Goal: Task Accomplishment & Management: Manage account settings

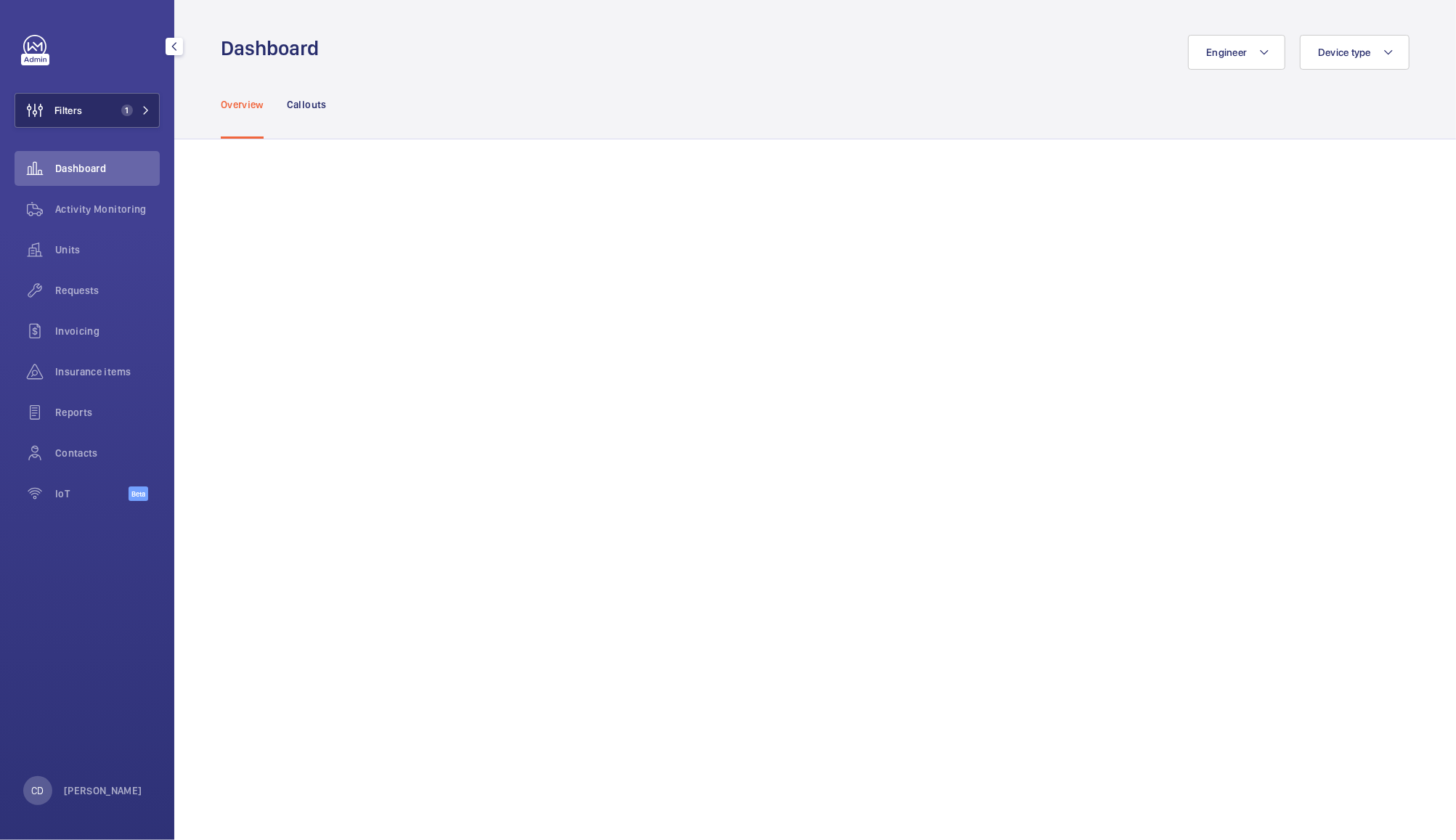
click at [82, 105] on span "Filters" at bounding box center [67, 110] width 27 height 14
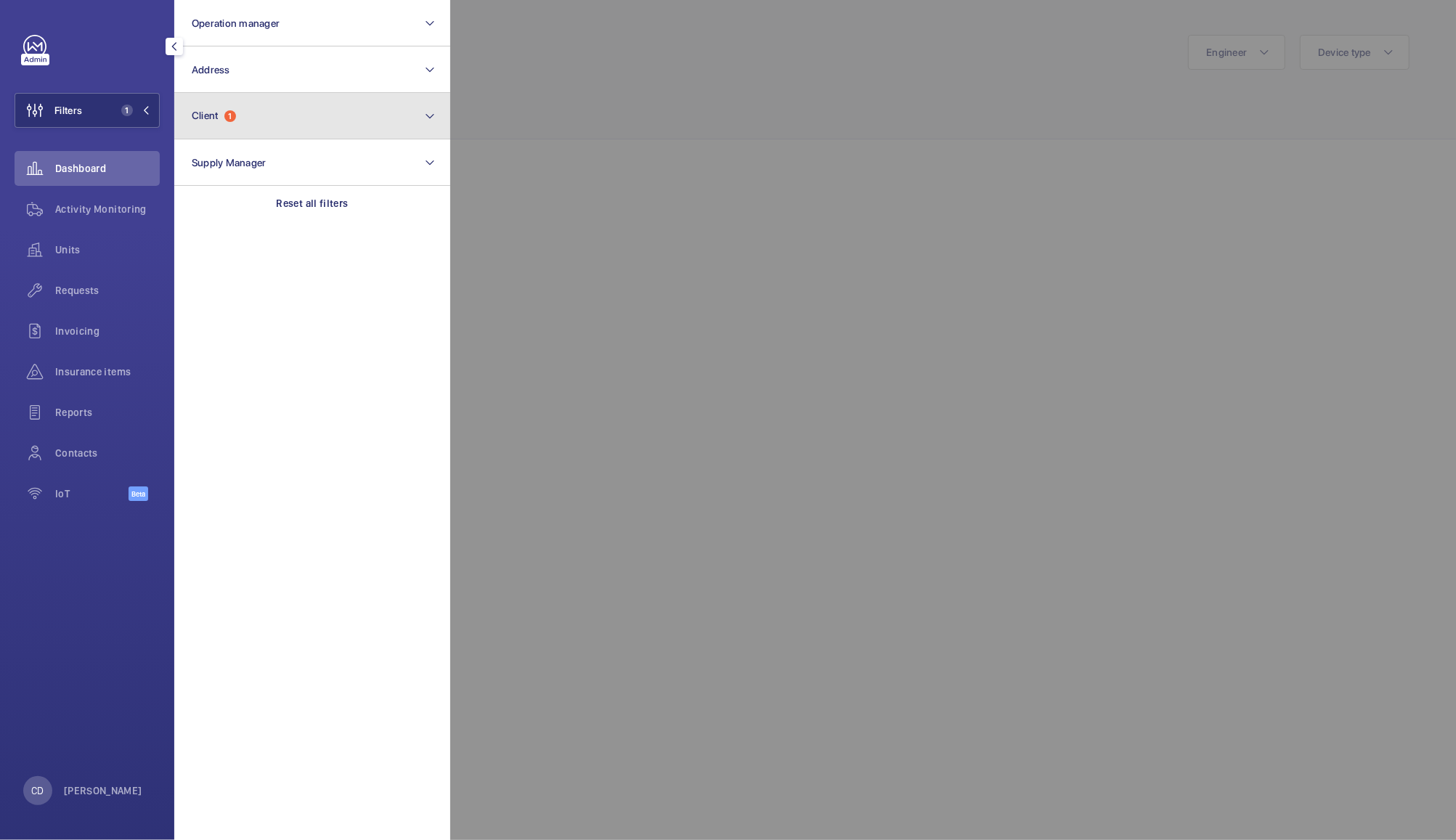
click at [227, 113] on span "1" at bounding box center [230, 116] width 12 height 12
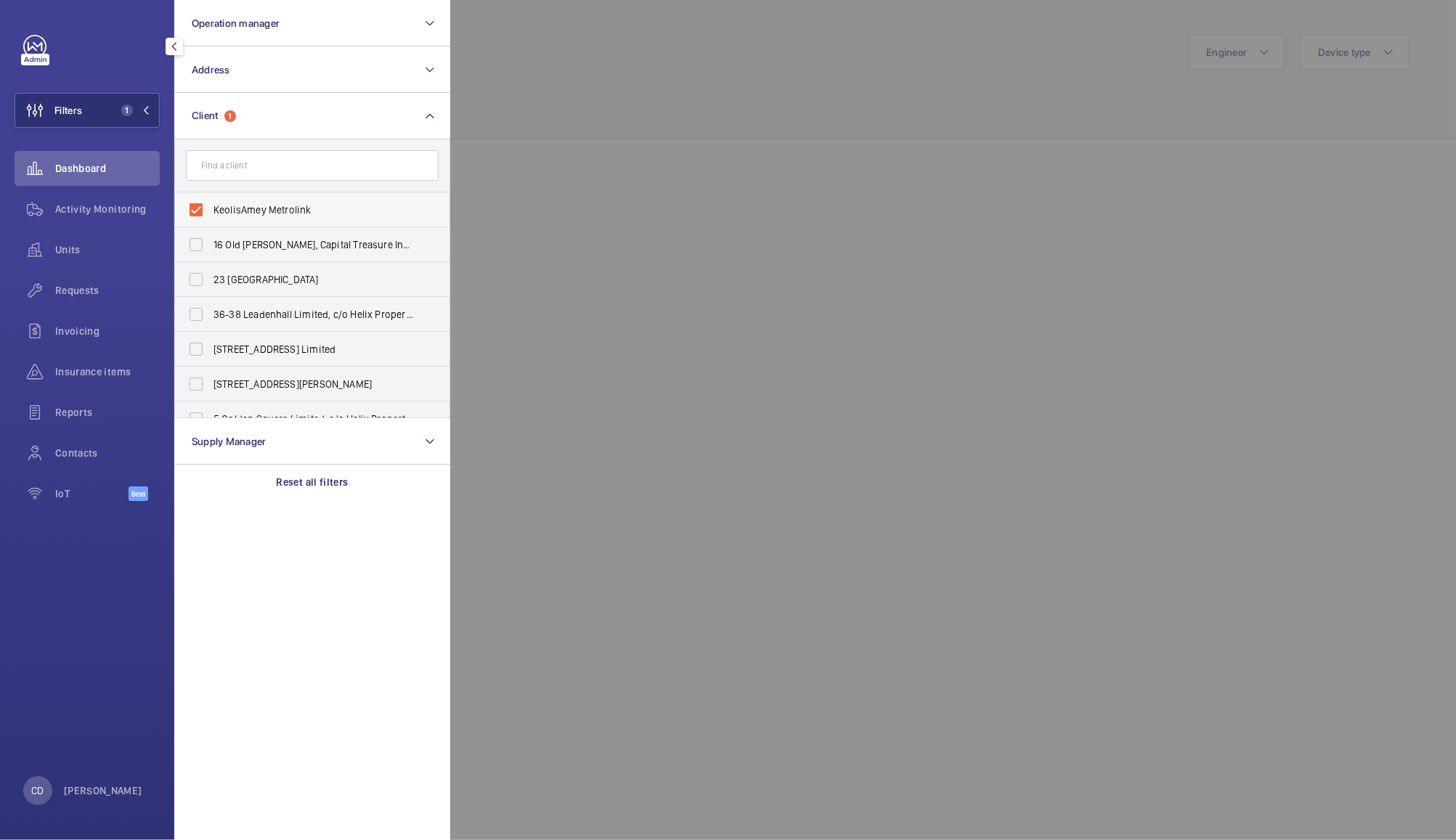
click at [244, 210] on span "KeolisAmey Metrolink" at bounding box center [313, 210] width 199 height 14
click at [211, 210] on input "KeolisAmey Metrolink" at bounding box center [196, 209] width 29 height 29
checkbox input "false"
click at [323, 175] on input "text" at bounding box center [312, 166] width 253 height 30
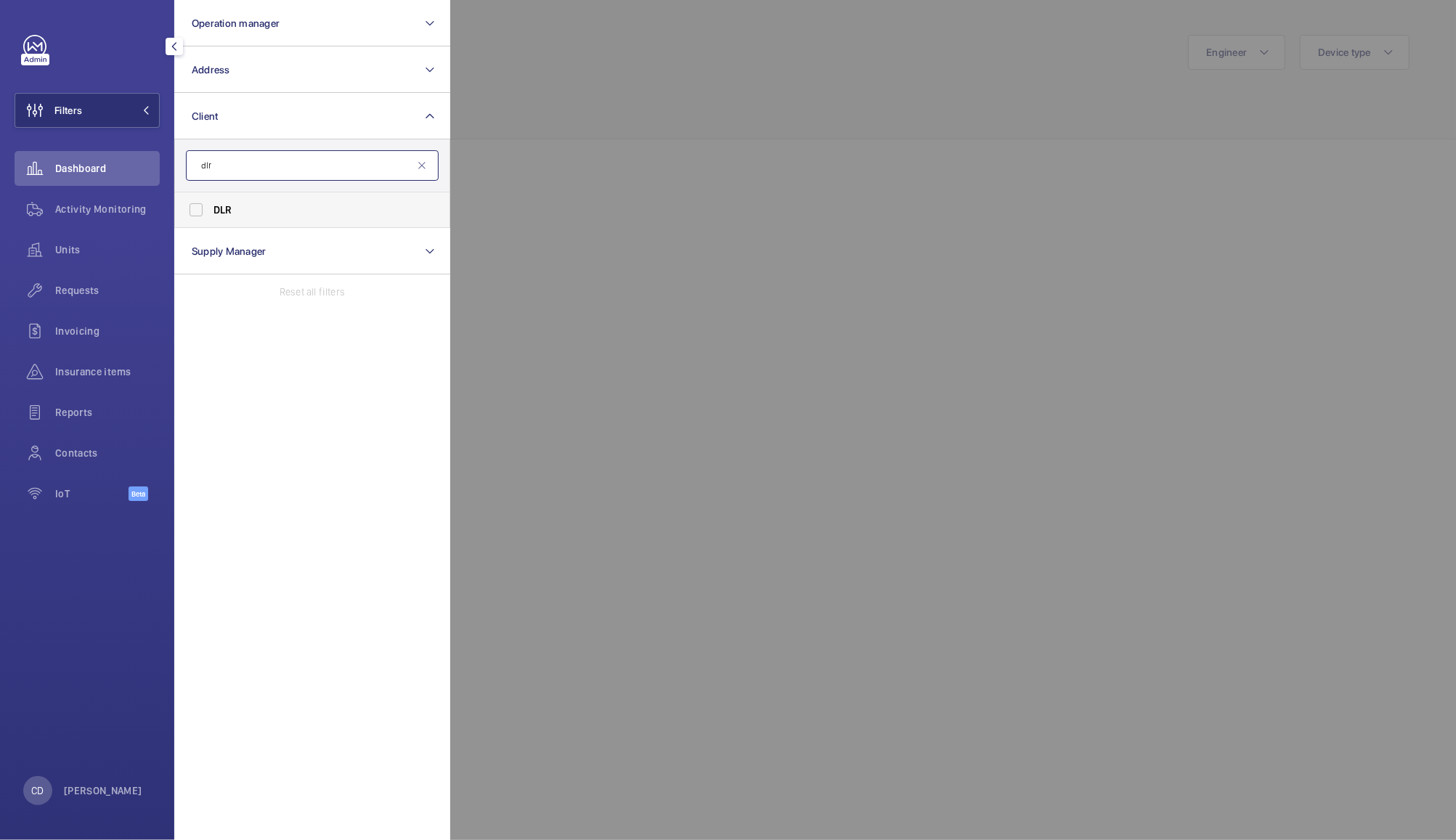
type input "dlr"
click at [187, 212] on label "DLR" at bounding box center [300, 209] width 253 height 35
click at [187, 212] on input "DLR" at bounding box center [196, 209] width 29 height 29
checkbox input "true"
click at [627, 170] on div at bounding box center [1178, 420] width 1456 height 840
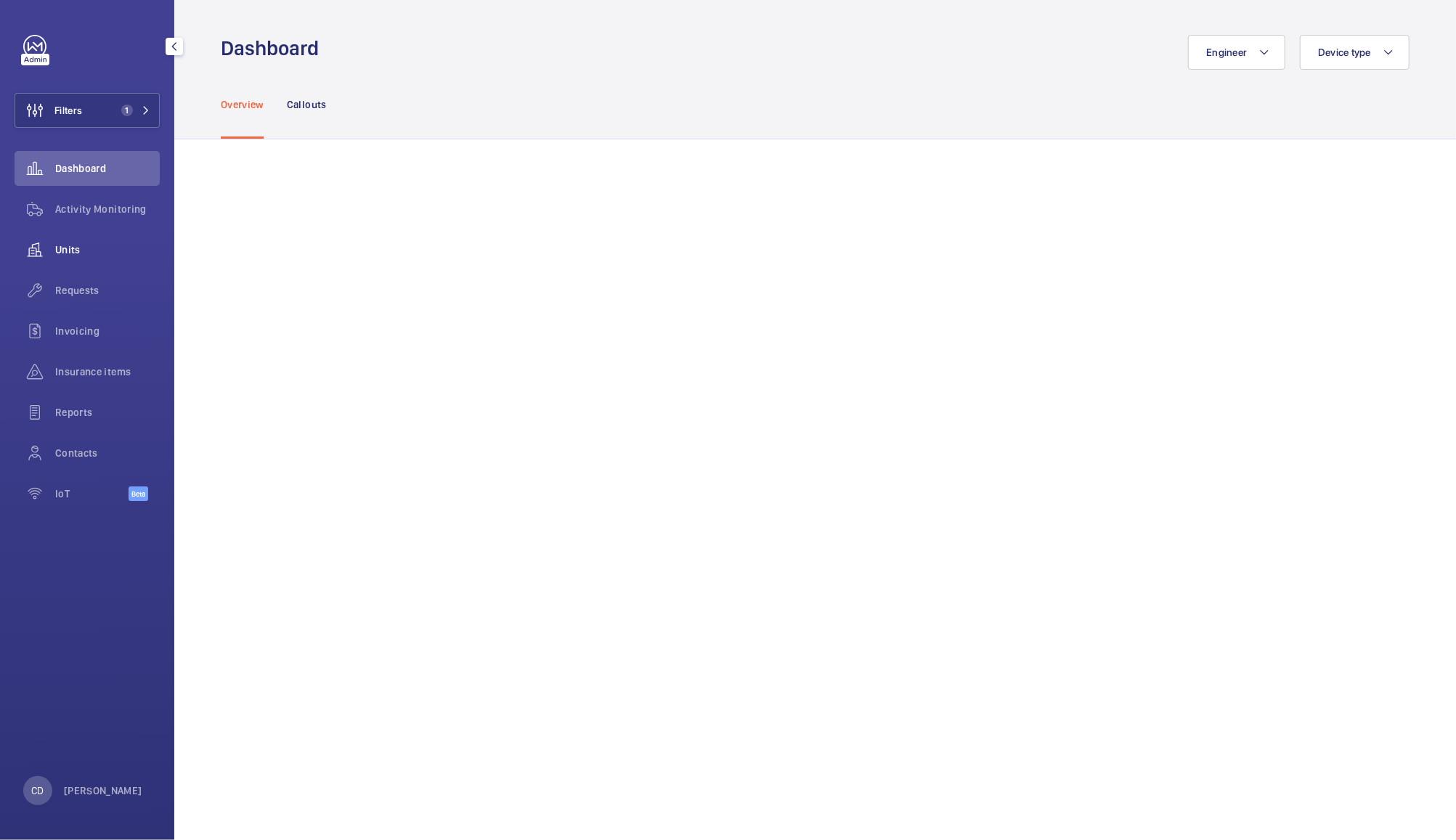
click at [76, 249] on span "Units" at bounding box center [107, 250] width 105 height 14
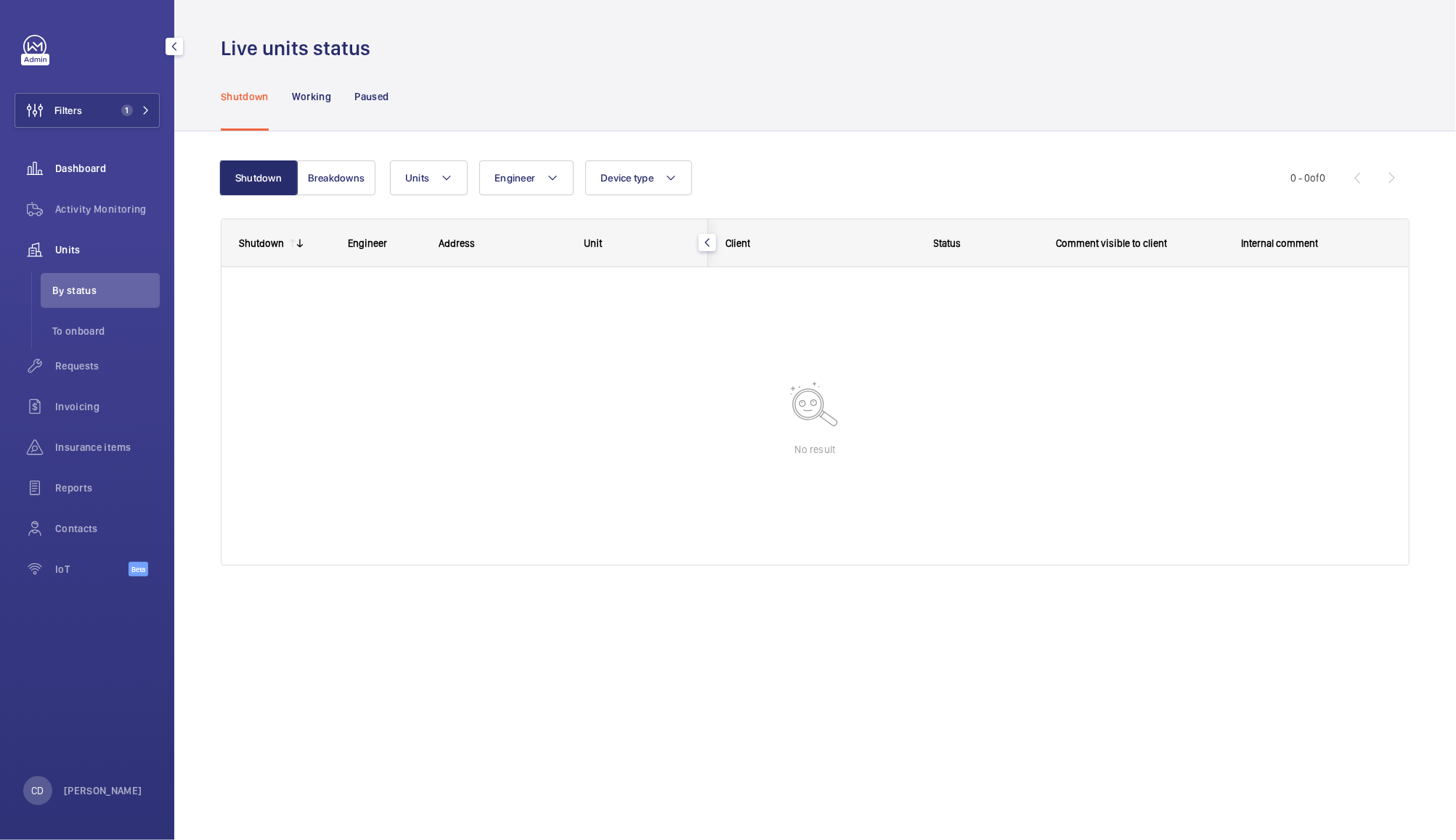
click at [83, 162] on span "Dashboard" at bounding box center [107, 168] width 105 height 14
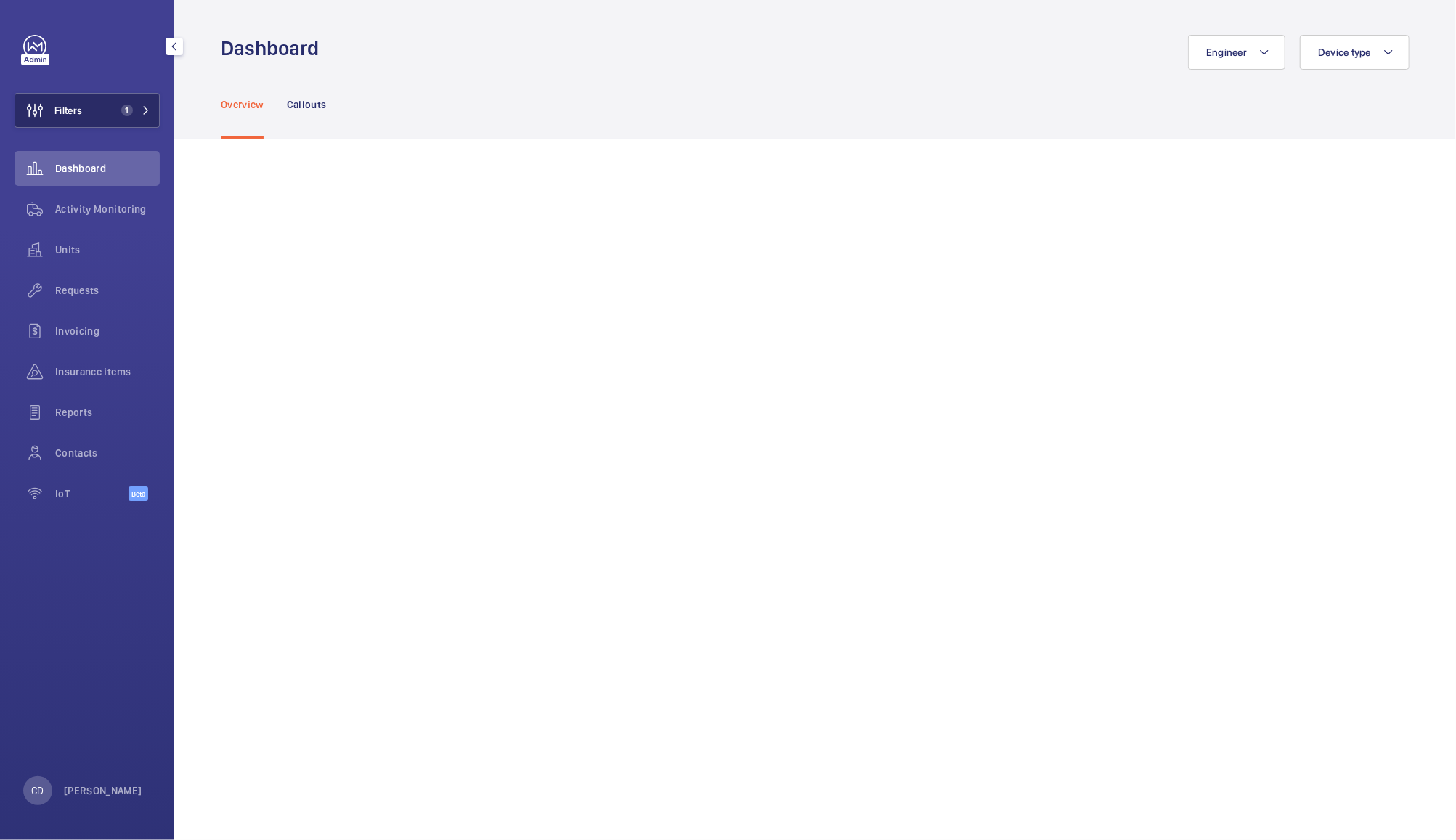
click at [105, 115] on button "Filters 1" at bounding box center [87, 110] width 145 height 35
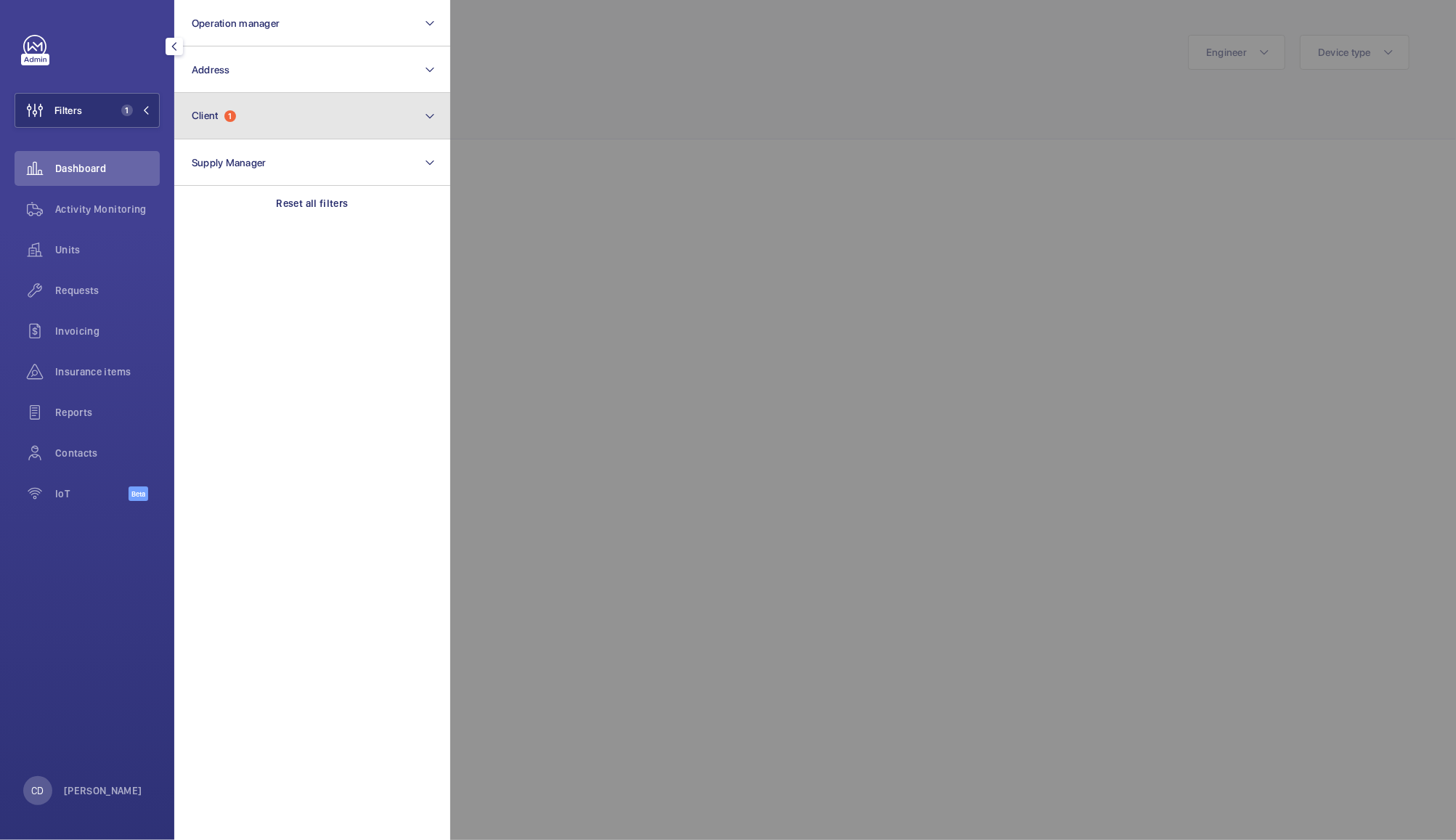
click at [232, 119] on span "1" at bounding box center [230, 116] width 12 height 12
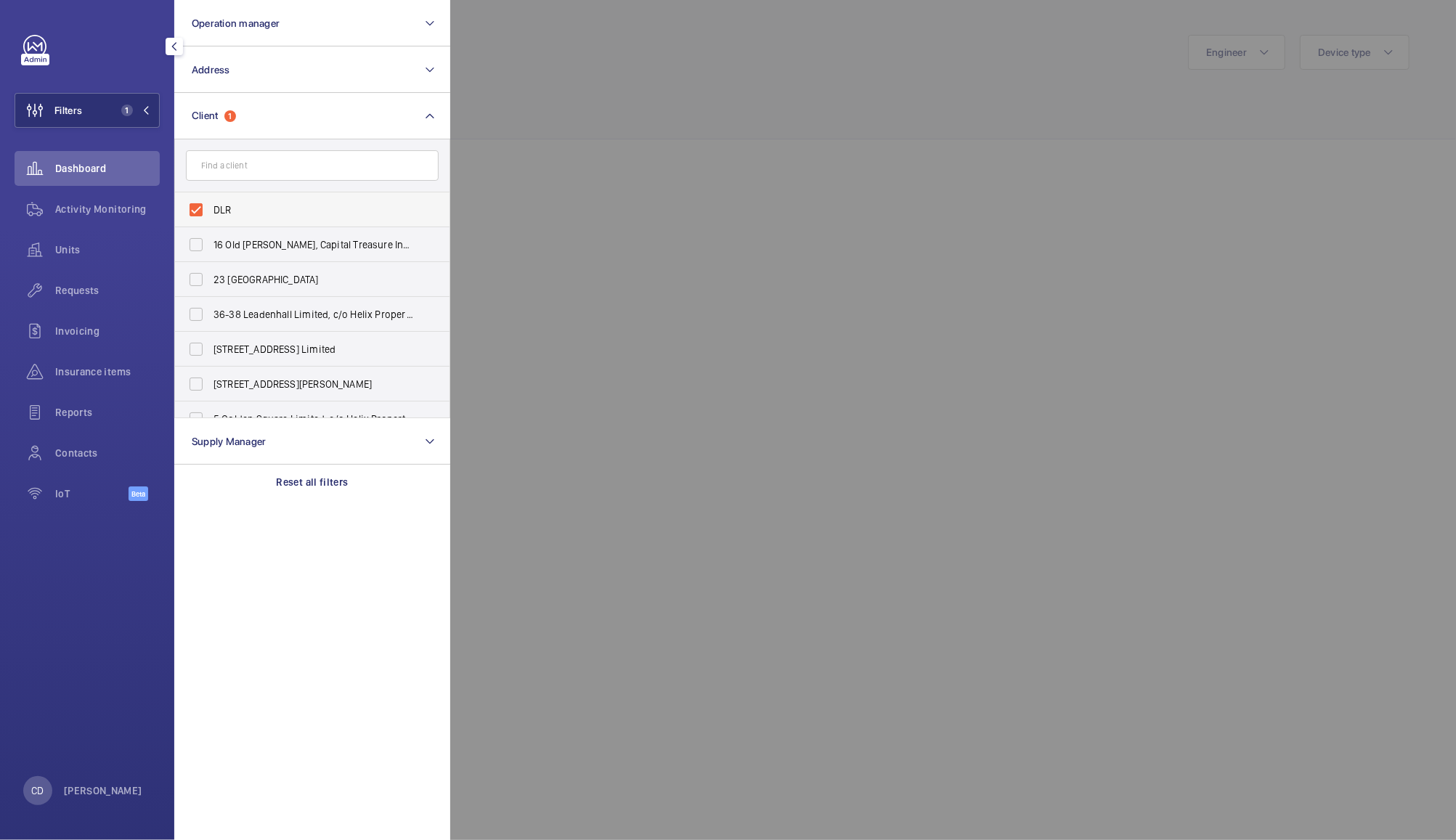
click at [231, 208] on span "DLR" at bounding box center [313, 210] width 199 height 14
click at [211, 208] on input "DLR" at bounding box center [196, 209] width 29 height 29
checkbox input "false"
click at [297, 26] on button "Operation manager" at bounding box center [312, 23] width 276 height 46
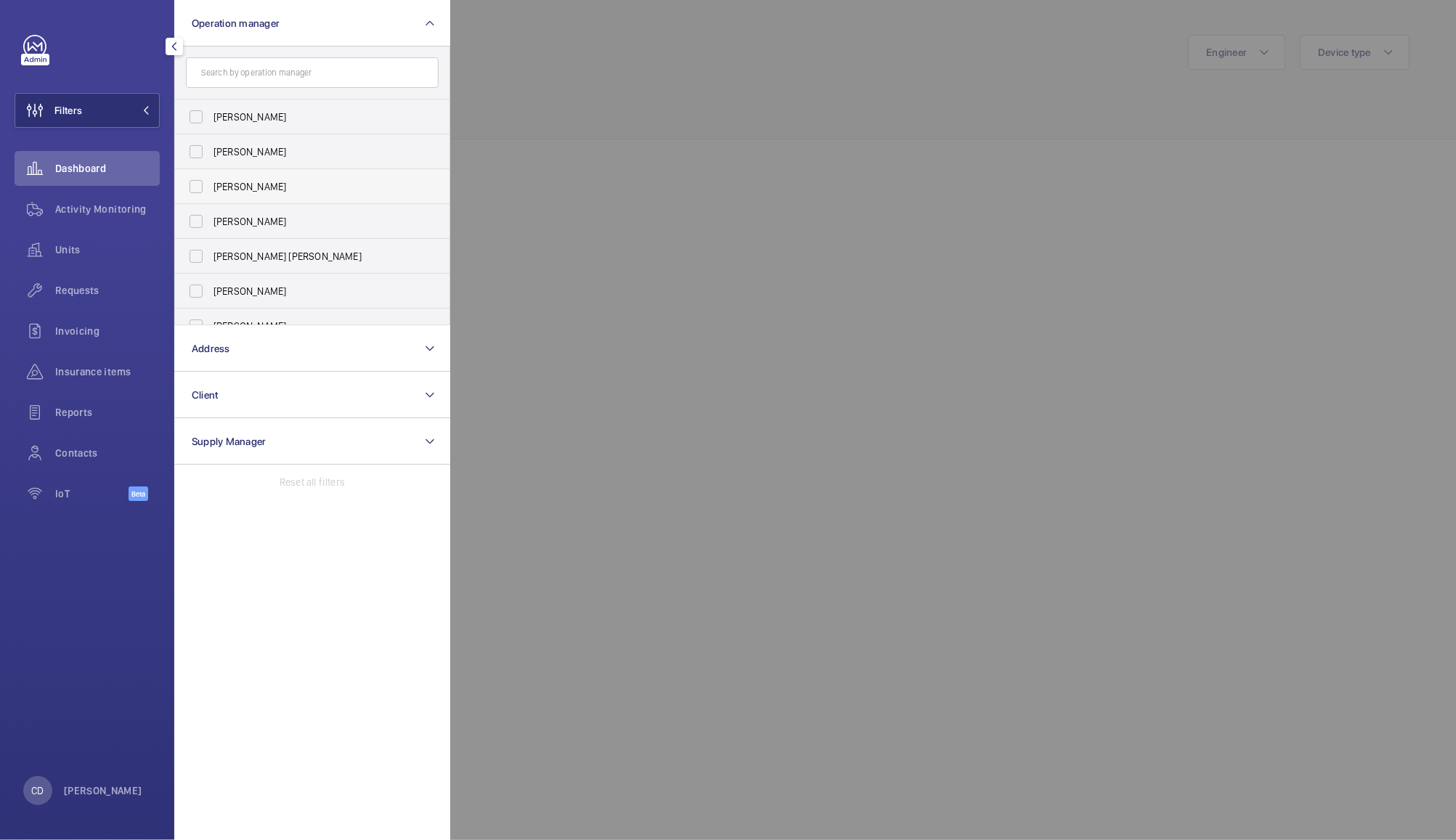
click at [195, 191] on label "[PERSON_NAME]" at bounding box center [300, 186] width 253 height 35
click at [195, 191] on input "[PERSON_NAME]" at bounding box center [196, 186] width 29 height 29
checkbox input "true"
click at [595, 142] on div at bounding box center [1178, 420] width 1456 height 840
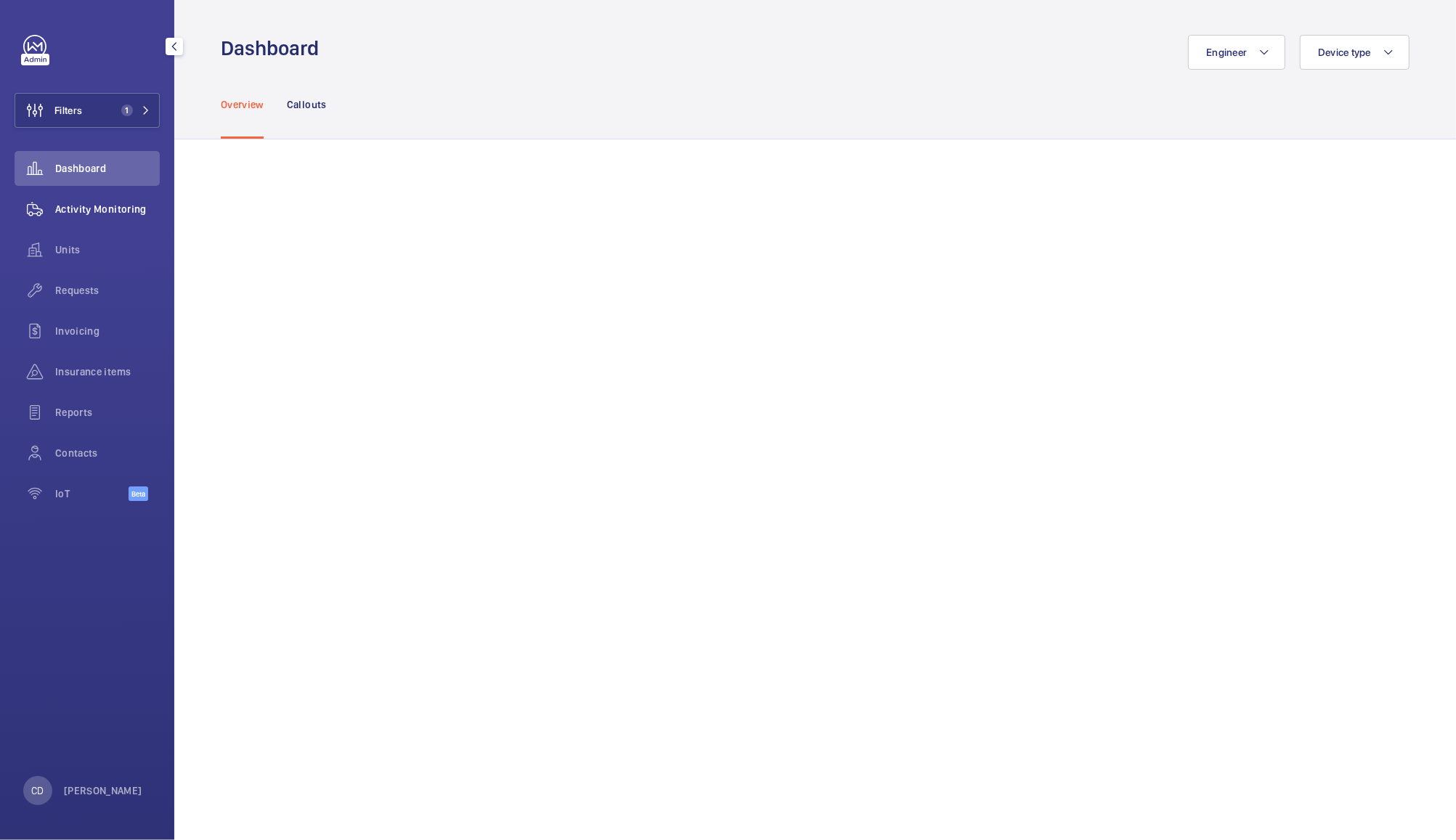
click at [77, 206] on span "Activity Monitoring" at bounding box center [107, 209] width 105 height 14
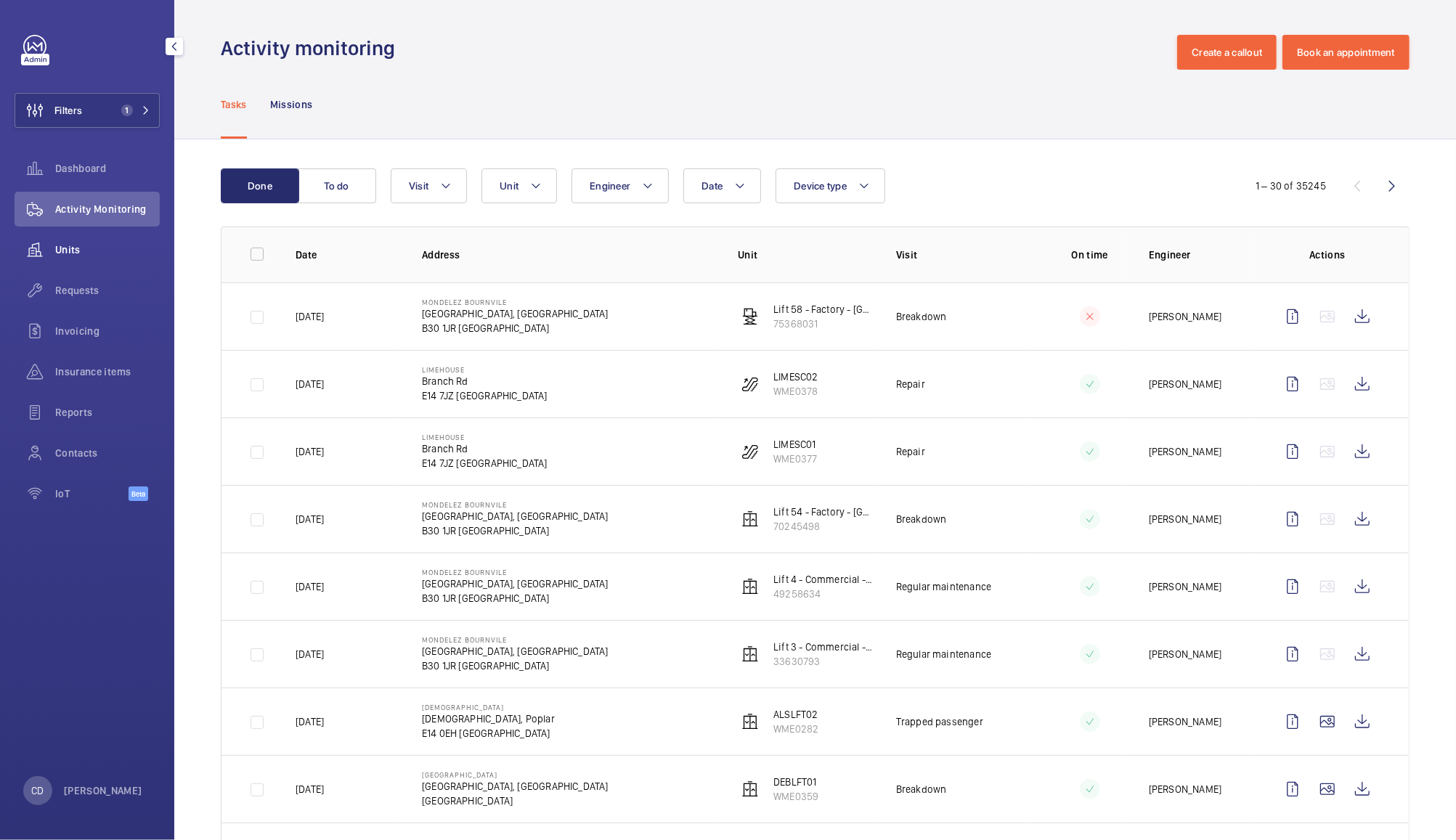
click at [68, 252] on span "Units" at bounding box center [107, 250] width 105 height 14
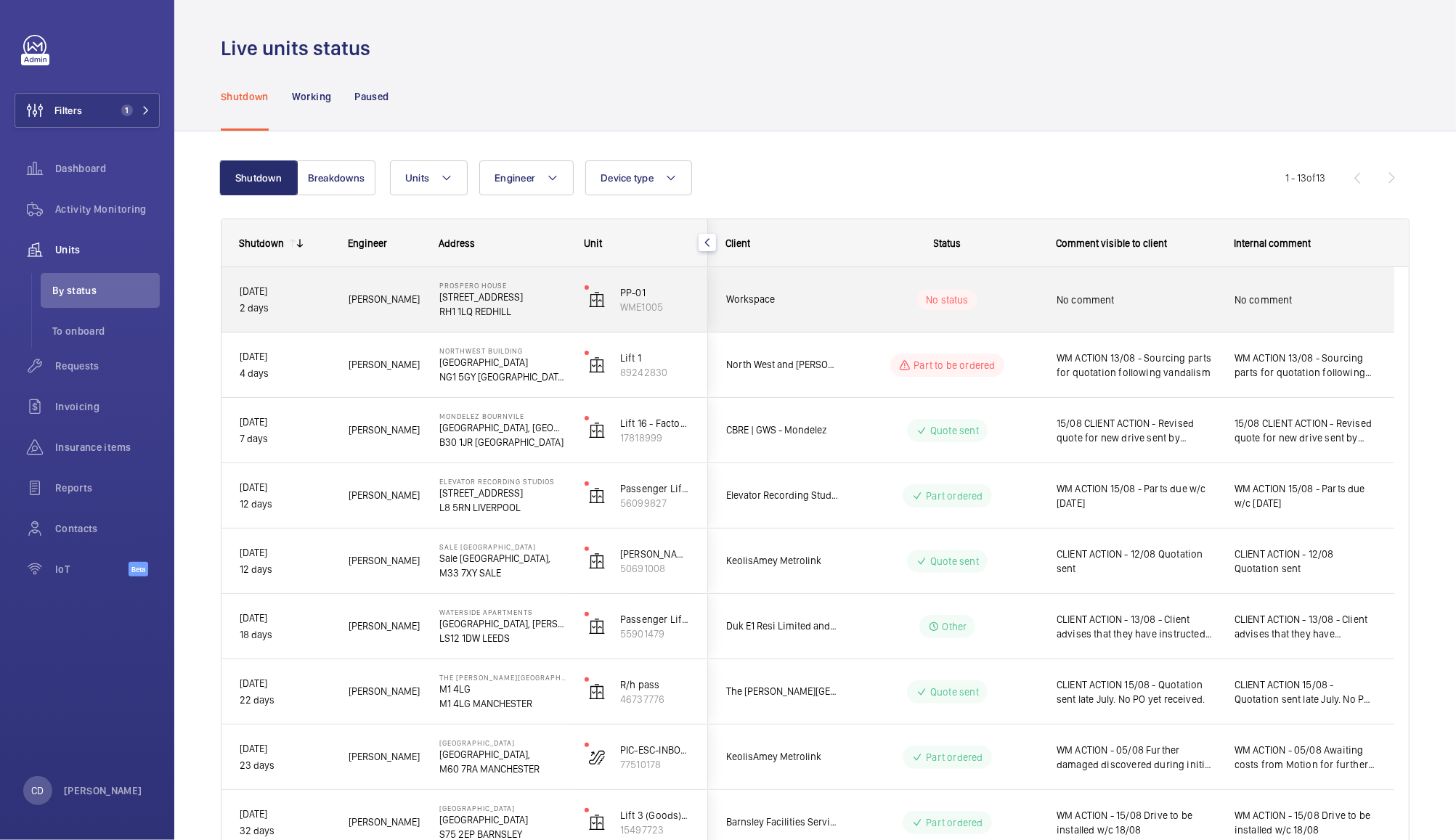
click at [1010, 305] on wm-front-pills-cell "No status" at bounding box center [947, 299] width 181 height 20
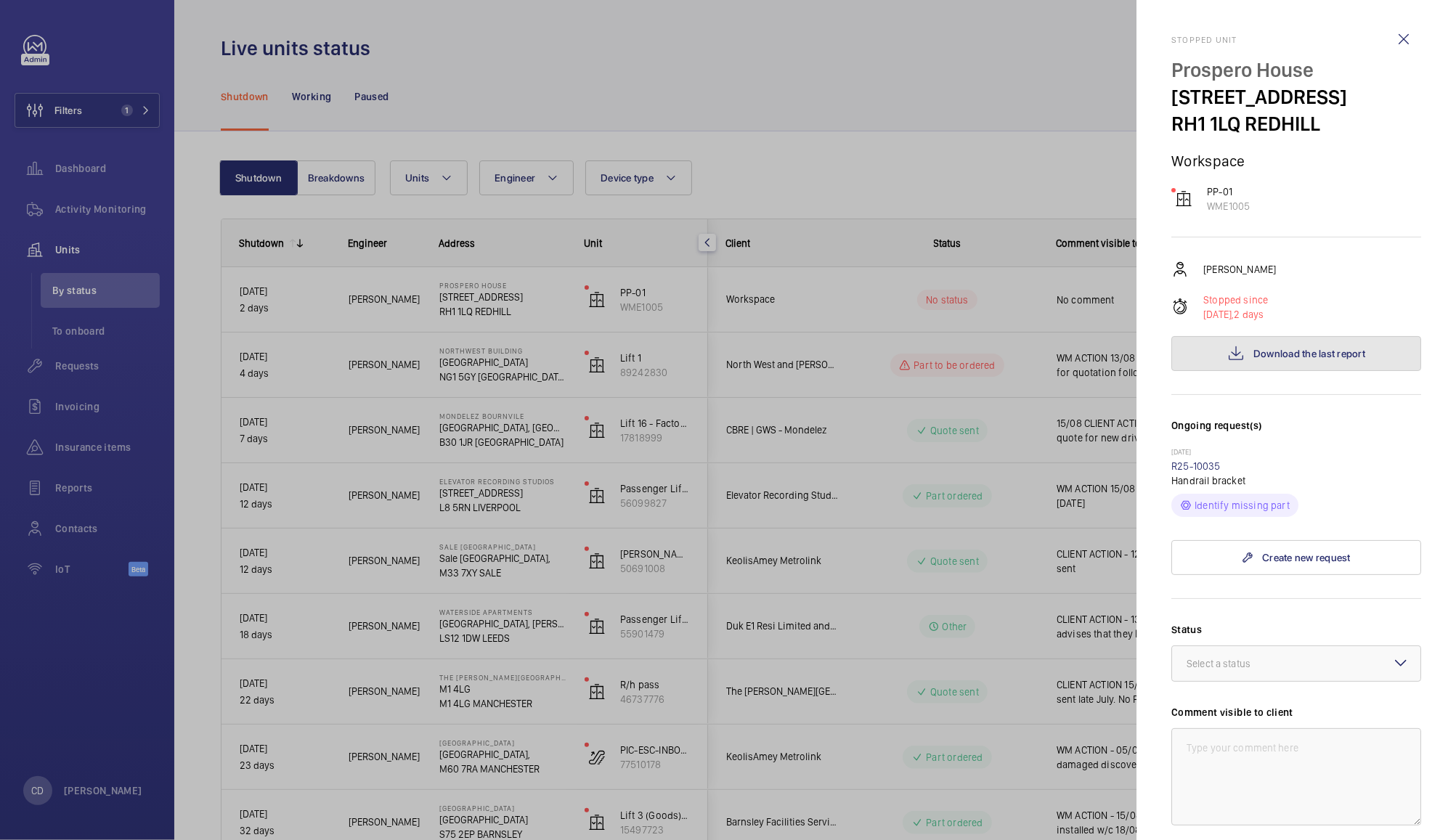
click at [1312, 361] on button "Download the last report" at bounding box center [1296, 353] width 250 height 35
click at [849, 363] on div at bounding box center [728, 420] width 1456 height 840
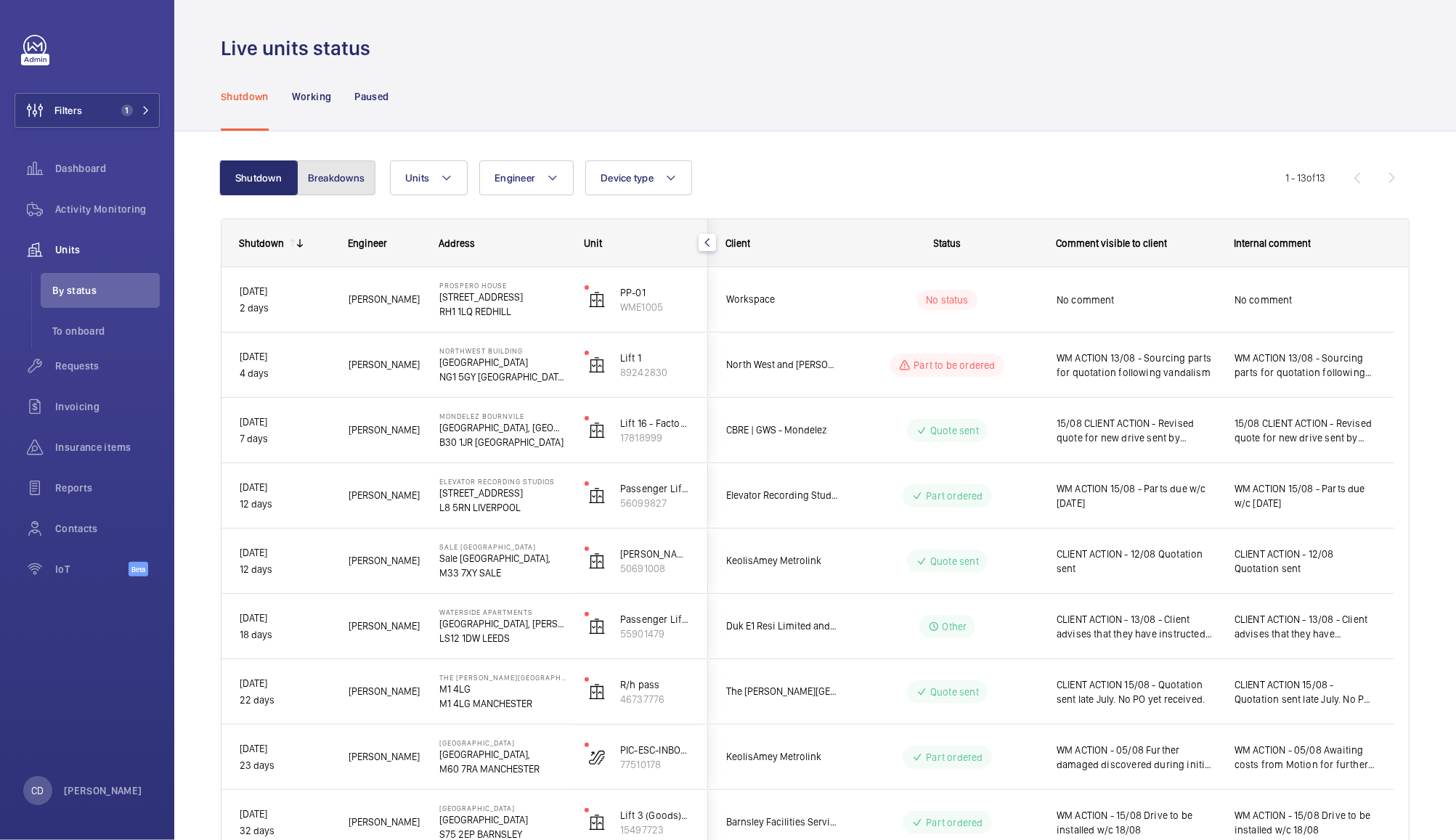
click at [343, 189] on button "Breakdowns" at bounding box center [336, 177] width 78 height 35
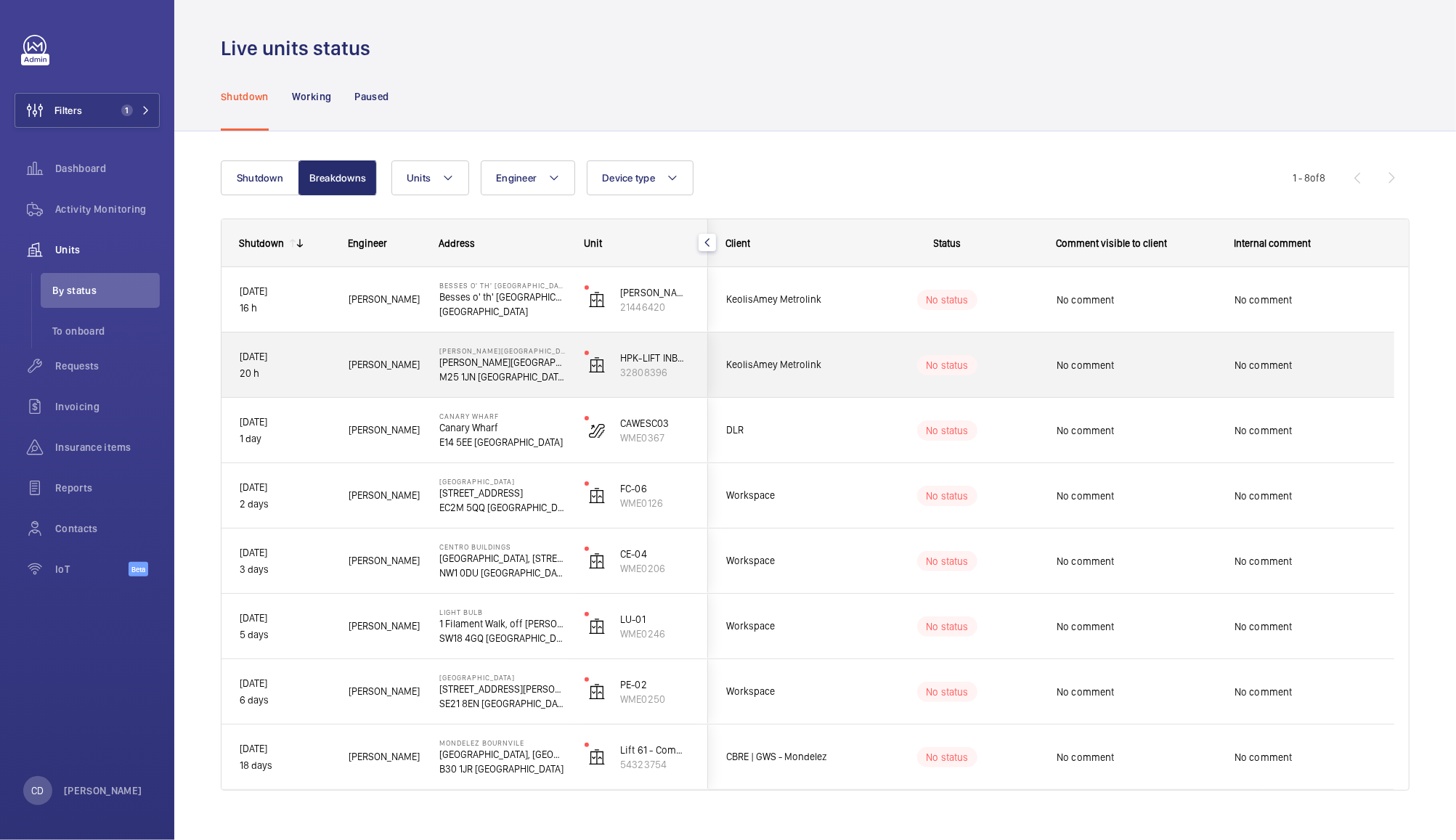
click at [849, 381] on div "No status" at bounding box center [938, 365] width 199 height 50
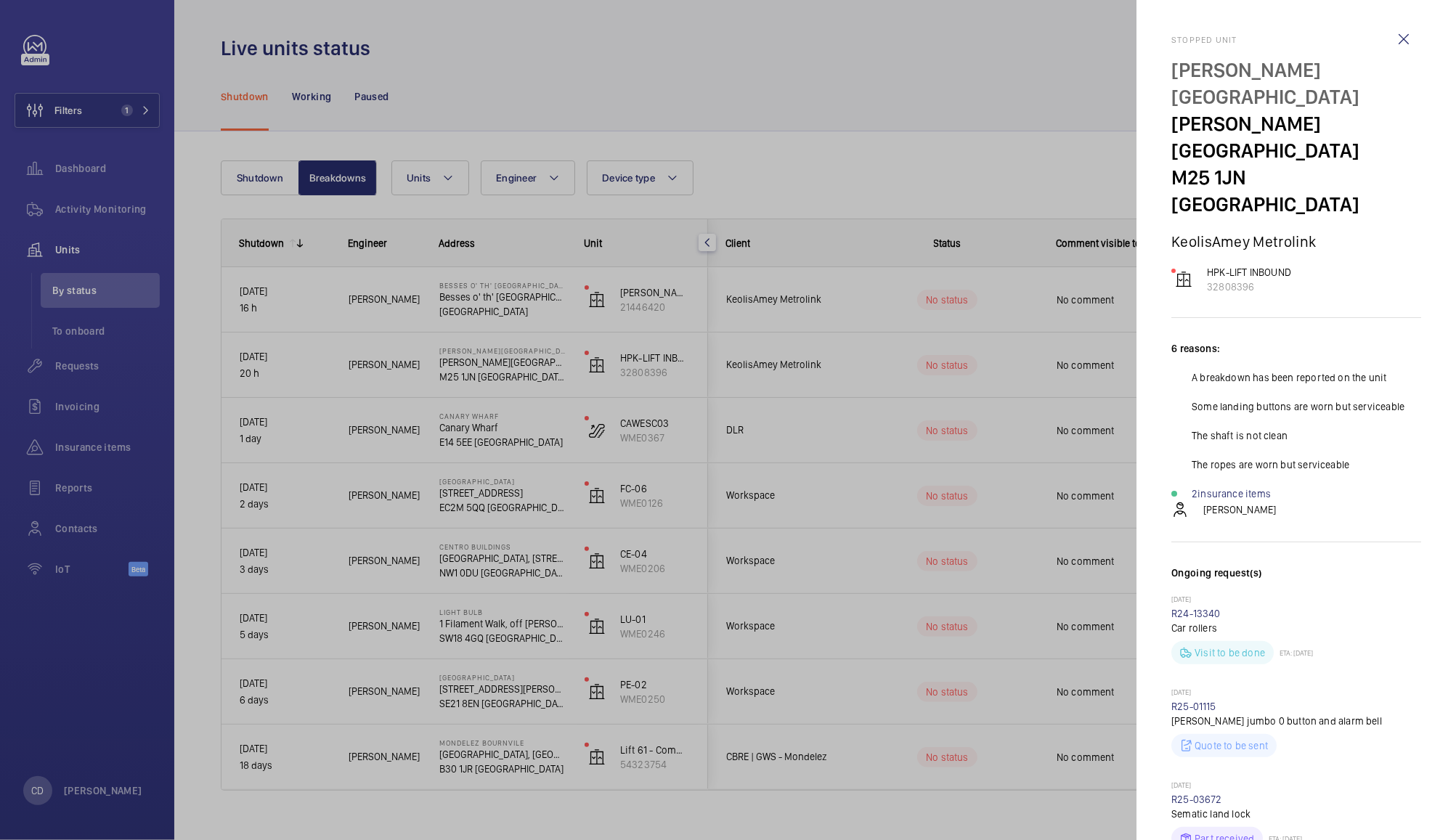
click at [892, 151] on div at bounding box center [728, 420] width 1456 height 840
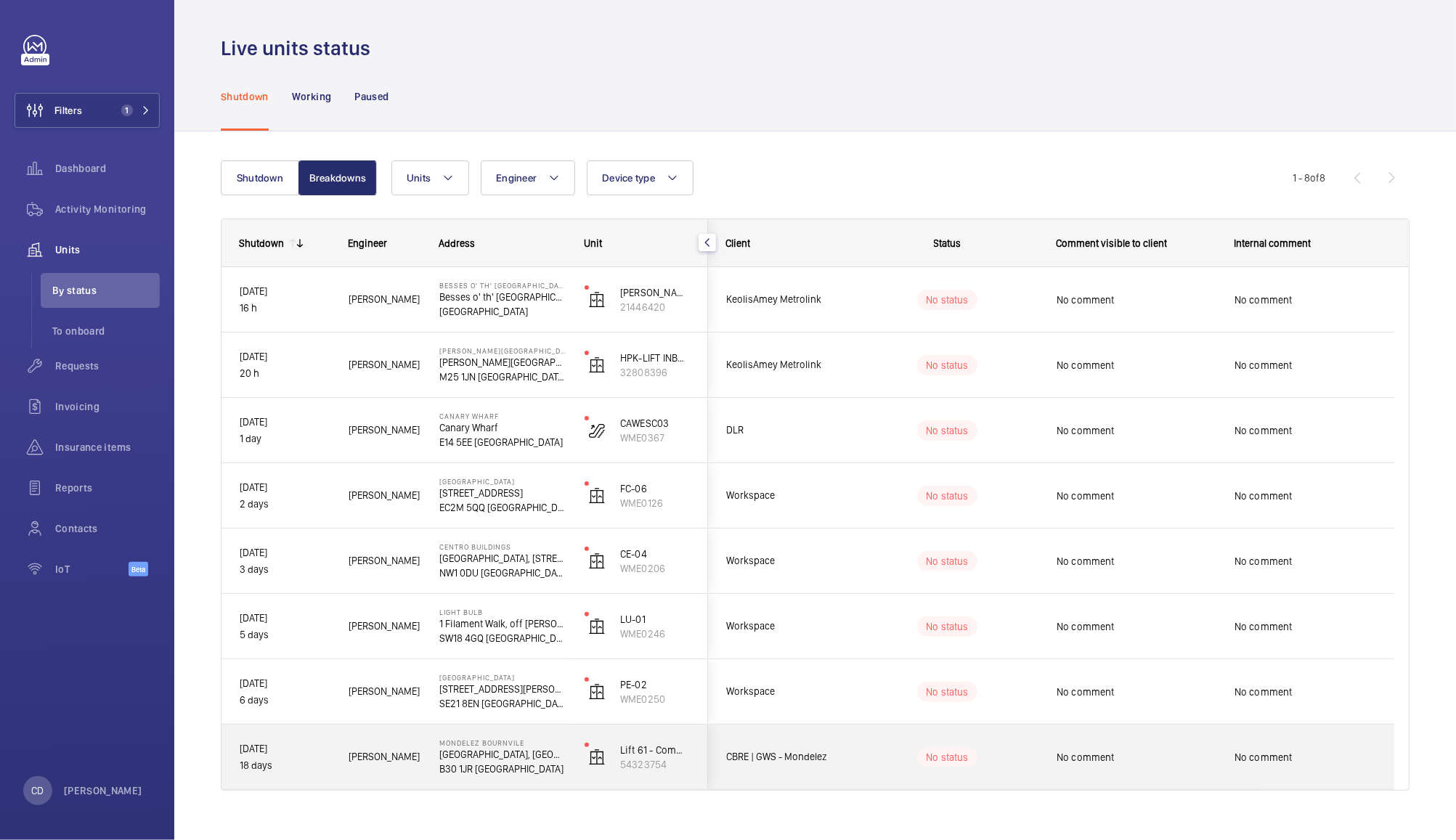
click at [857, 749] on wm-front-pills-cell "No status" at bounding box center [947, 757] width 181 height 20
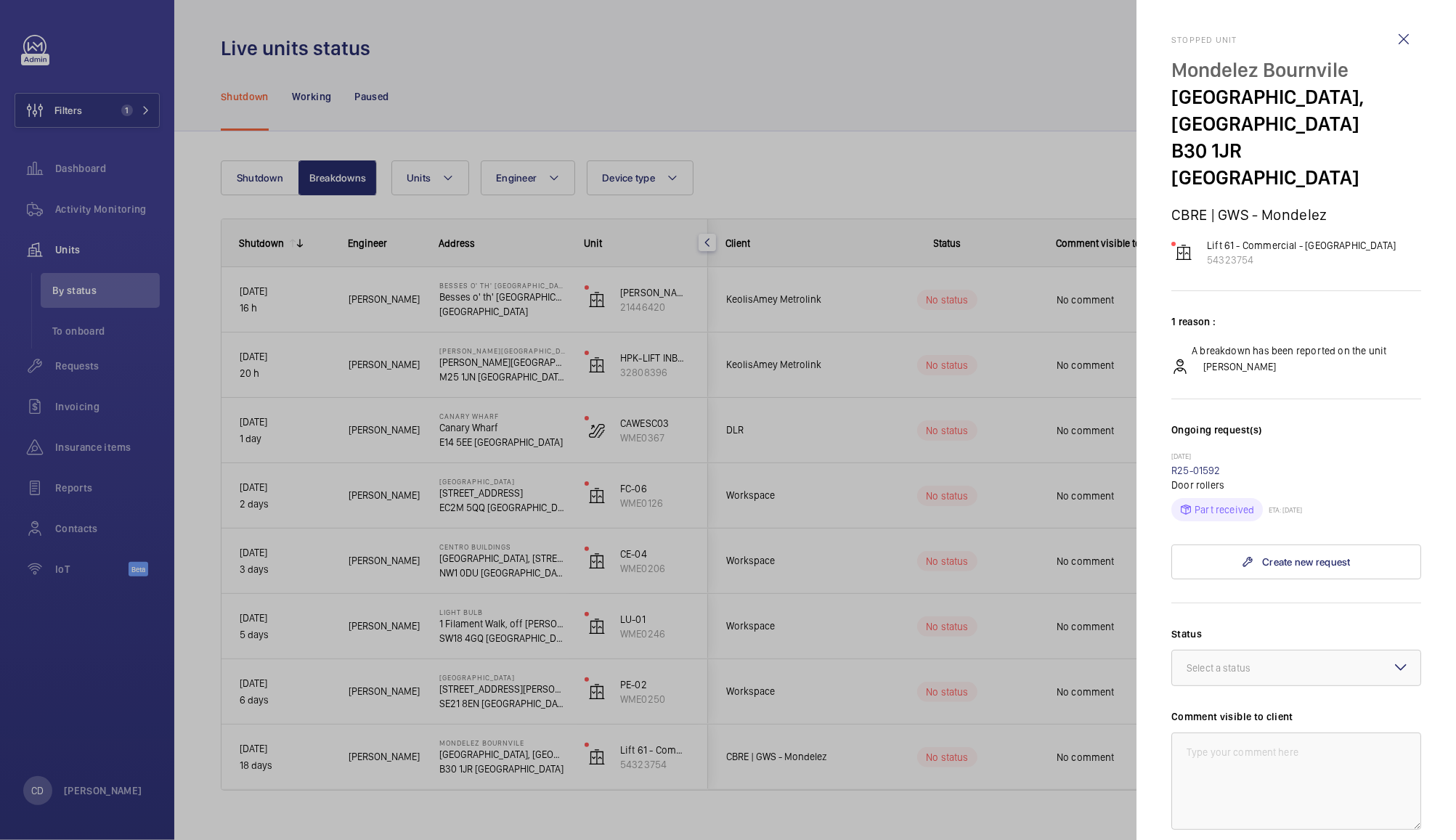
click at [969, 112] on div at bounding box center [728, 420] width 1456 height 840
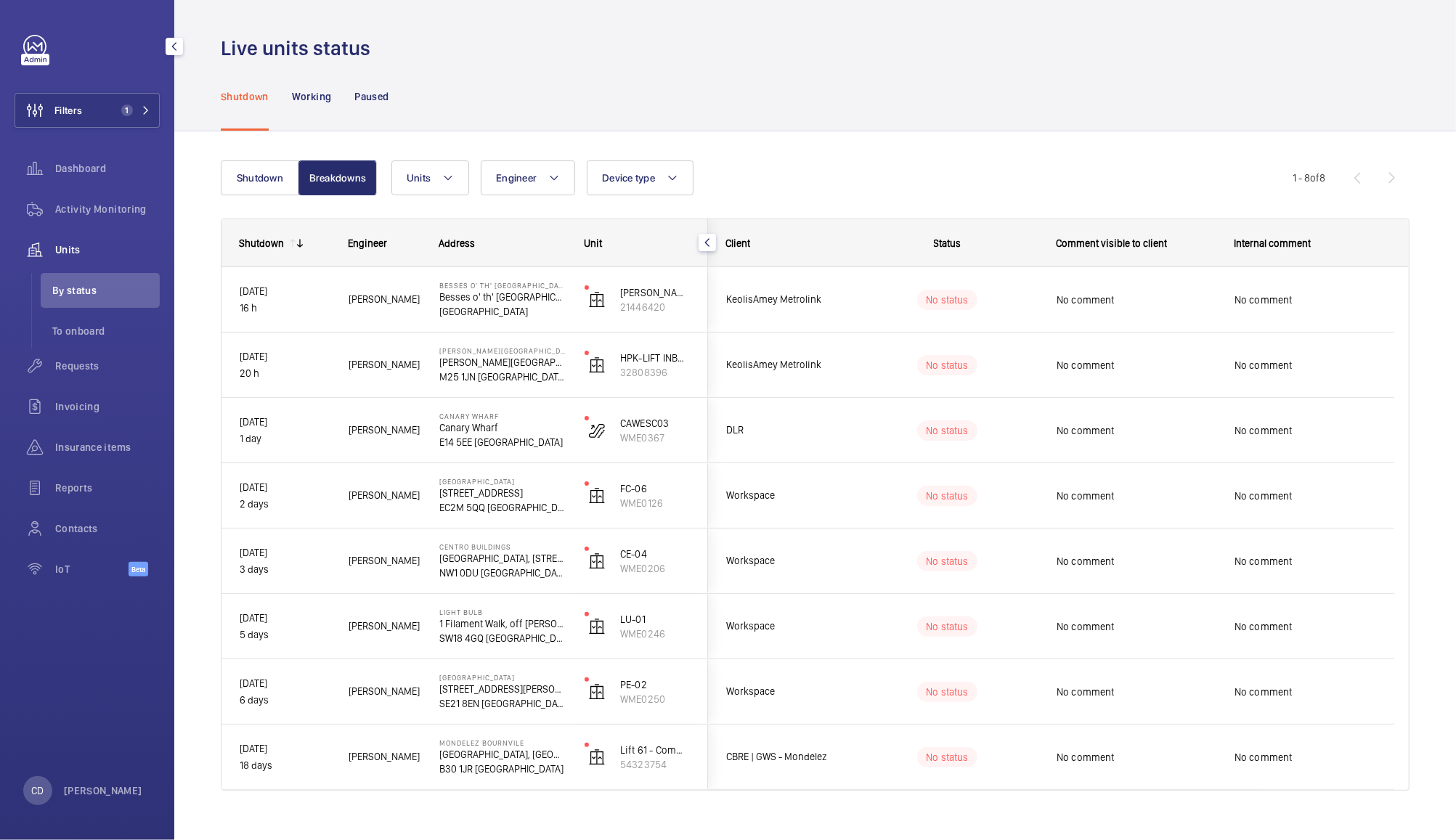
click at [81, 253] on span "Units" at bounding box center [107, 250] width 105 height 14
click at [259, 175] on button "Shutdown" at bounding box center [260, 177] width 78 height 35
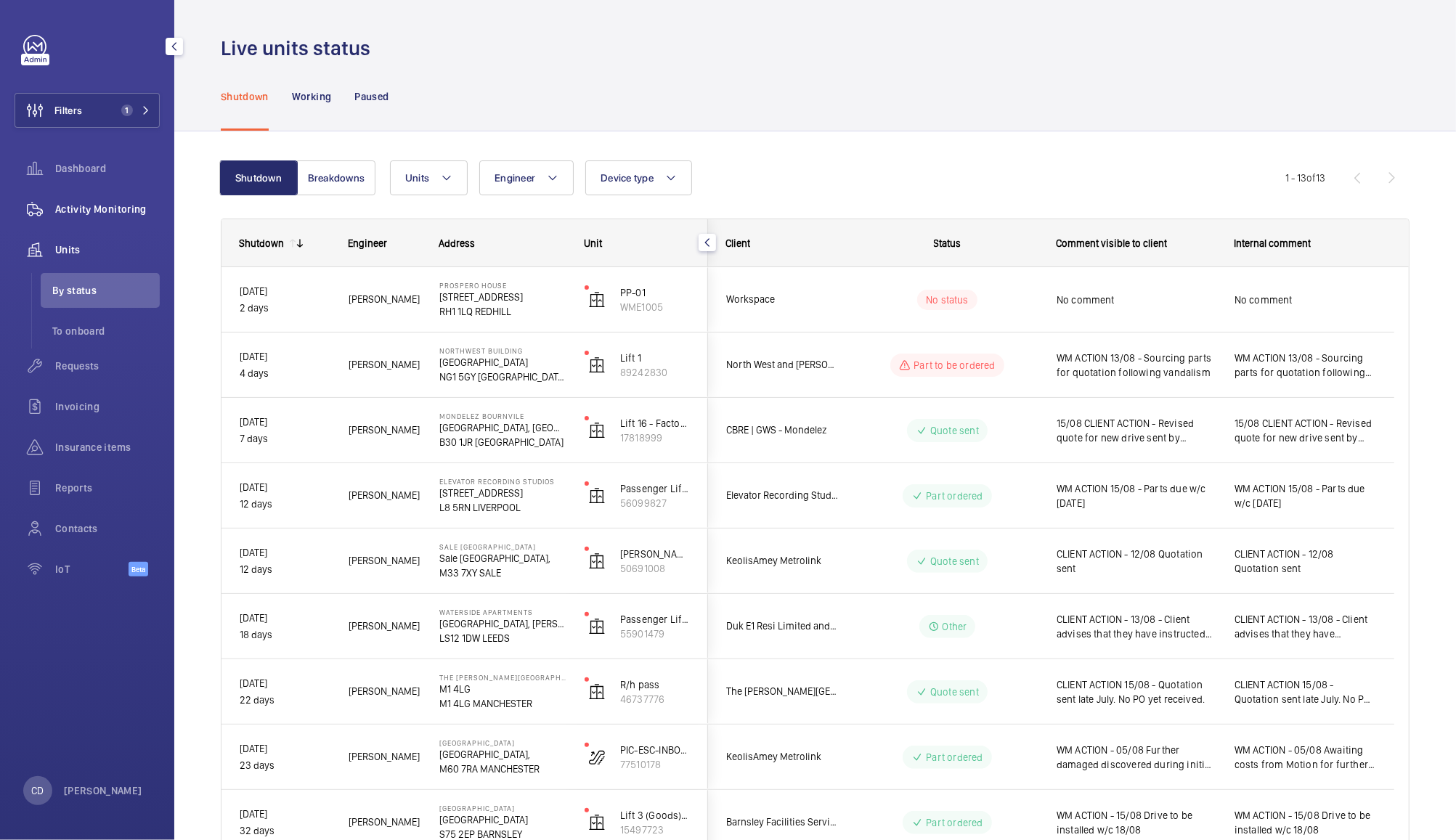
click at [95, 202] on span "Activity Monitoring" at bounding box center [107, 209] width 105 height 14
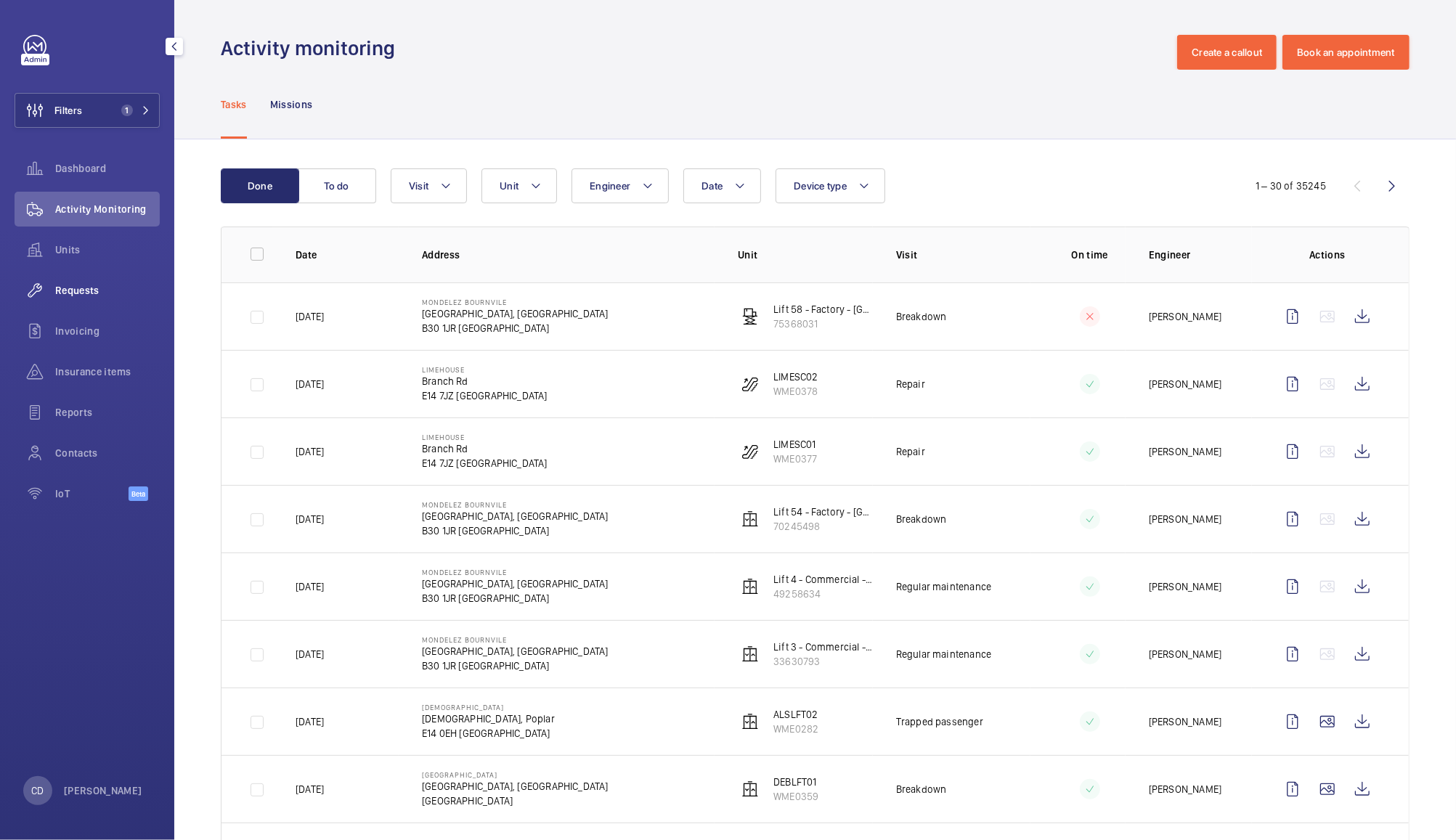
click at [81, 282] on div "Requests" at bounding box center [87, 290] width 145 height 35
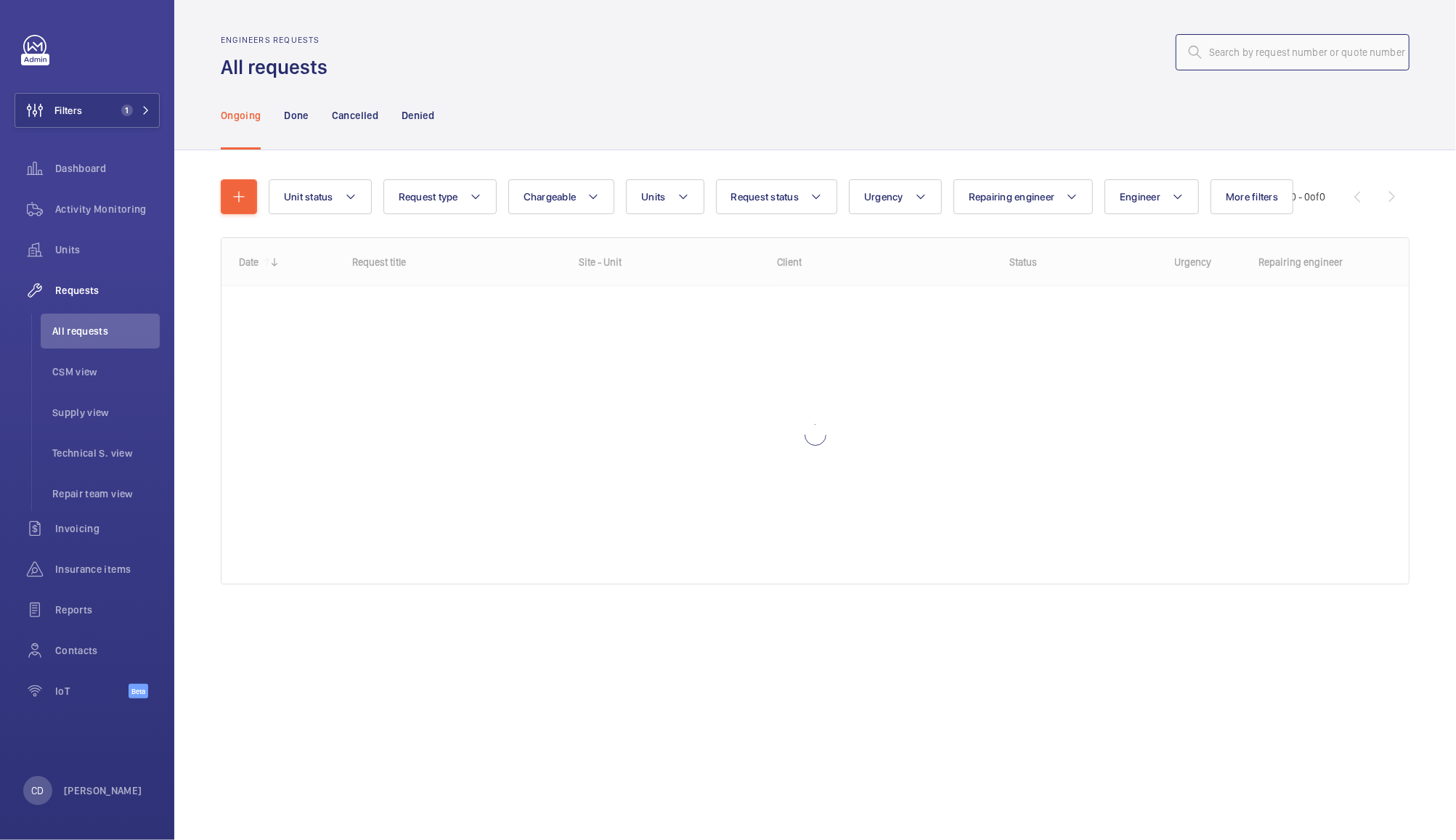
click at [1298, 44] on input "text" at bounding box center [1292, 52] width 234 height 36
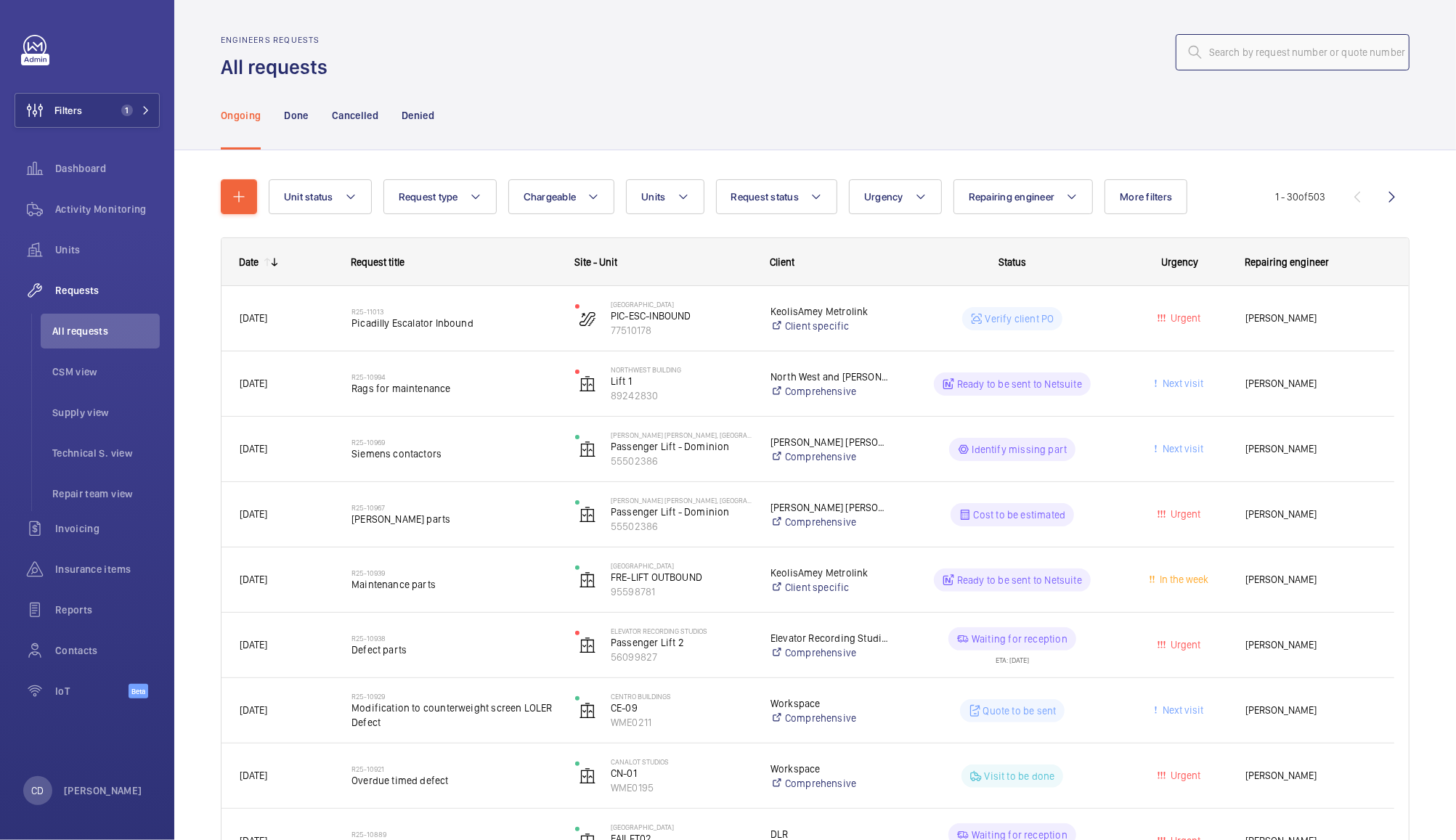
paste input "R25-09090"
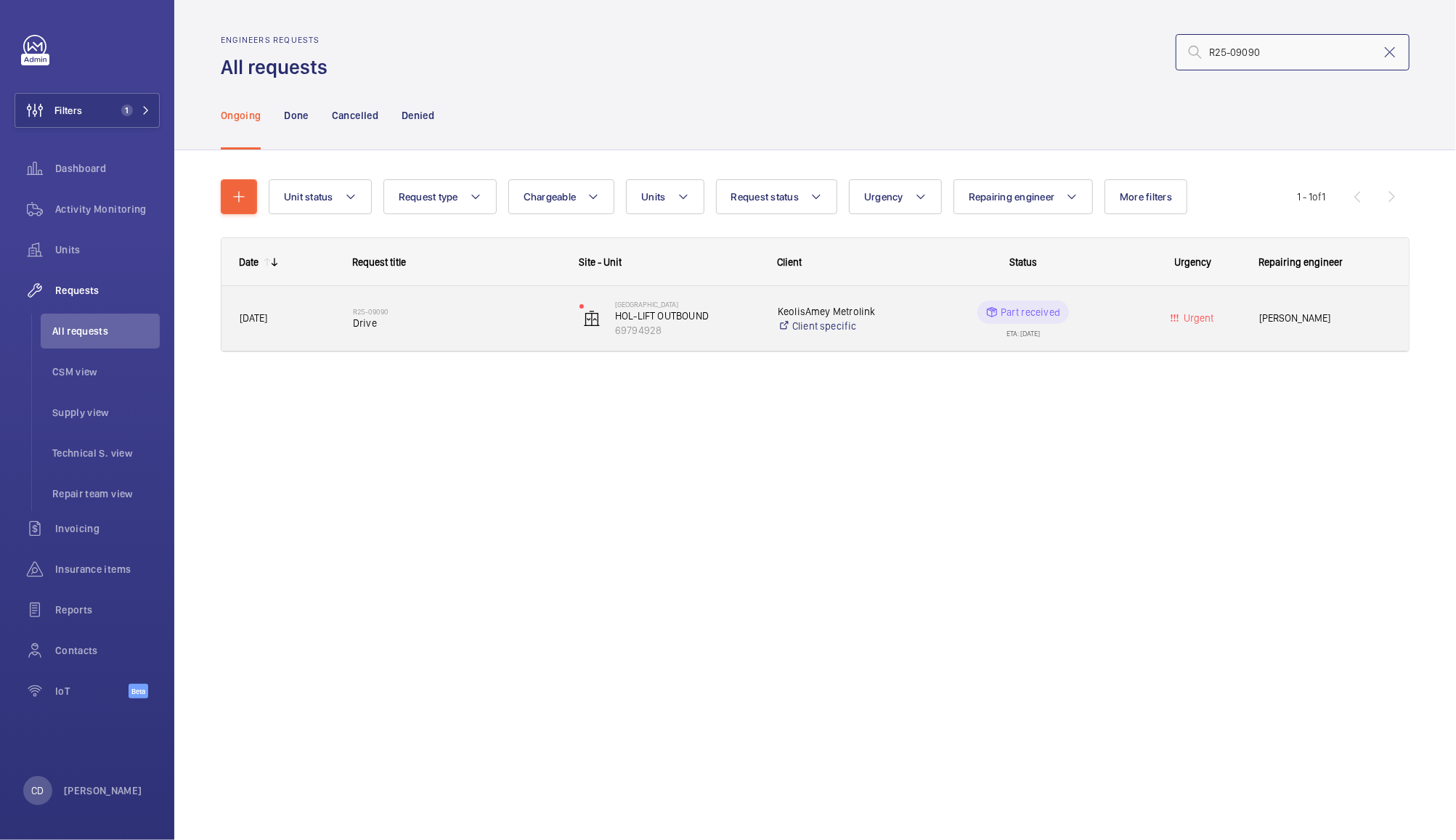
type input "R25-09090"
click at [930, 306] on wm-front-pills-cell "Part received ETA: 18/07/2025" at bounding box center [1023, 318] width 207 height 36
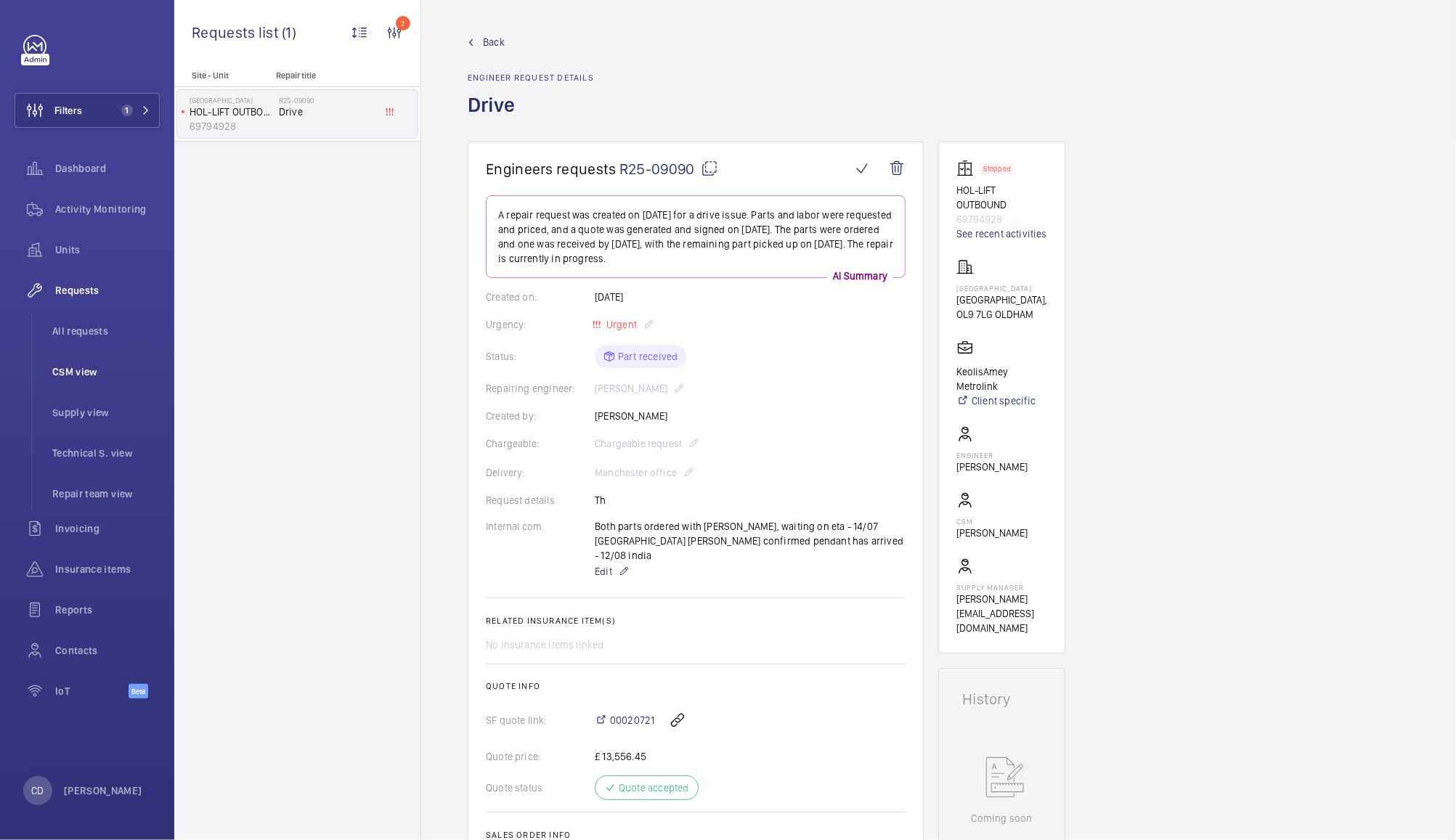
click at [84, 371] on span "CSM view" at bounding box center [105, 371] width 107 height 14
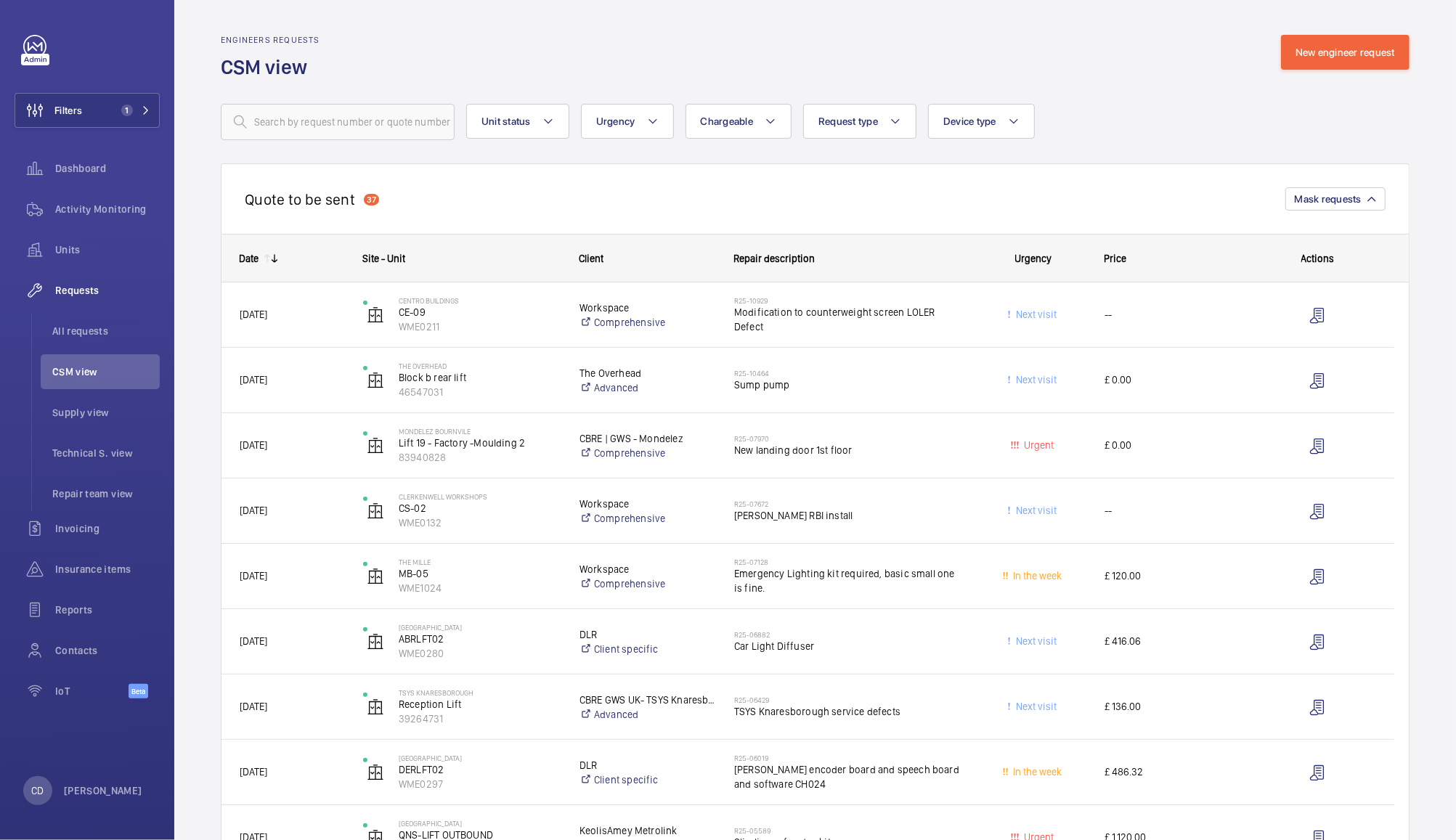
click at [842, 574] on span "Emergency Lighting kit required, basic small one is fine." at bounding box center [847, 580] width 228 height 29
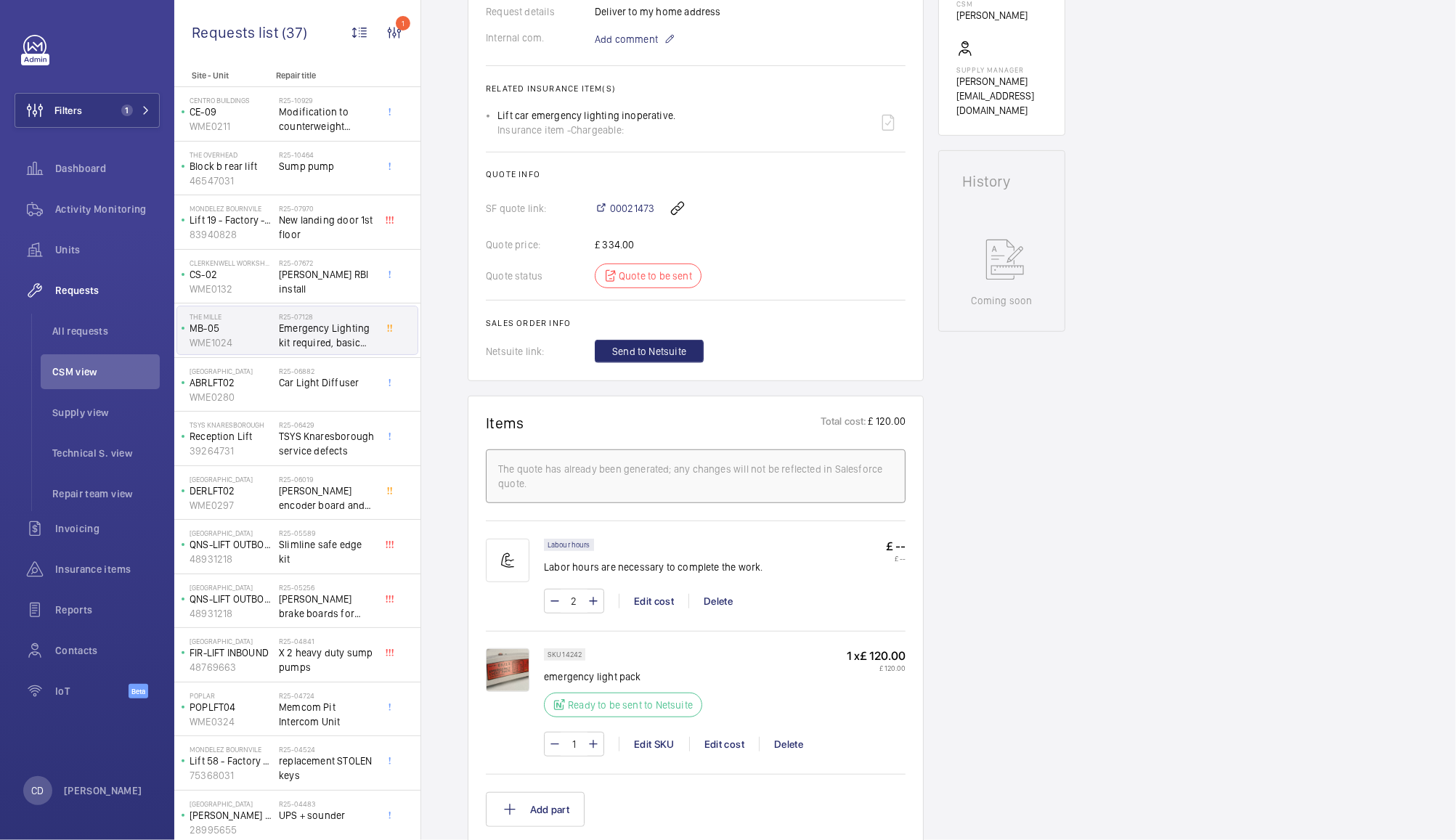
scroll to position [532, 0]
click at [639, 206] on span "00021473" at bounding box center [632, 206] width 44 height 14
click at [500, 674] on img at bounding box center [507, 667] width 43 height 43
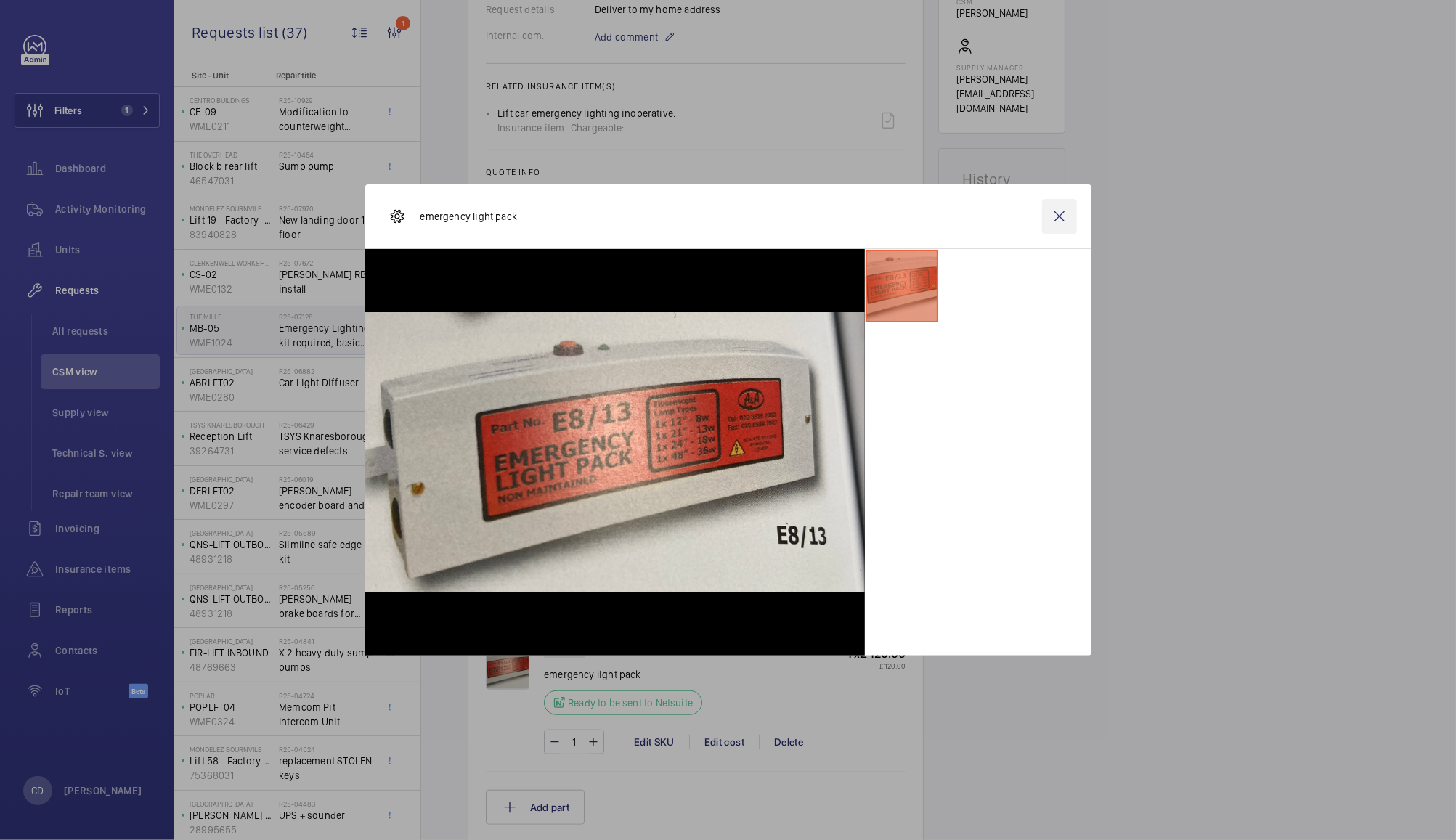
click at [1058, 215] on wm-front-icon-button at bounding box center [1059, 215] width 35 height 35
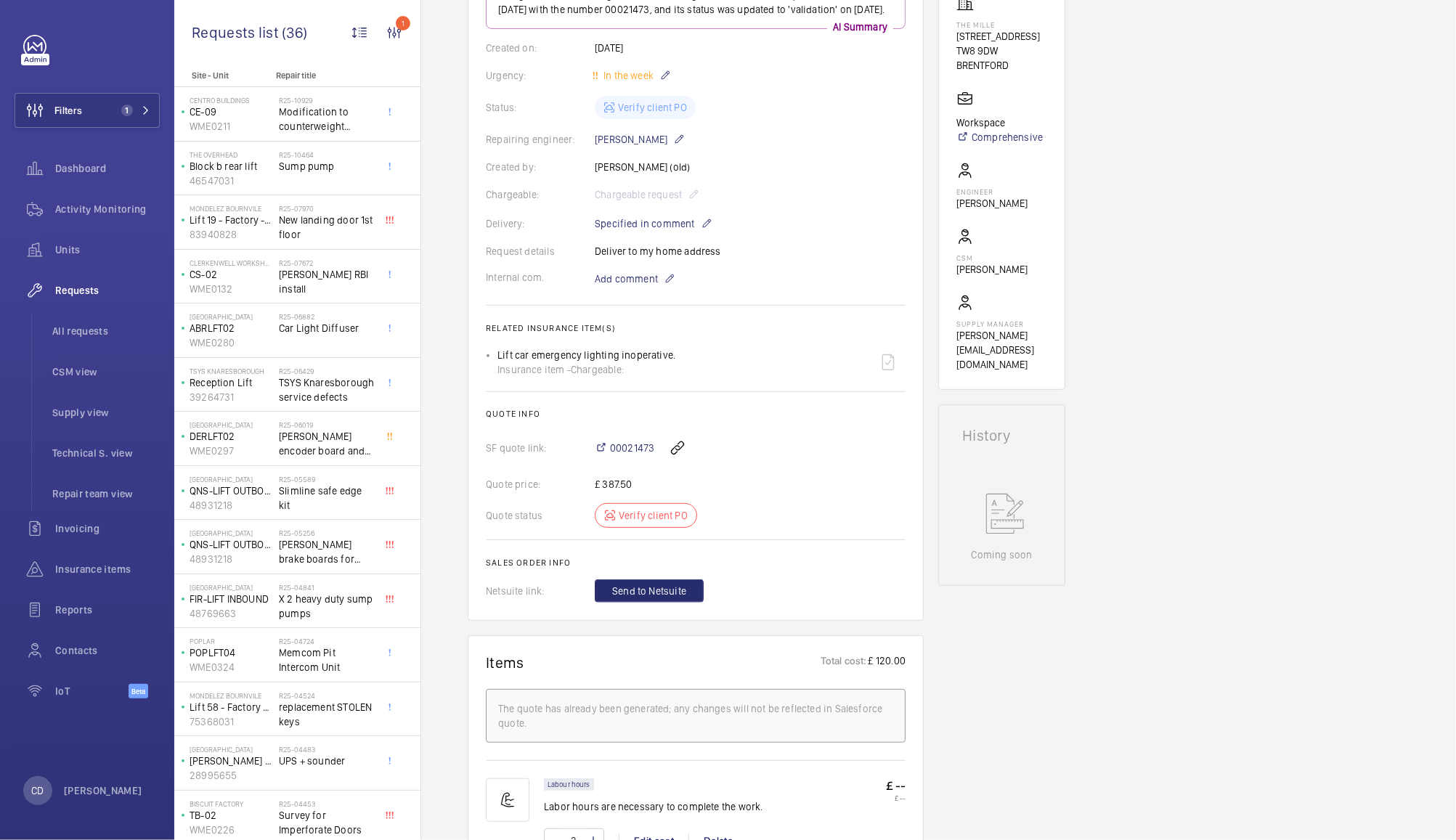
scroll to position [271, 0]
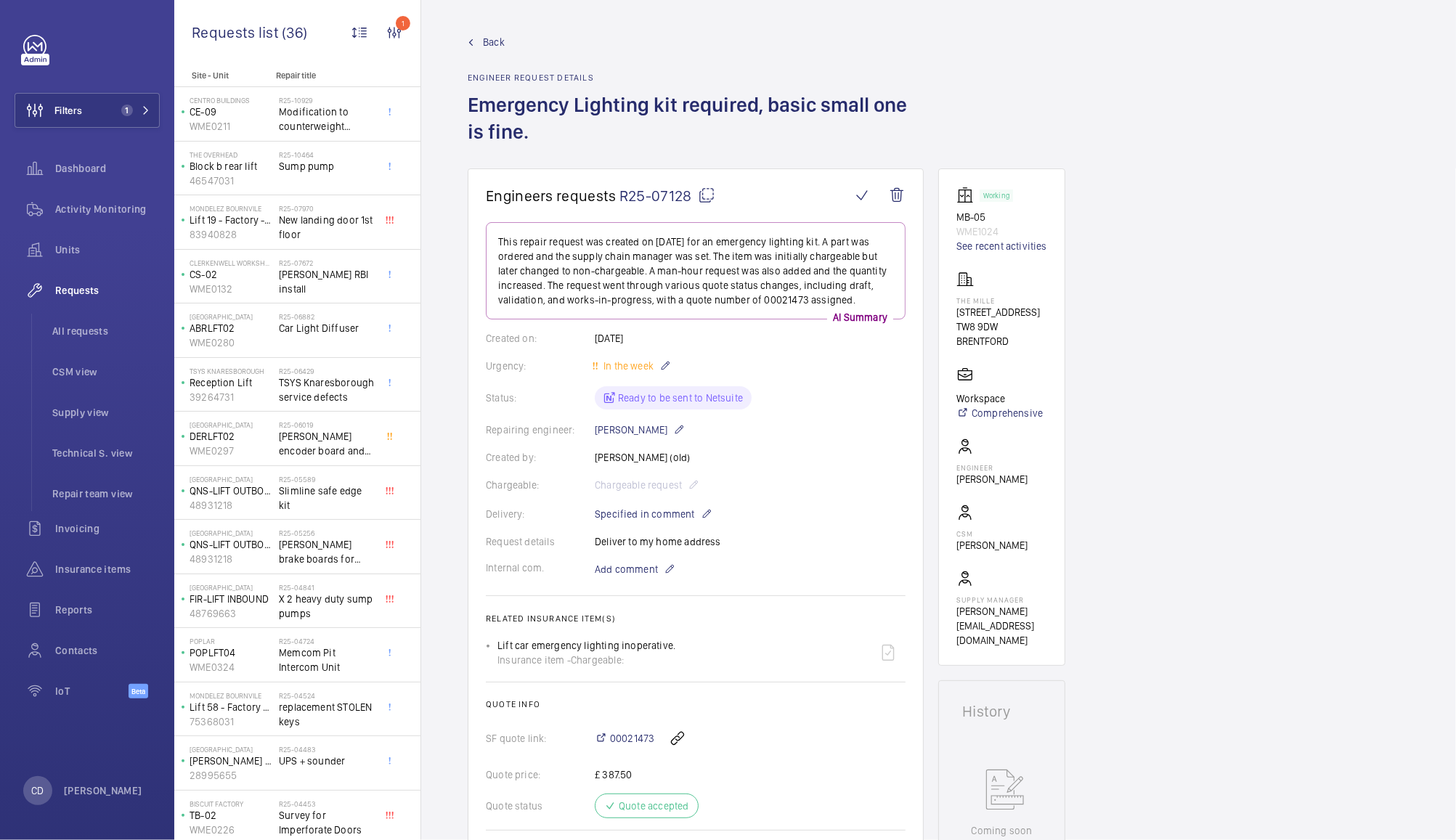
click at [828, 633] on wm-front-card-body "This repair request was created on [DATE] for an emergency lighting kit. A part…" at bounding box center [696, 557] width 420 height 671
click at [308, 376] on span "TSYS Knaresborough service defects" at bounding box center [327, 390] width 96 height 29
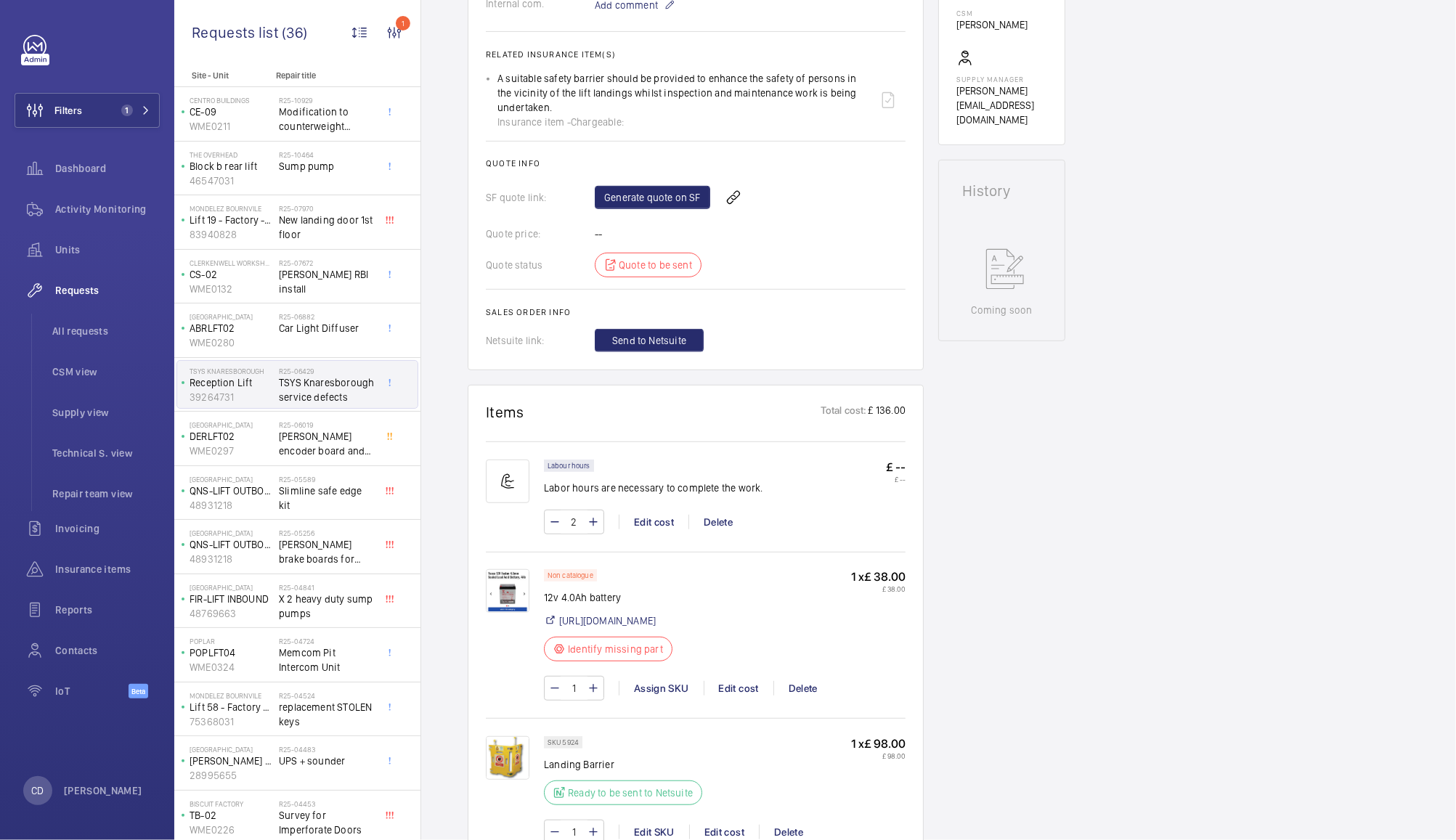
scroll to position [525, 0]
click at [506, 580] on img at bounding box center [507, 587] width 43 height 43
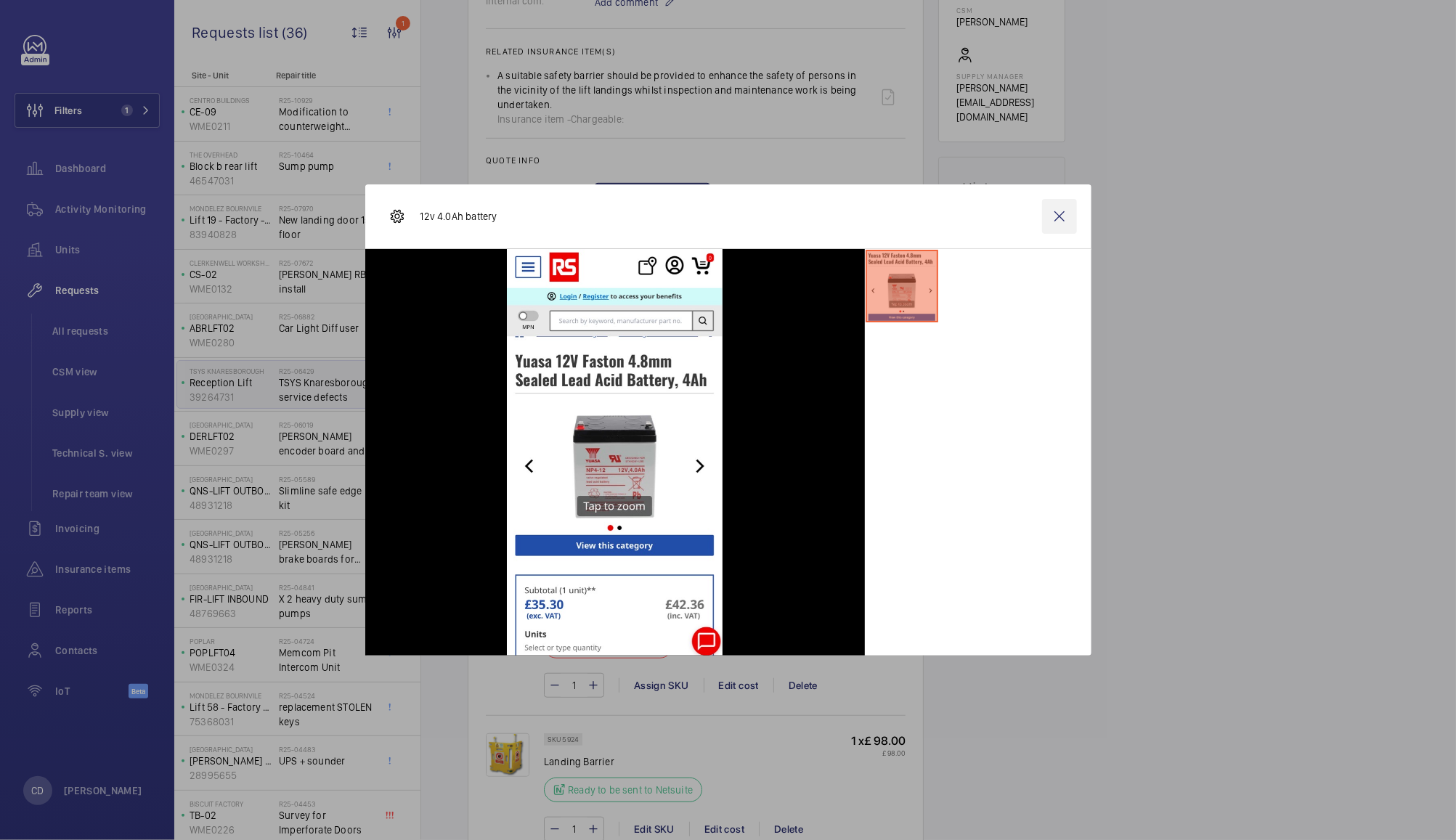
click at [1058, 223] on wm-front-icon-button at bounding box center [1059, 215] width 35 height 35
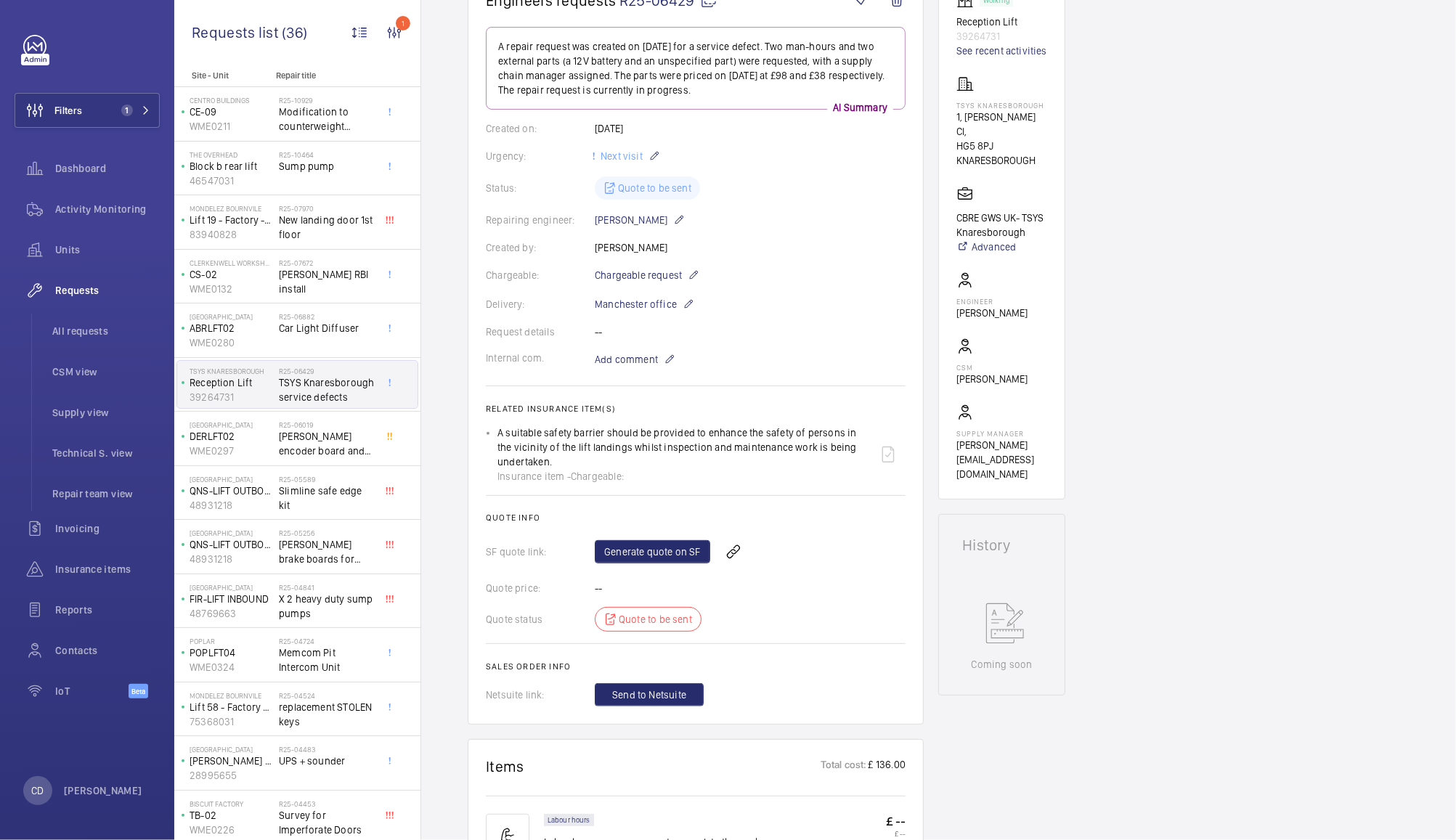
scroll to position [167, 0]
click at [1001, 53] on link "See recent activities" at bounding box center [1001, 51] width 90 height 14
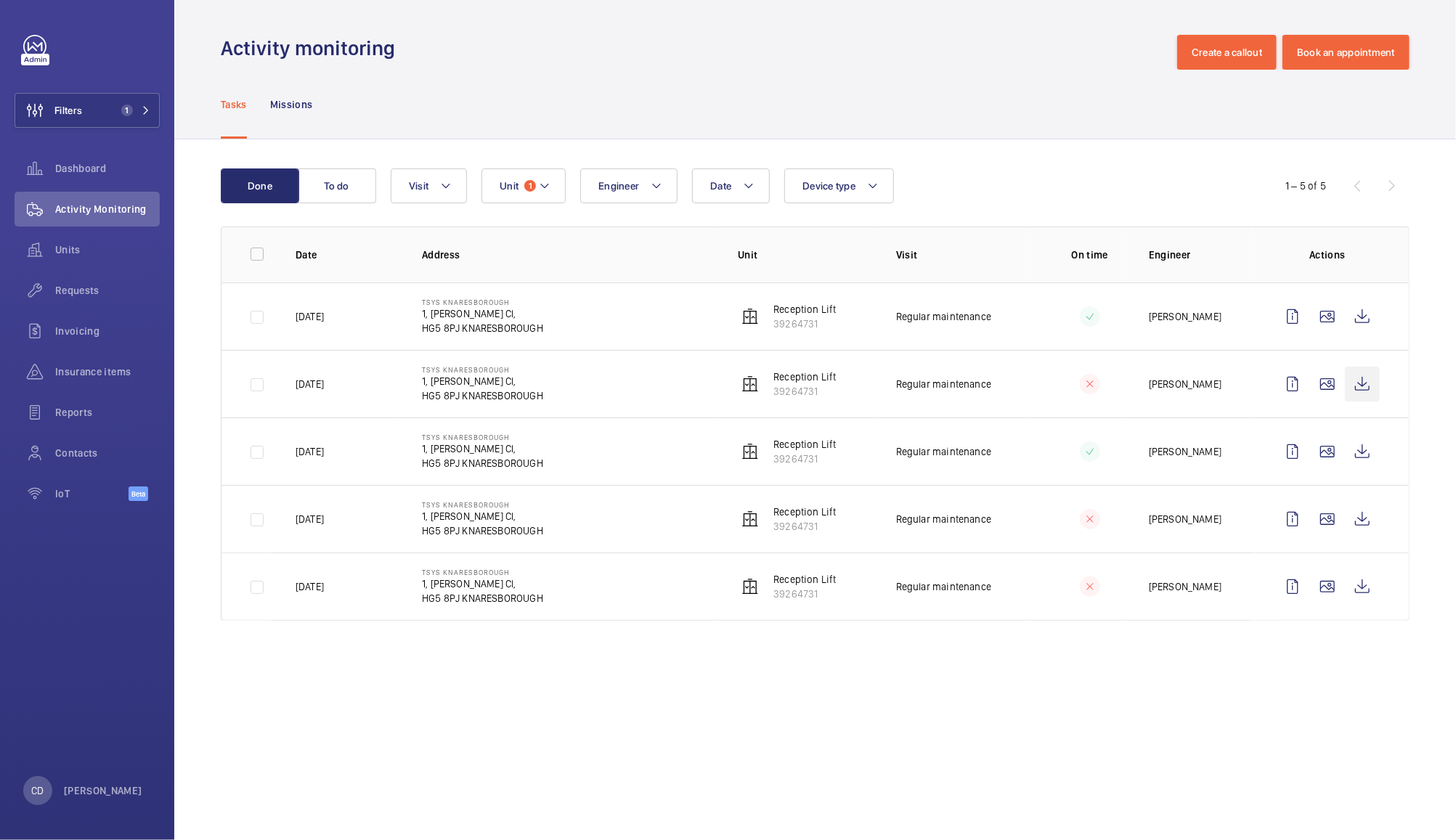
click at [1356, 375] on wm-front-icon-button at bounding box center [1361, 384] width 35 height 35
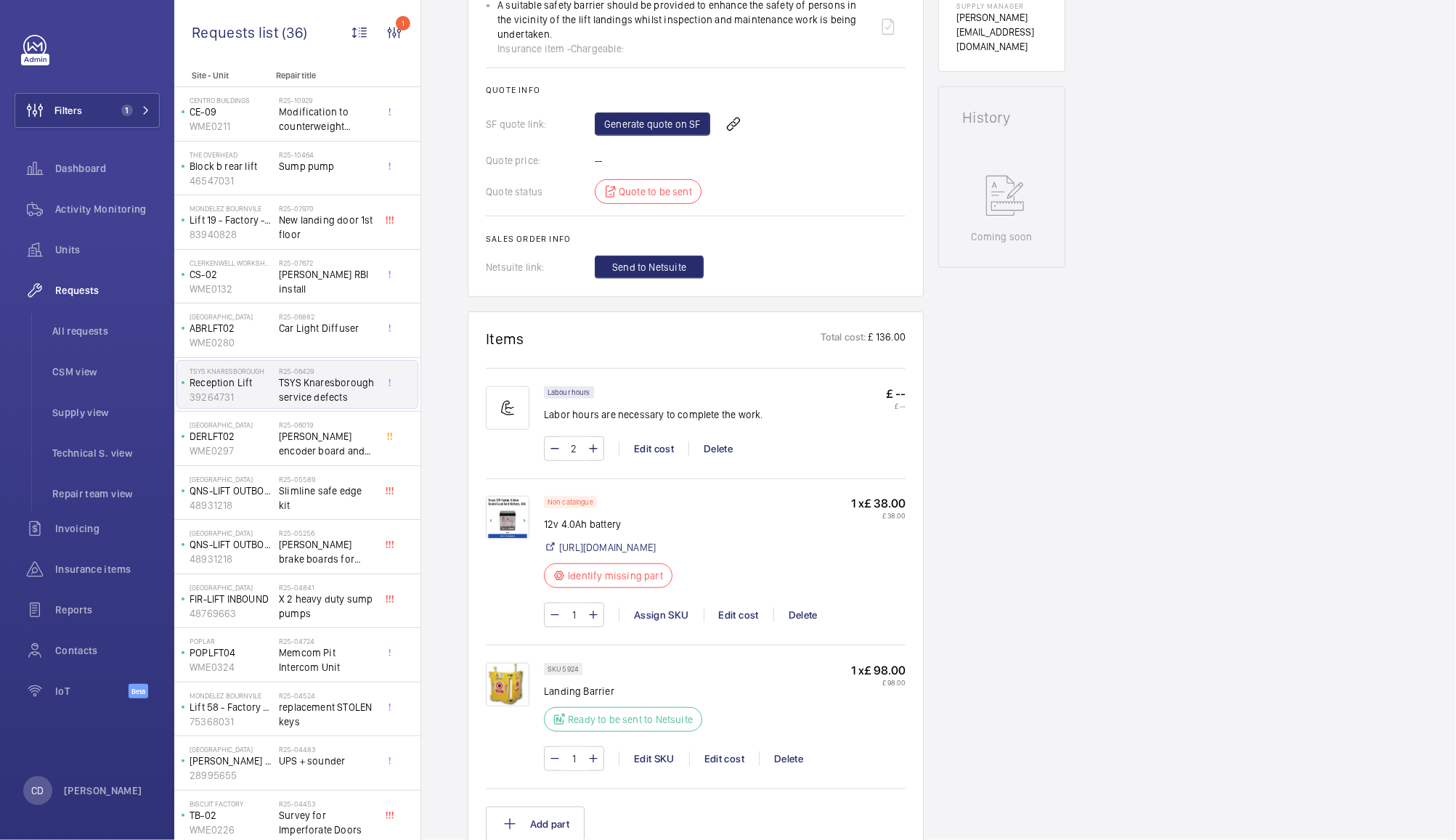
scroll to position [596, 0]
click at [779, 765] on div "Delete" at bounding box center [788, 758] width 58 height 14
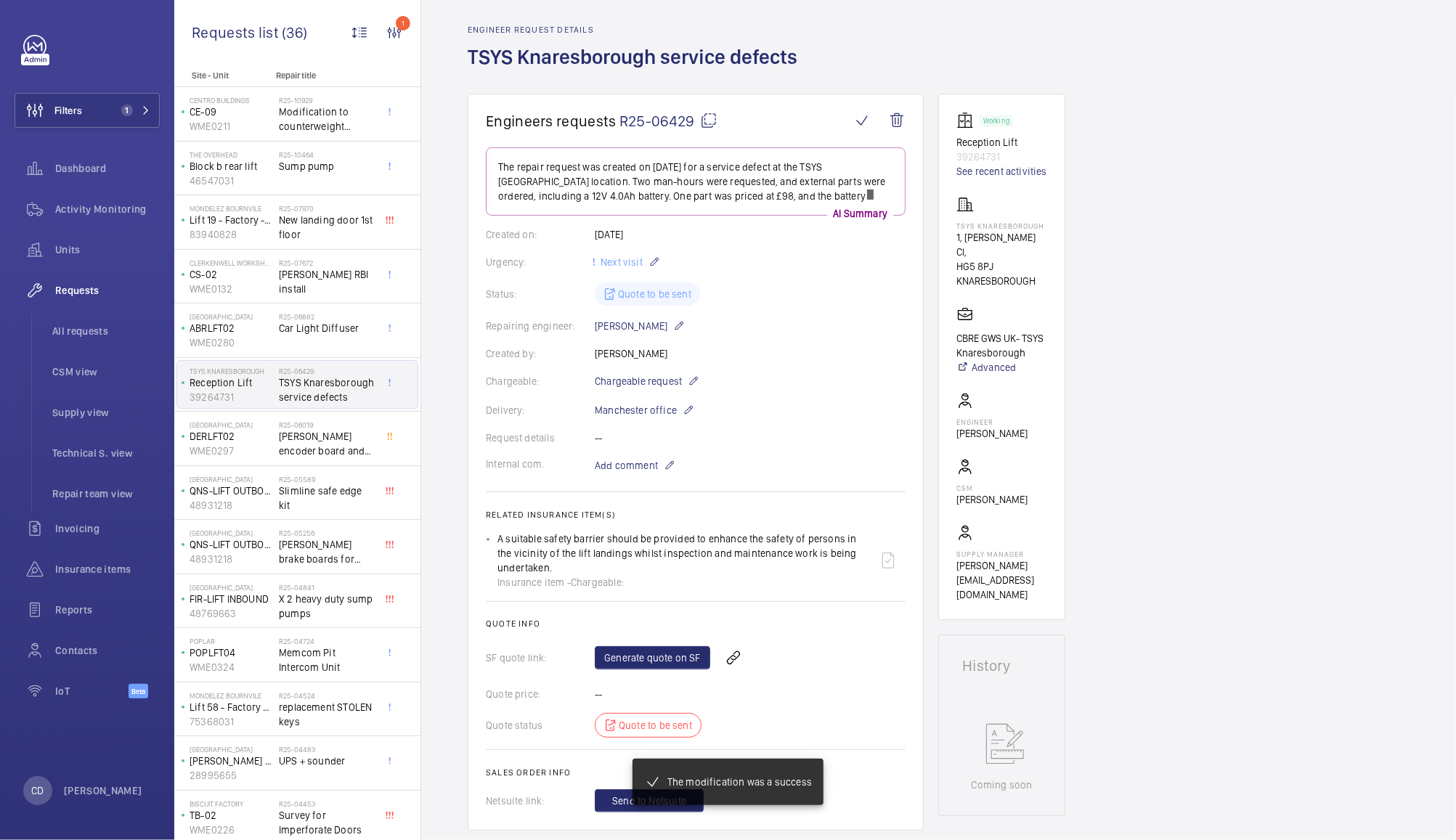
scroll to position [58, 0]
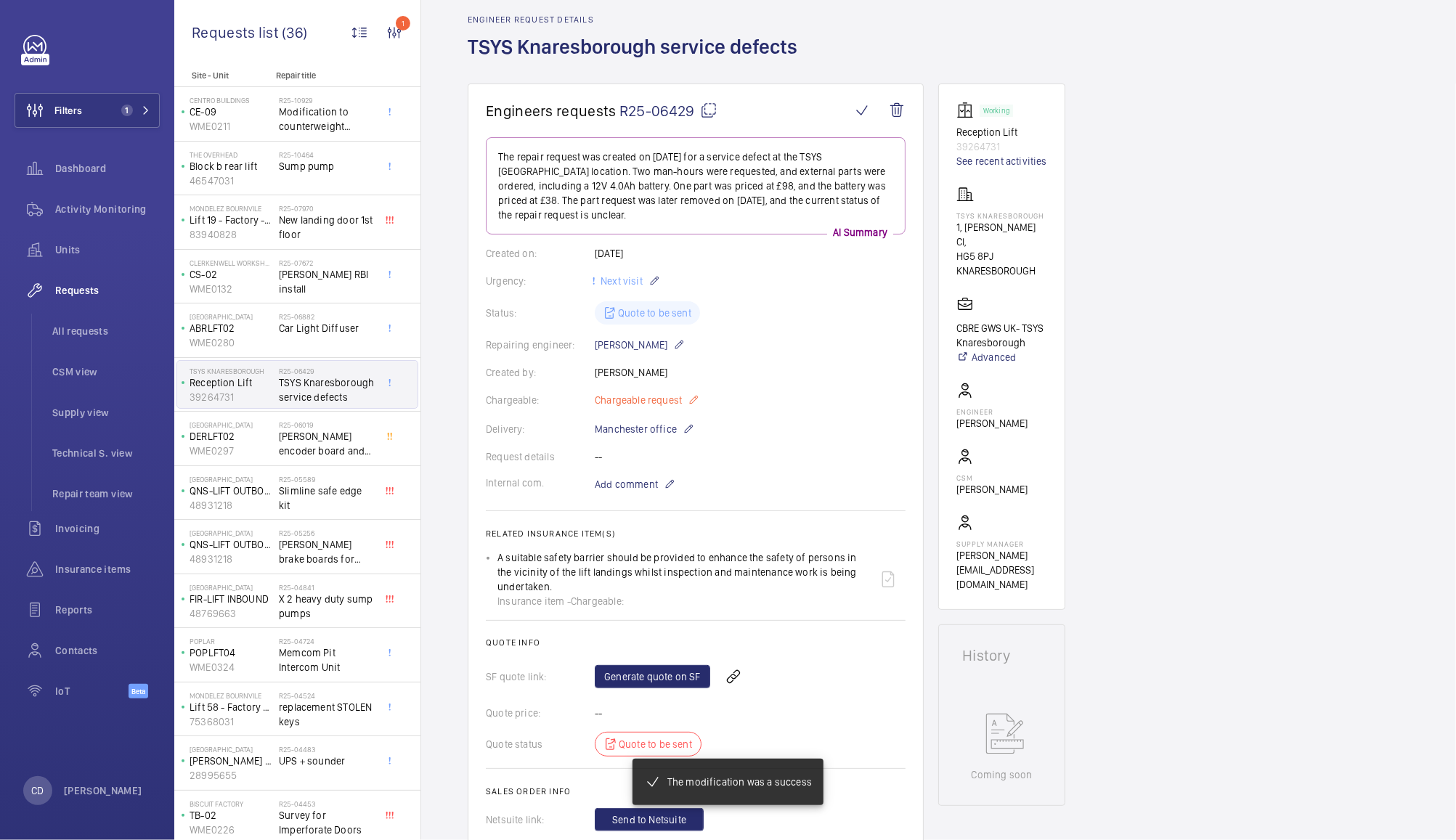
click at [650, 400] on span "Chargeable request" at bounding box center [638, 400] width 87 height 14
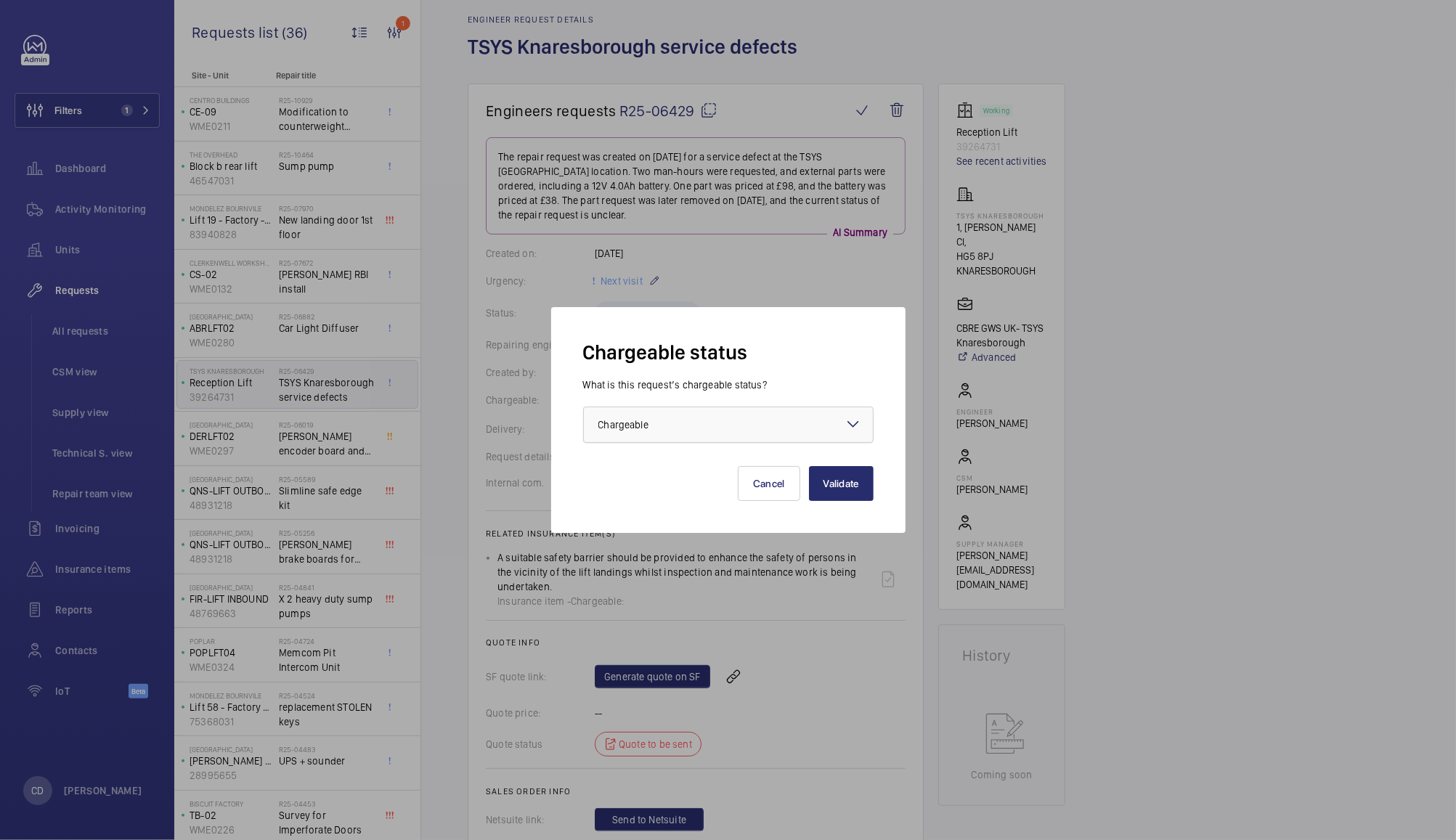
click at [833, 429] on div at bounding box center [728, 424] width 289 height 35
click at [675, 503] on span "Non chargeable" at bounding box center [728, 504] width 260 height 14
click at [845, 484] on button "Validate" at bounding box center [841, 483] width 65 height 35
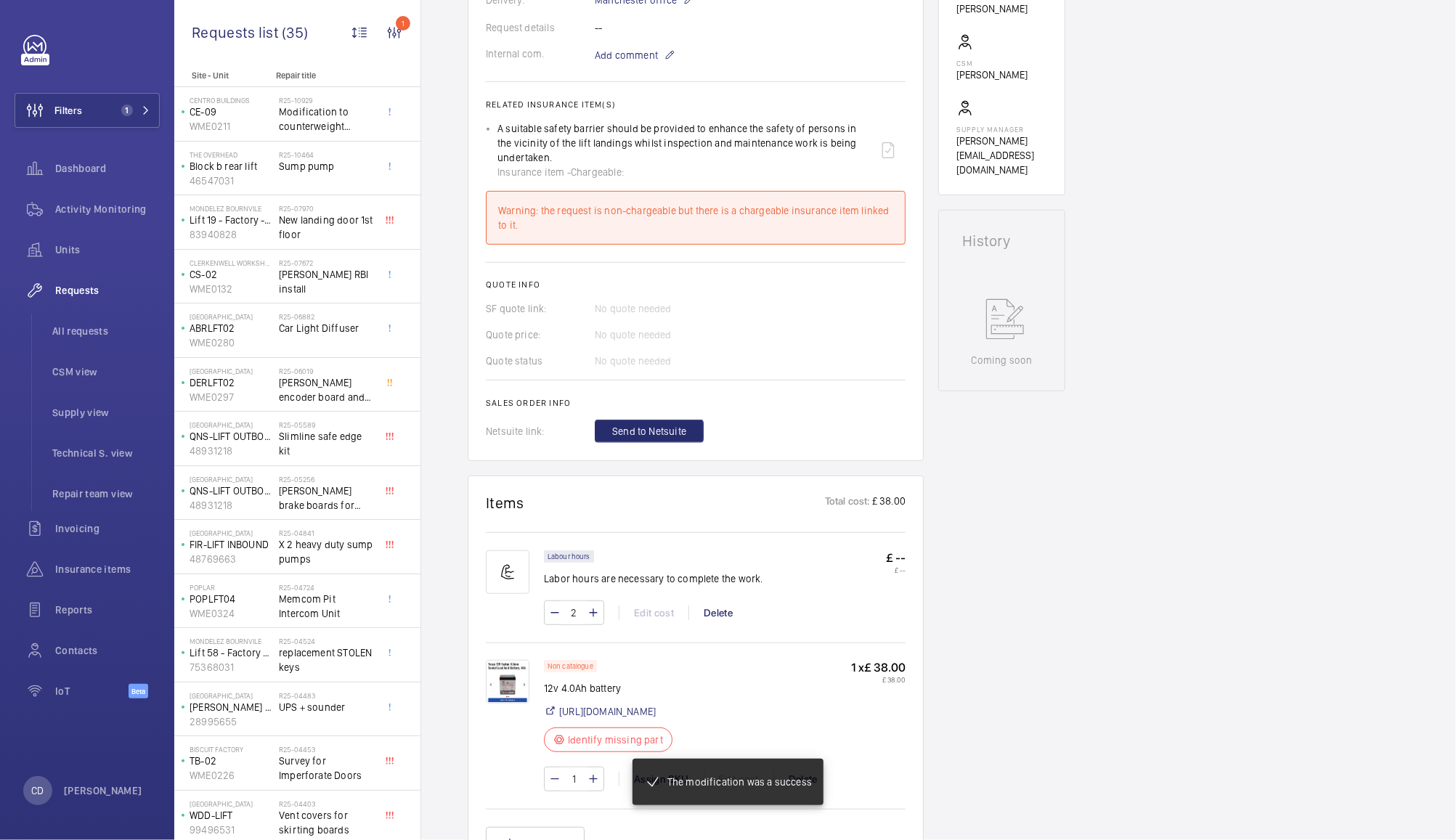
scroll to position [474, 0]
click at [726, 614] on div "Delete" at bounding box center [718, 611] width 58 height 14
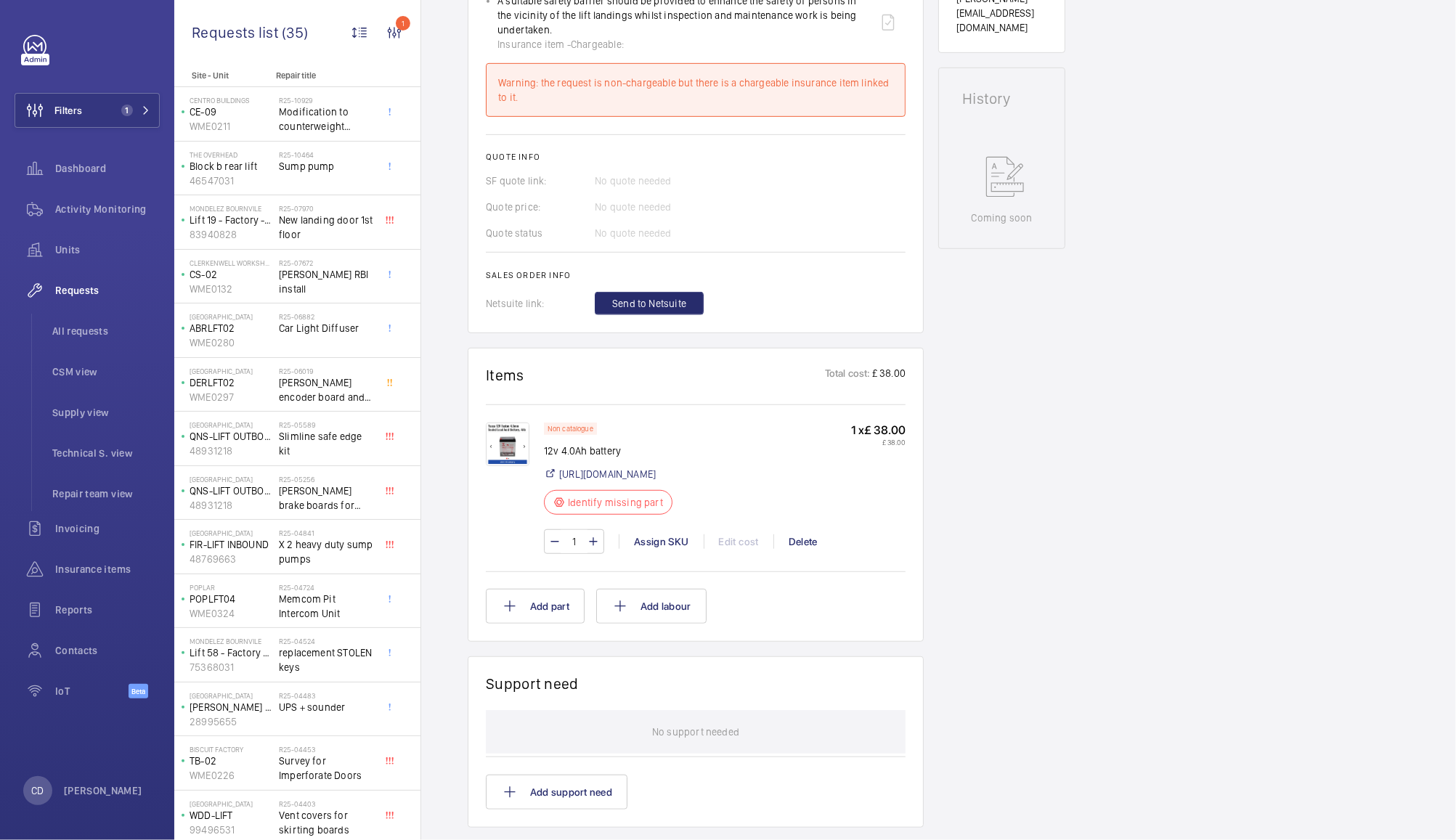
scroll to position [617, 0]
click at [665, 547] on div "Assign SKU" at bounding box center [661, 539] width 85 height 14
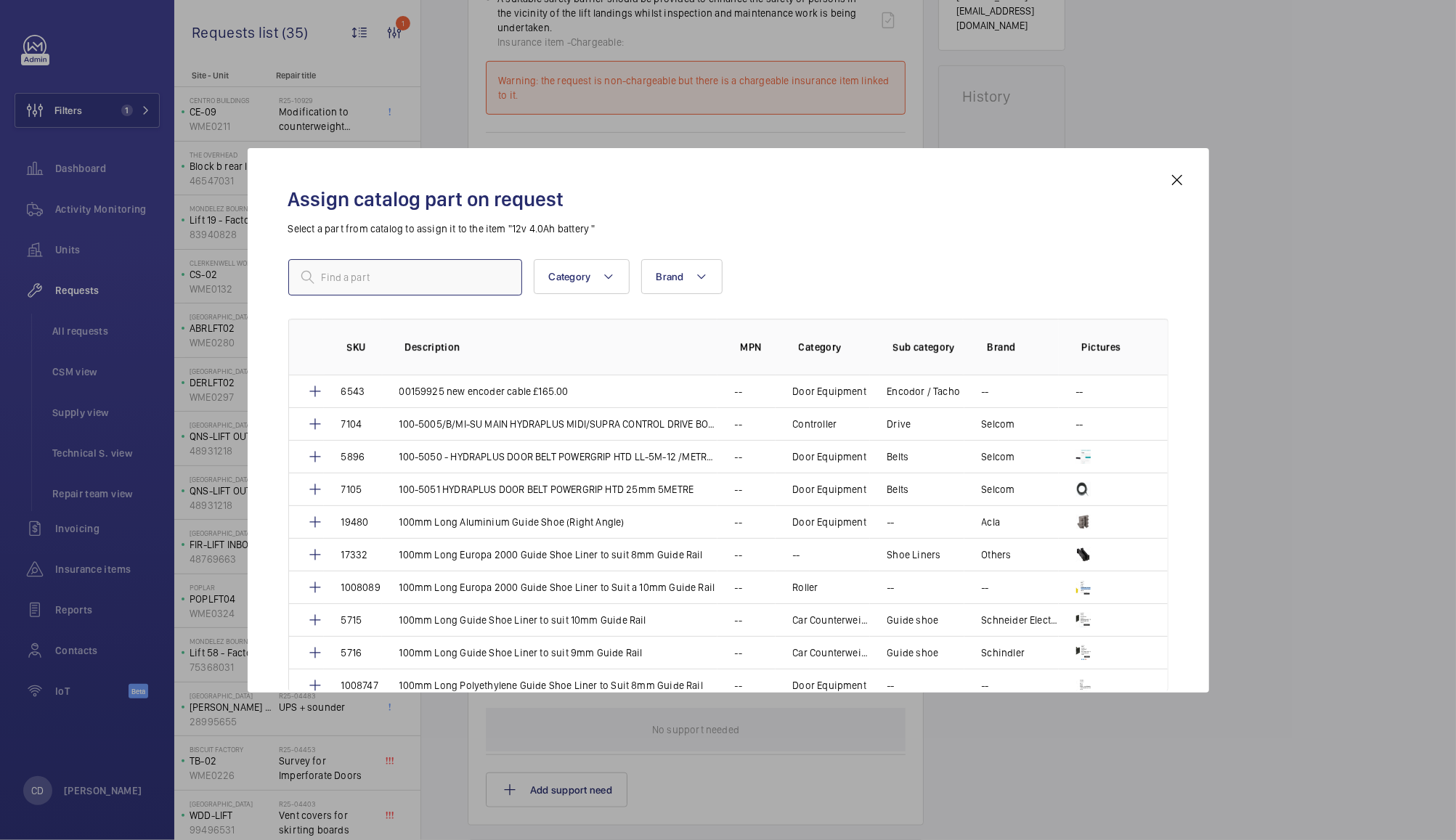
click at [432, 277] on input "text" at bounding box center [405, 276] width 234 height 36
type input "u"
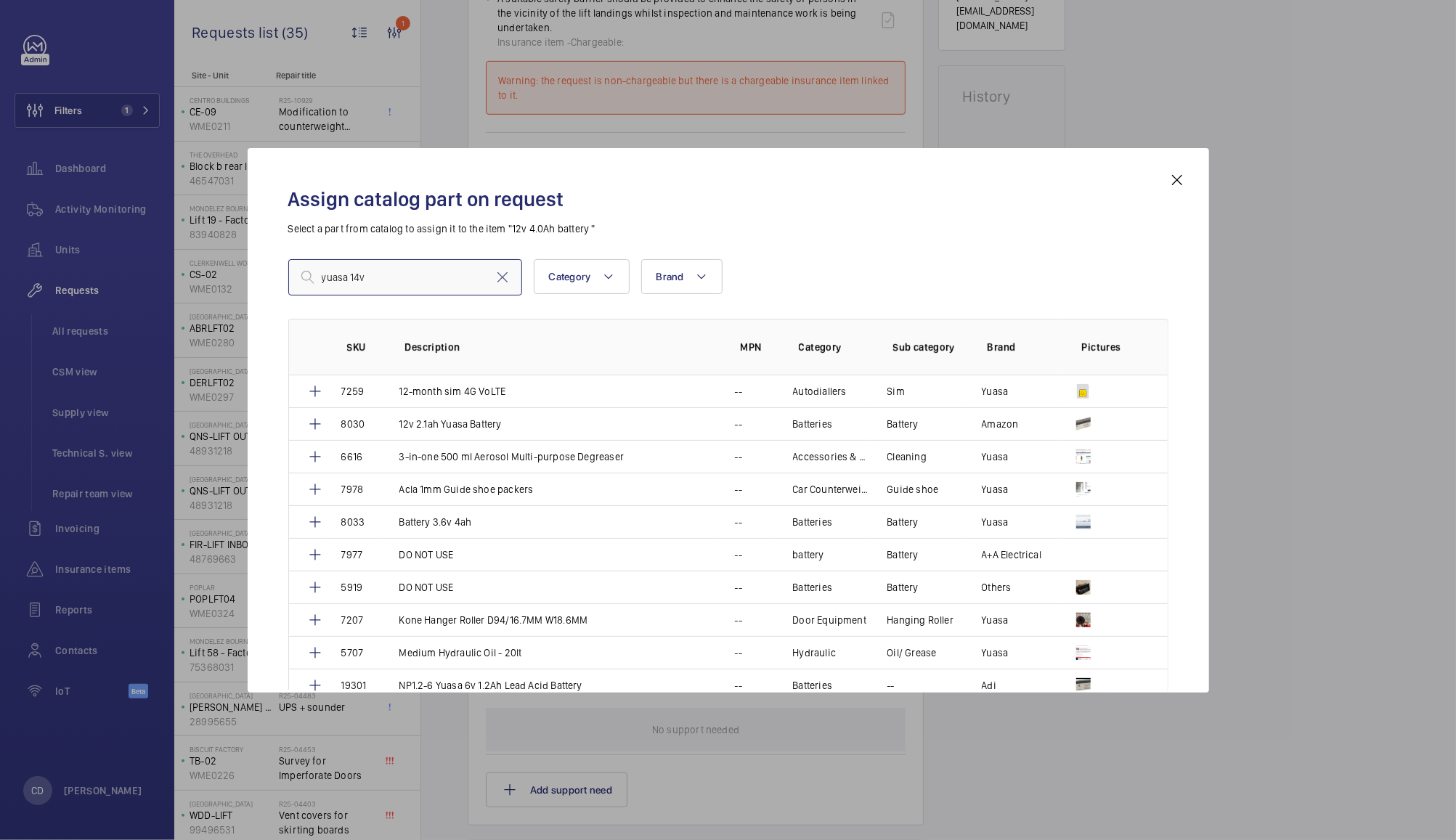
type input "yuasa 14v"
click at [1164, 181] on div "Assign catalog part on request Select a part from catalog to assign it to the i…" at bounding box center [728, 432] width 915 height 521
click at [1179, 180] on mat-icon at bounding box center [1177, 180] width 18 height 18
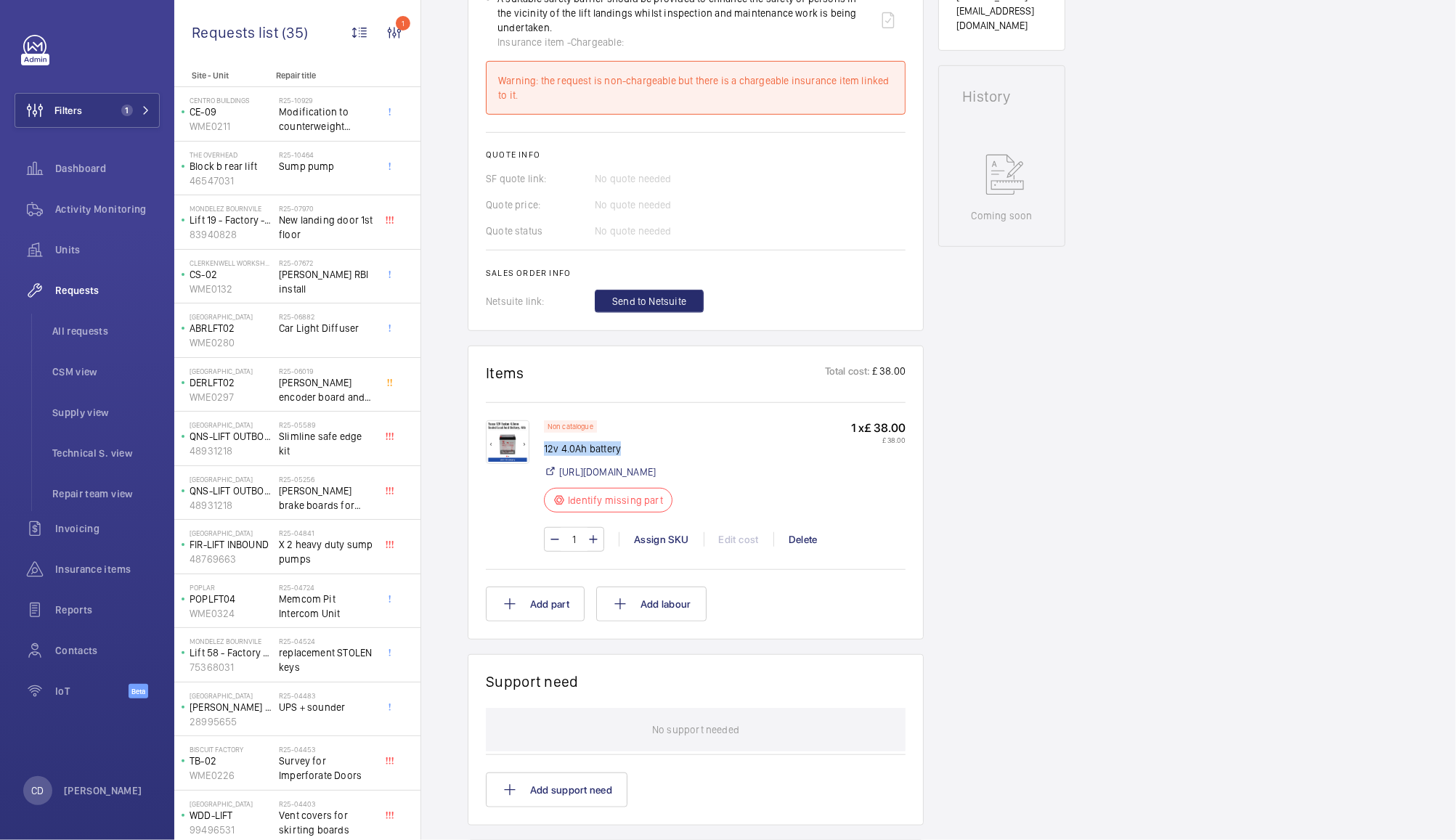
drag, startPoint x: 625, startPoint y: 447, endPoint x: 543, endPoint y: 447, distance: 82.0
click at [544, 447] on p "12v 4.0Ah battery" at bounding box center [612, 448] width 137 height 14
copy p "12v 4.0Ah battery"
click at [658, 547] on div "Assign SKU" at bounding box center [661, 539] width 85 height 14
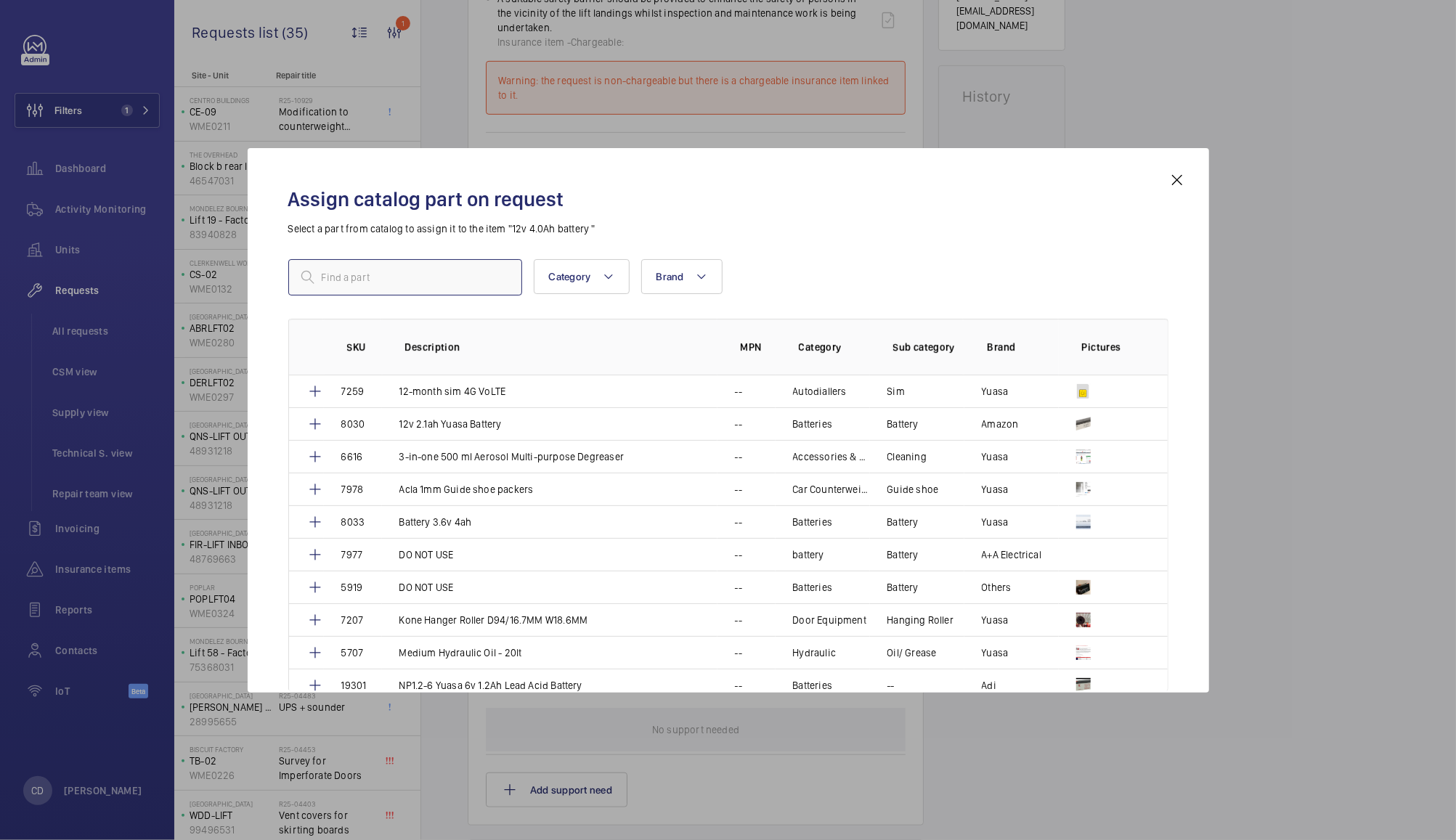
click at [442, 273] on input "text" at bounding box center [405, 276] width 234 height 36
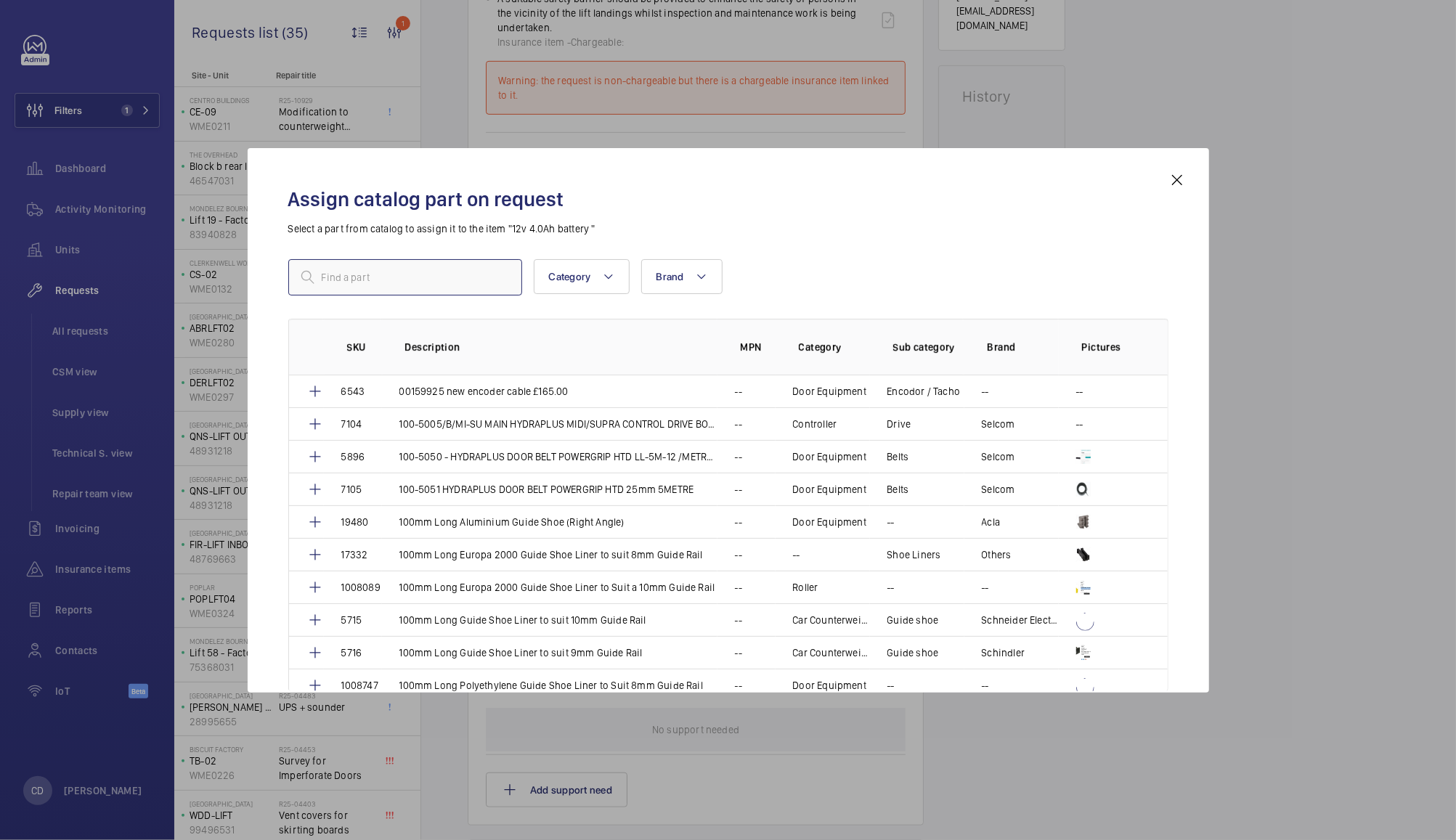
paste input "12v 4.0Ah battery"
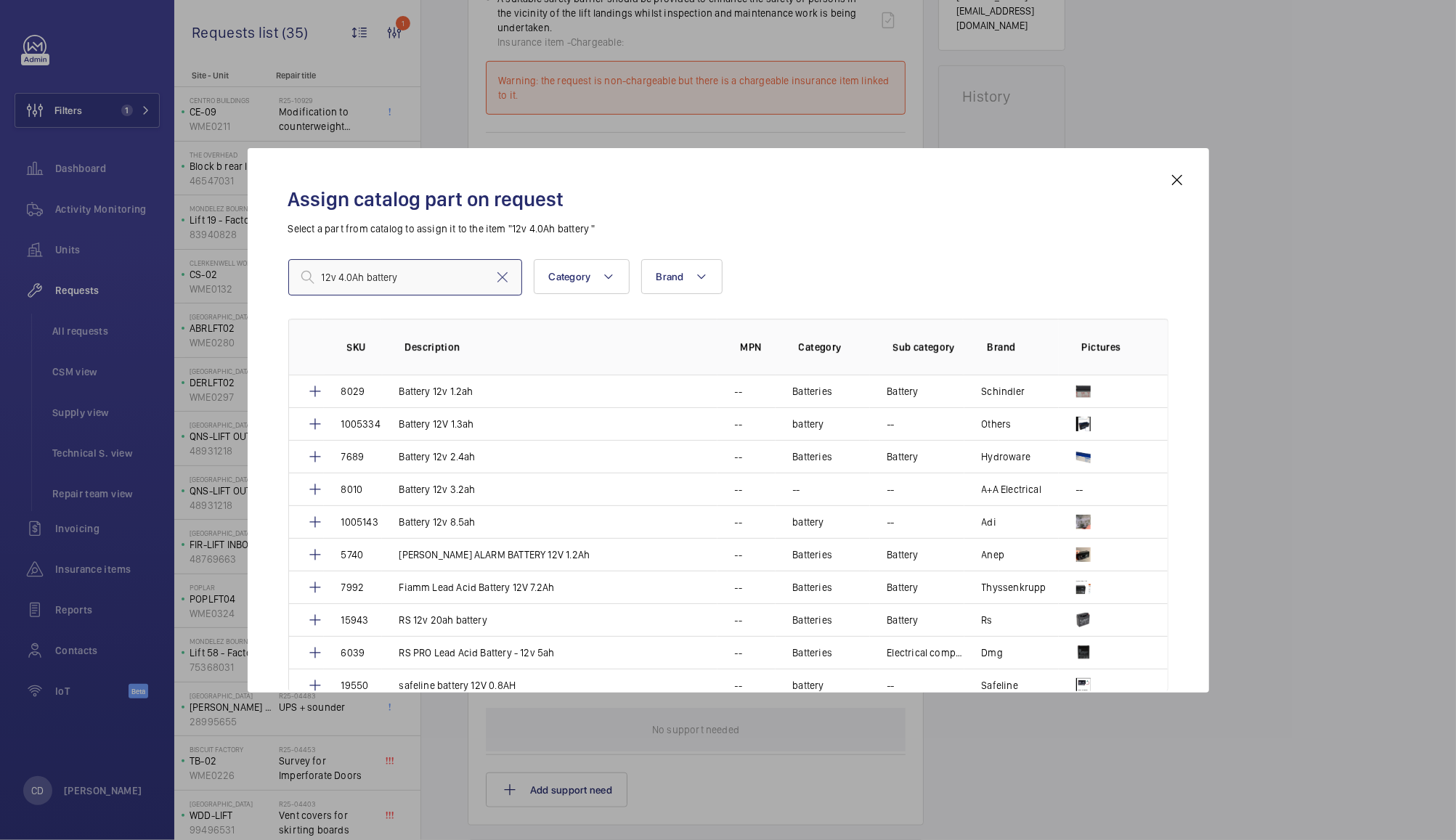
type input "12v 4.0Ah battery"
click at [1196, 163] on div "Assign catalog part on request Select a part from catalog to assign it to the i…" at bounding box center [728, 420] width 962 height 544
click at [1176, 179] on mat-icon at bounding box center [1177, 180] width 18 height 18
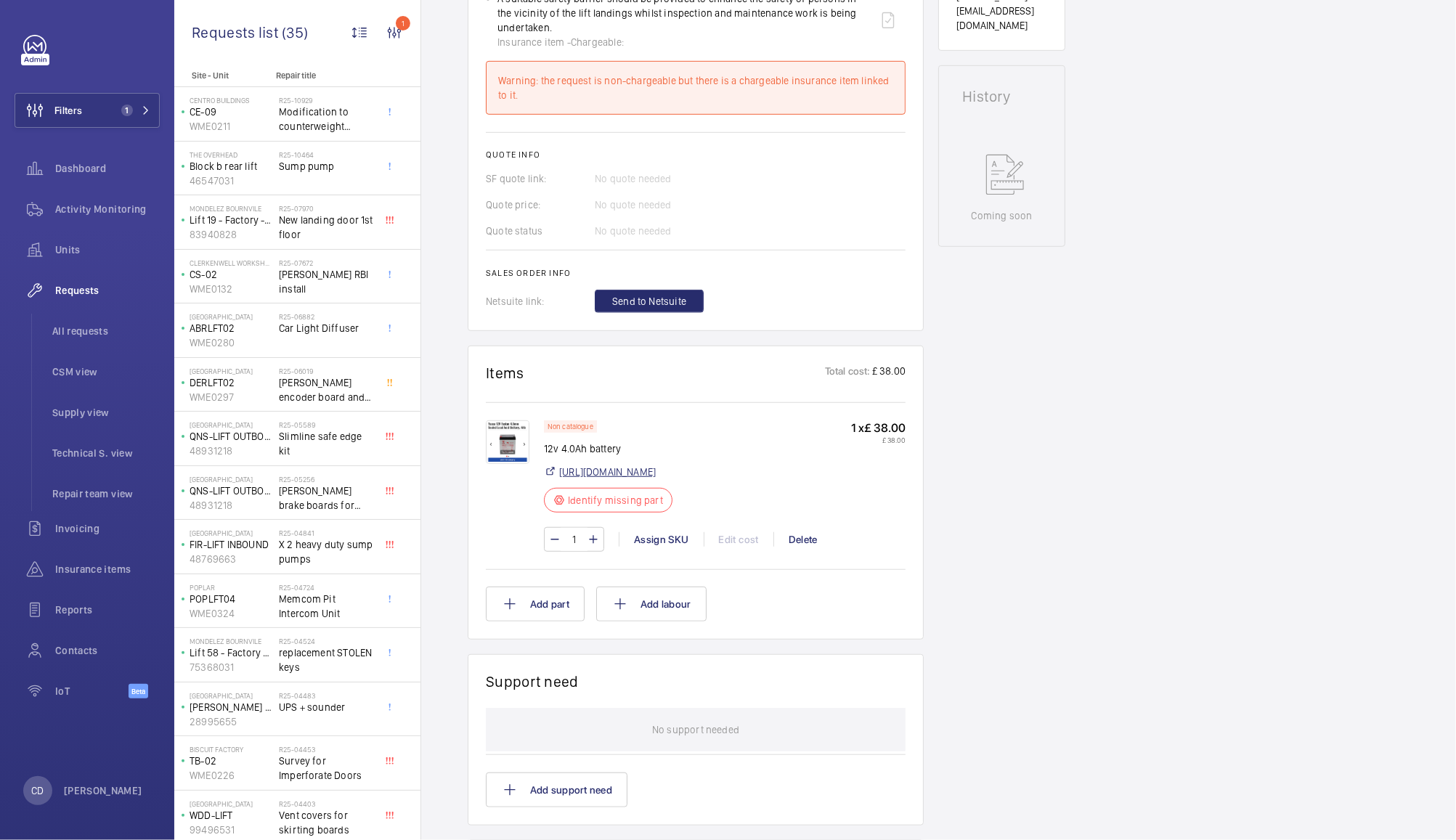
click at [656, 479] on link "[URL][DOMAIN_NAME]" at bounding box center [607, 471] width 97 height 14
click at [665, 547] on div "Assign SKU" at bounding box center [661, 539] width 85 height 14
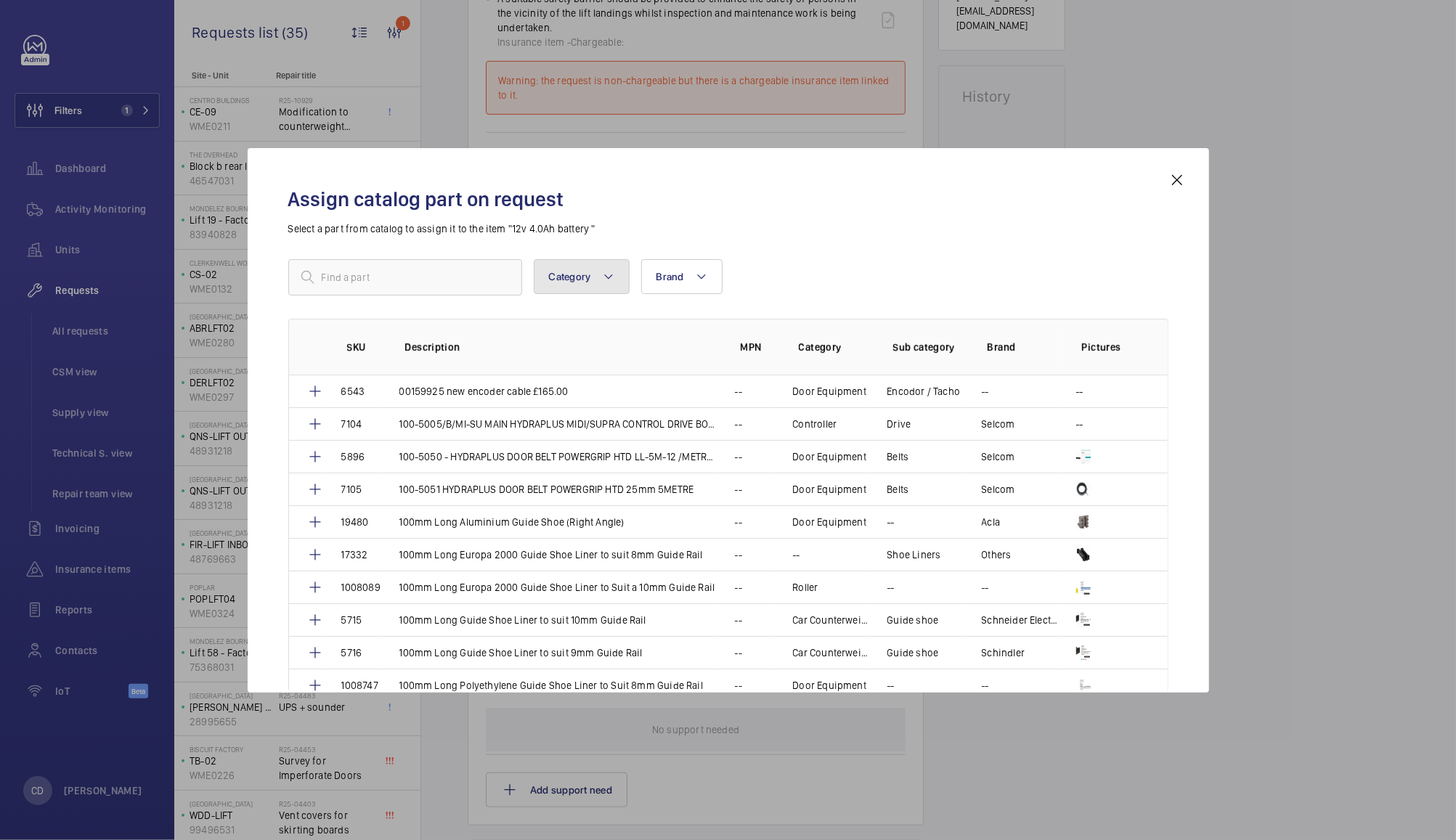
click at [594, 275] on button "Category" at bounding box center [581, 276] width 96 height 35
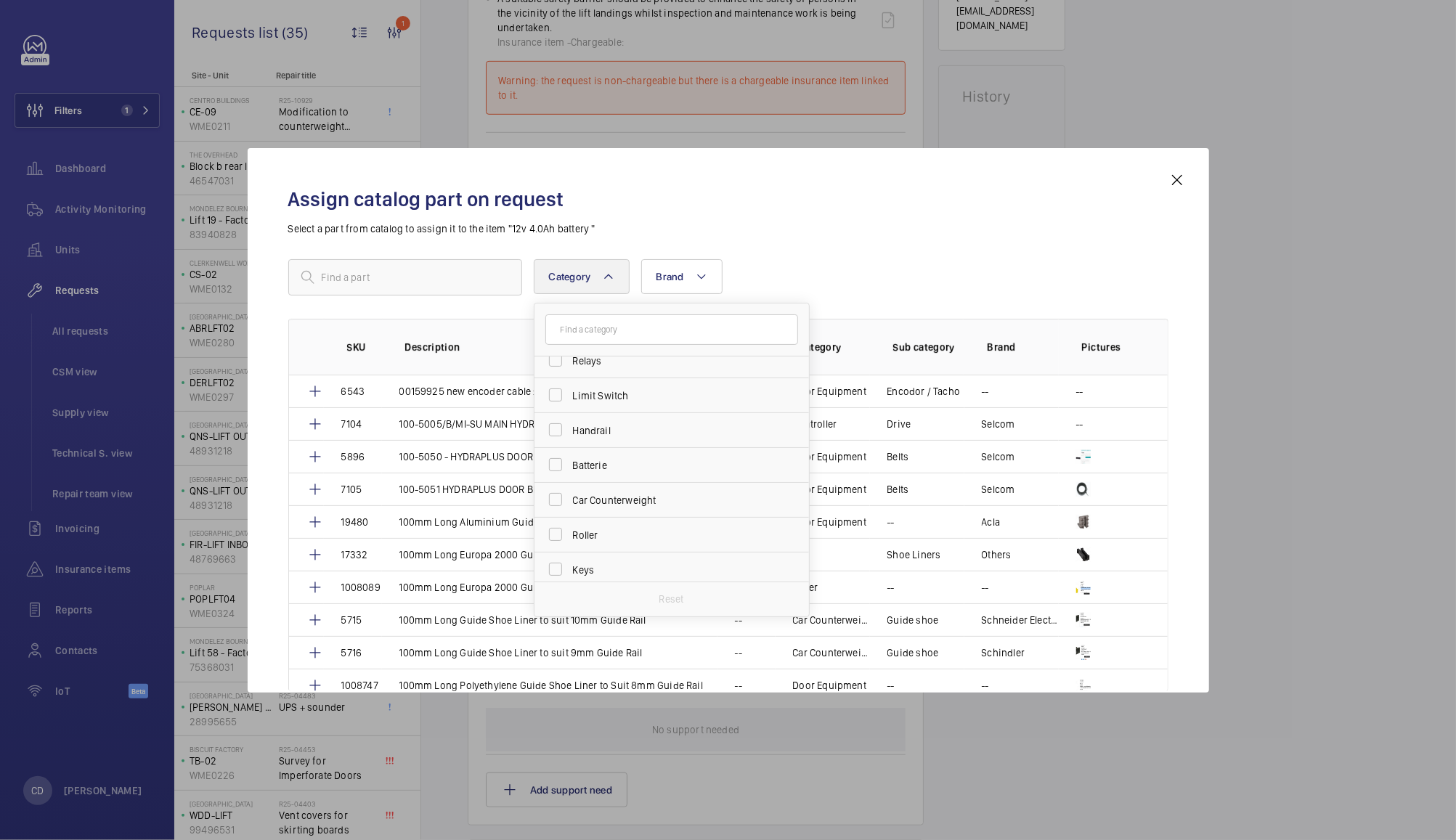
scroll to position [712, 0]
click at [555, 472] on label "Batterie" at bounding box center [660, 462] width 253 height 35
click at [555, 472] on input "Batterie" at bounding box center [555, 462] width 29 height 29
checkbox input "true"
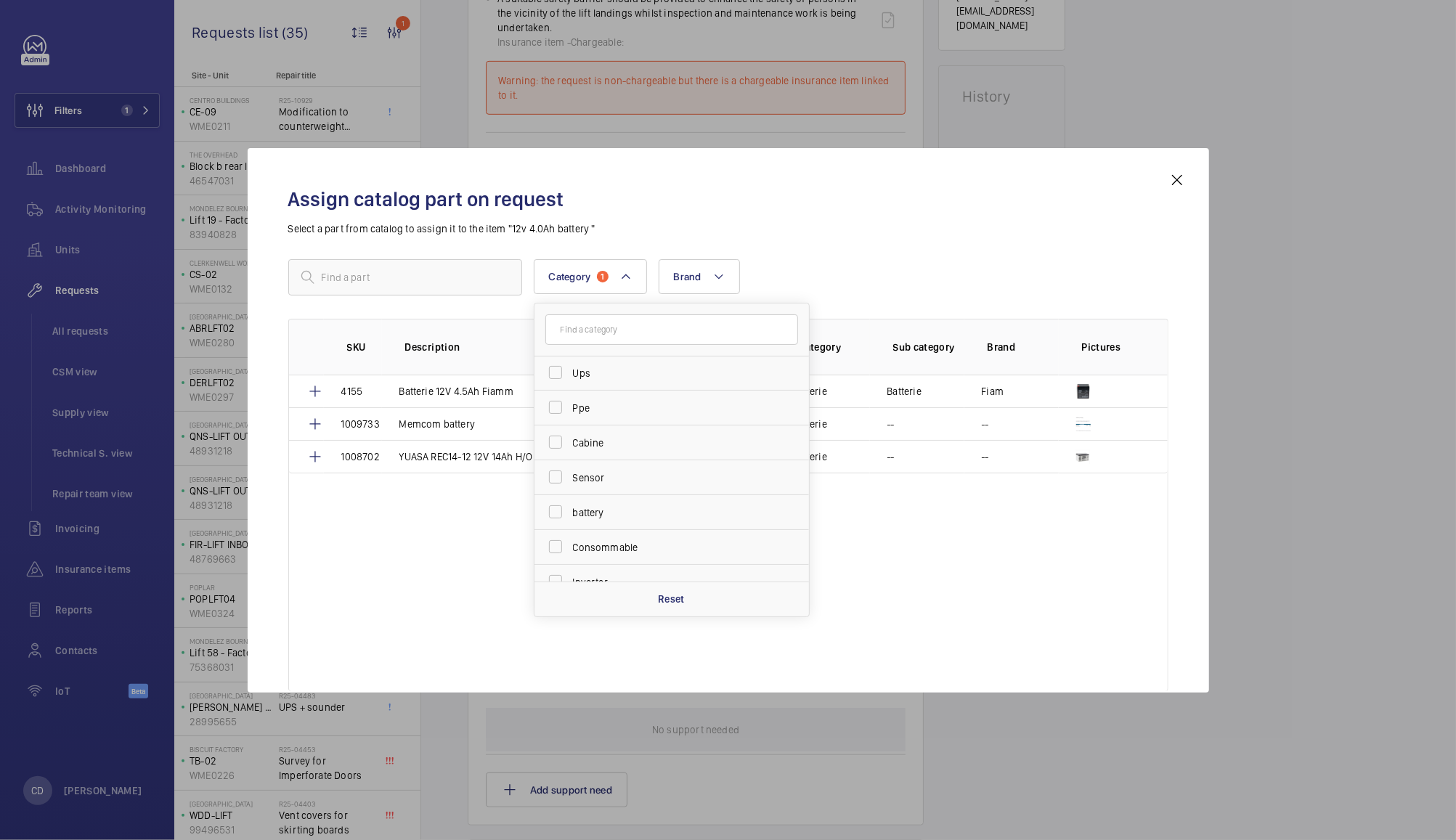
scroll to position [962, 0]
click at [564, 499] on label "battery" at bounding box center [660, 491] width 253 height 35
click at [564, 499] on input "battery" at bounding box center [555, 490] width 29 height 29
checkbox input "true"
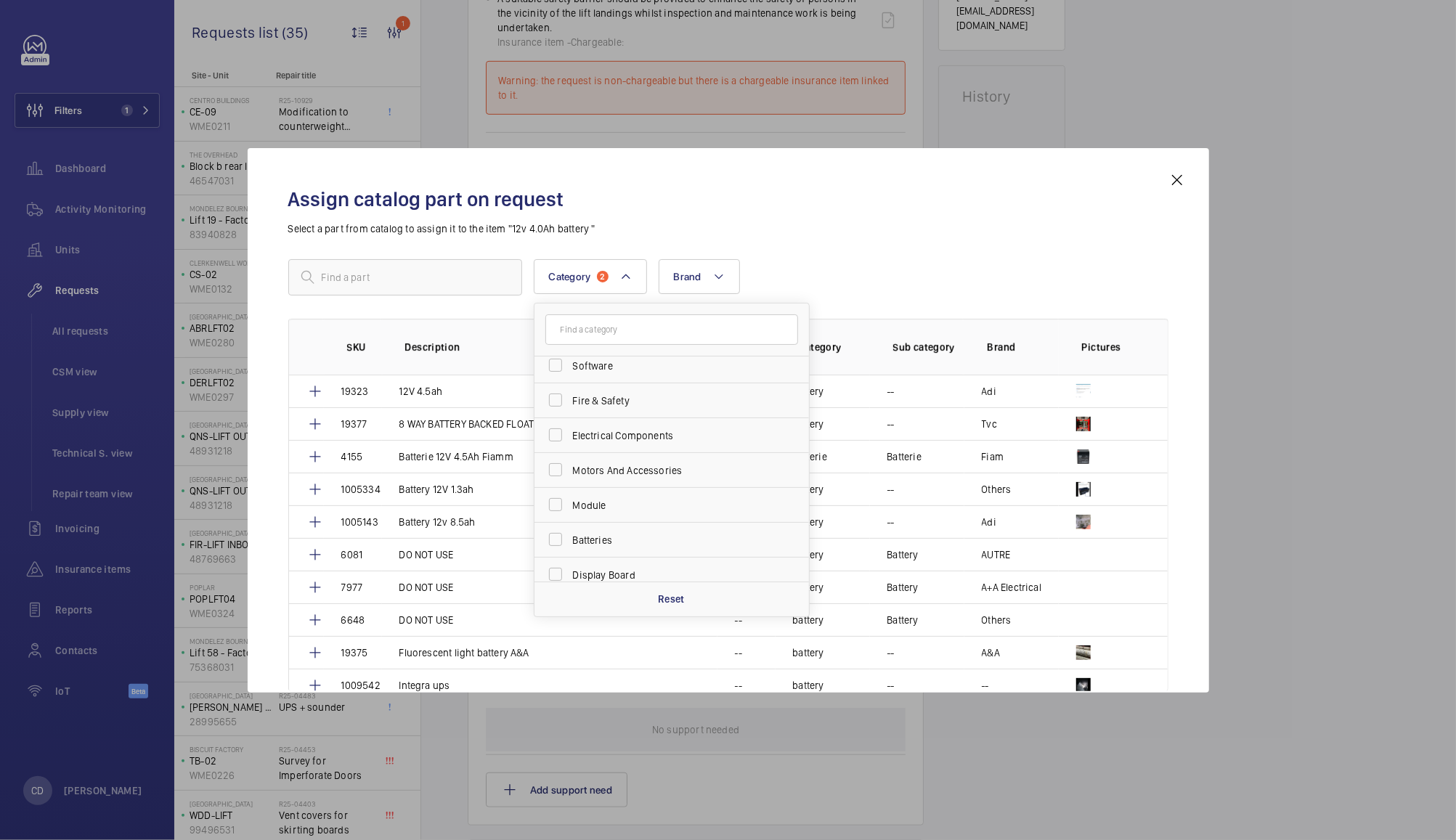
scroll to position [1203, 0]
click at [556, 426] on label "Electrical Components" at bounding box center [660, 424] width 253 height 35
click at [556, 426] on input "Electrical Components" at bounding box center [555, 424] width 29 height 29
checkbox input "true"
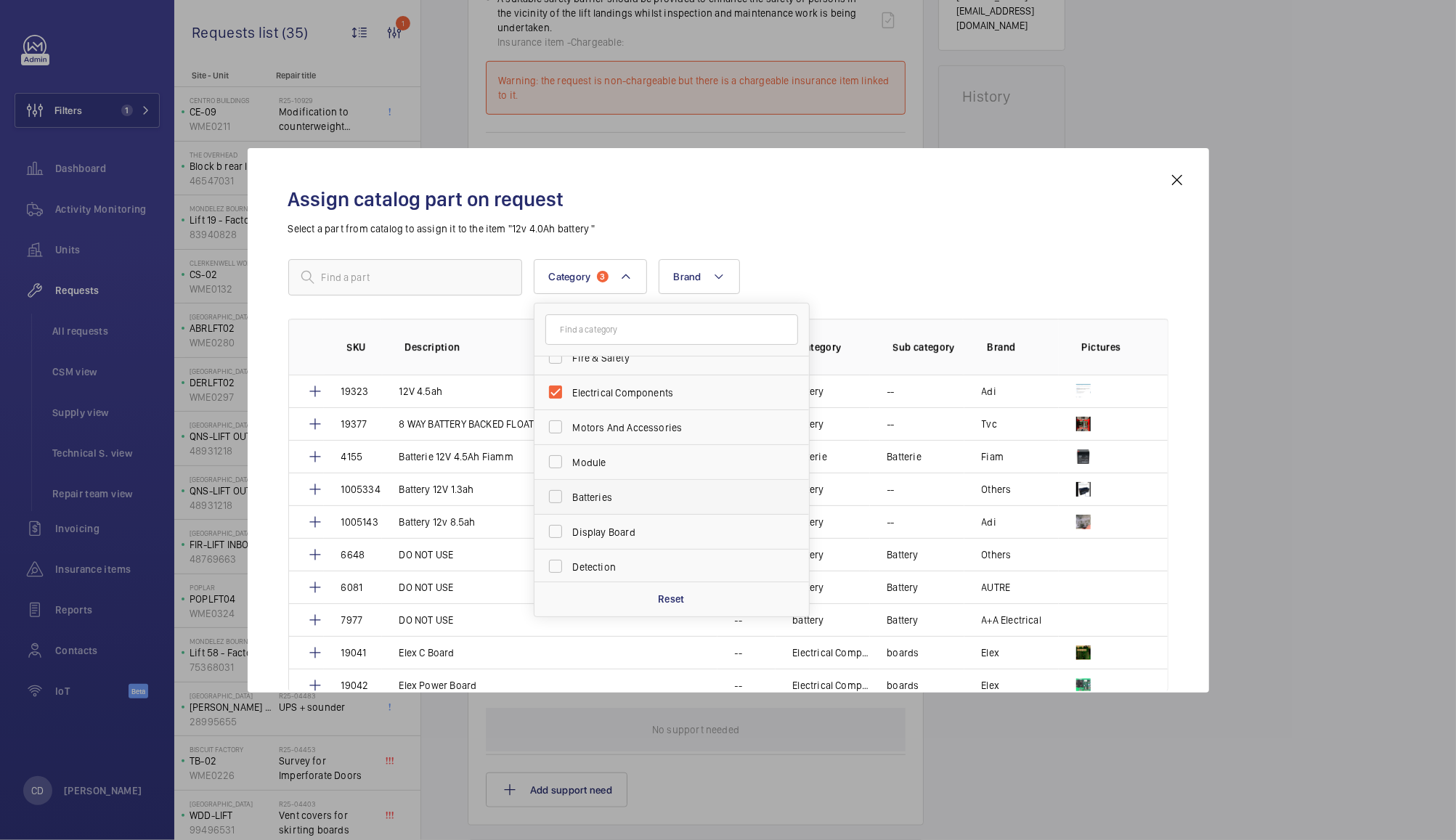
click at [557, 500] on label "Batteries" at bounding box center [660, 497] width 253 height 35
click at [557, 500] on input "Batteries" at bounding box center [555, 496] width 29 height 29
checkbox input "true"
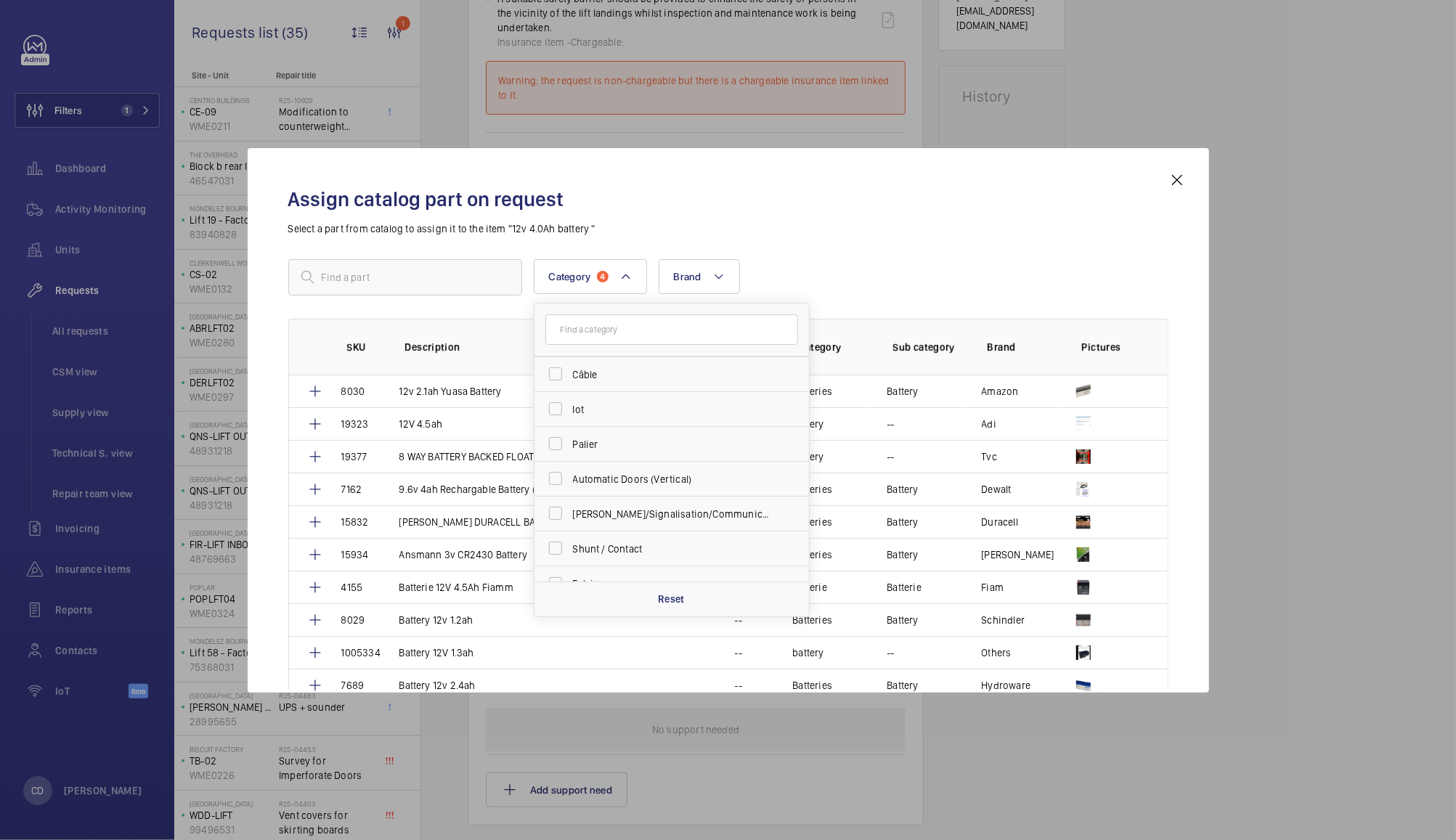
scroll to position [1621, 0]
click at [885, 251] on div "Assign catalog part on request Select a part from catalog to assign it to the i…" at bounding box center [728, 432] width 915 height 521
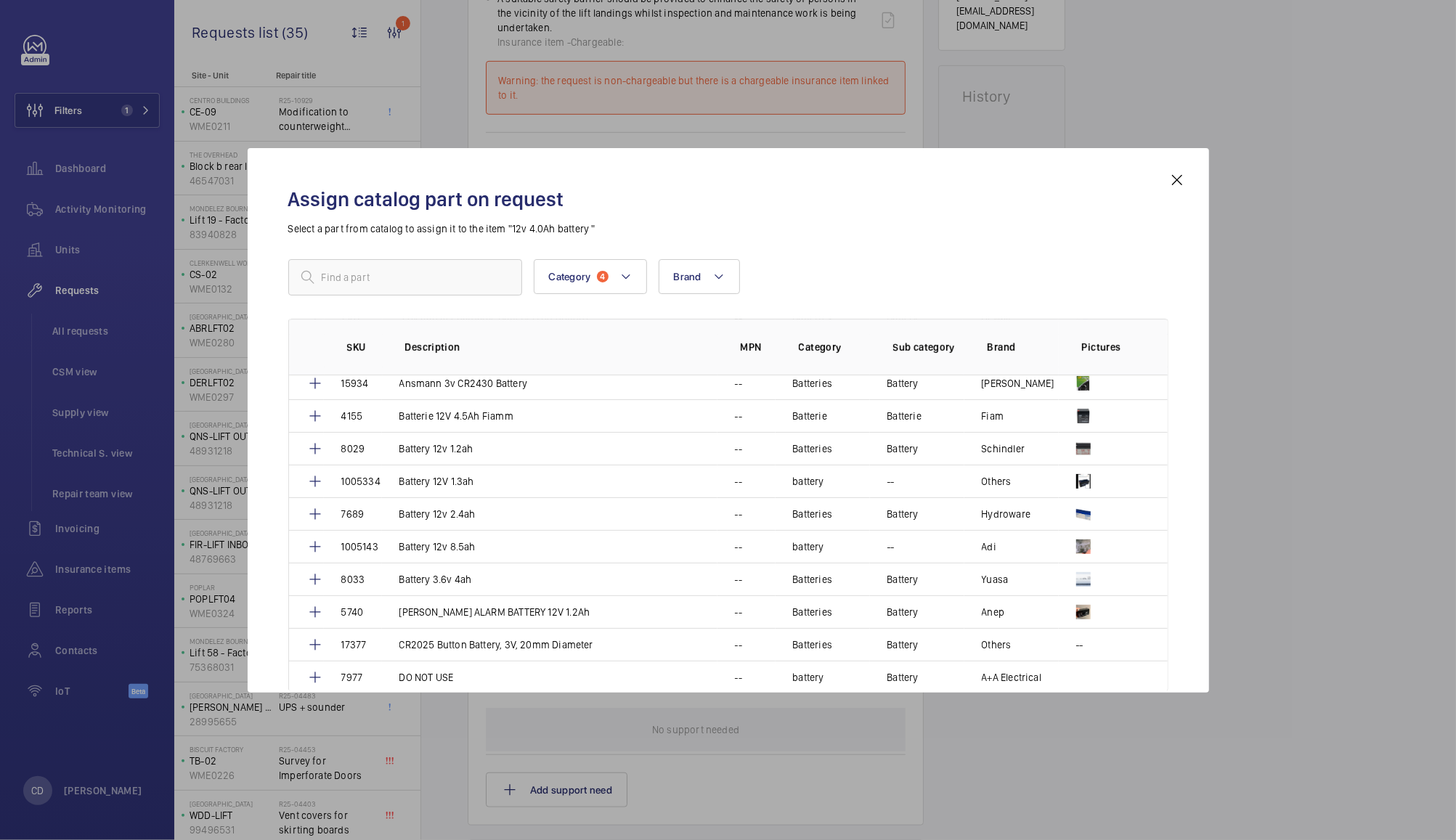
scroll to position [176, 0]
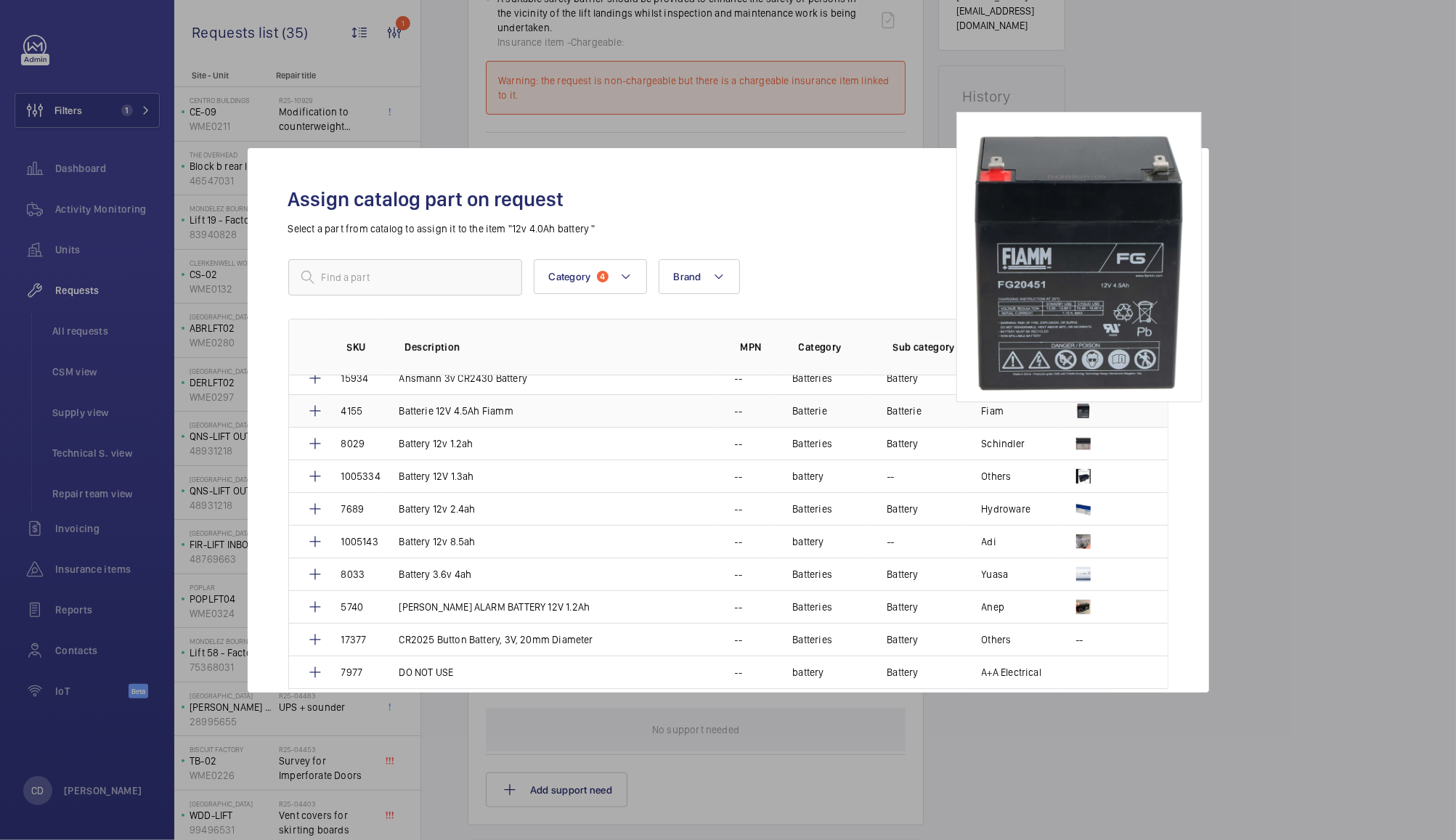
click at [1079, 408] on img at bounding box center [1083, 410] width 14 height 14
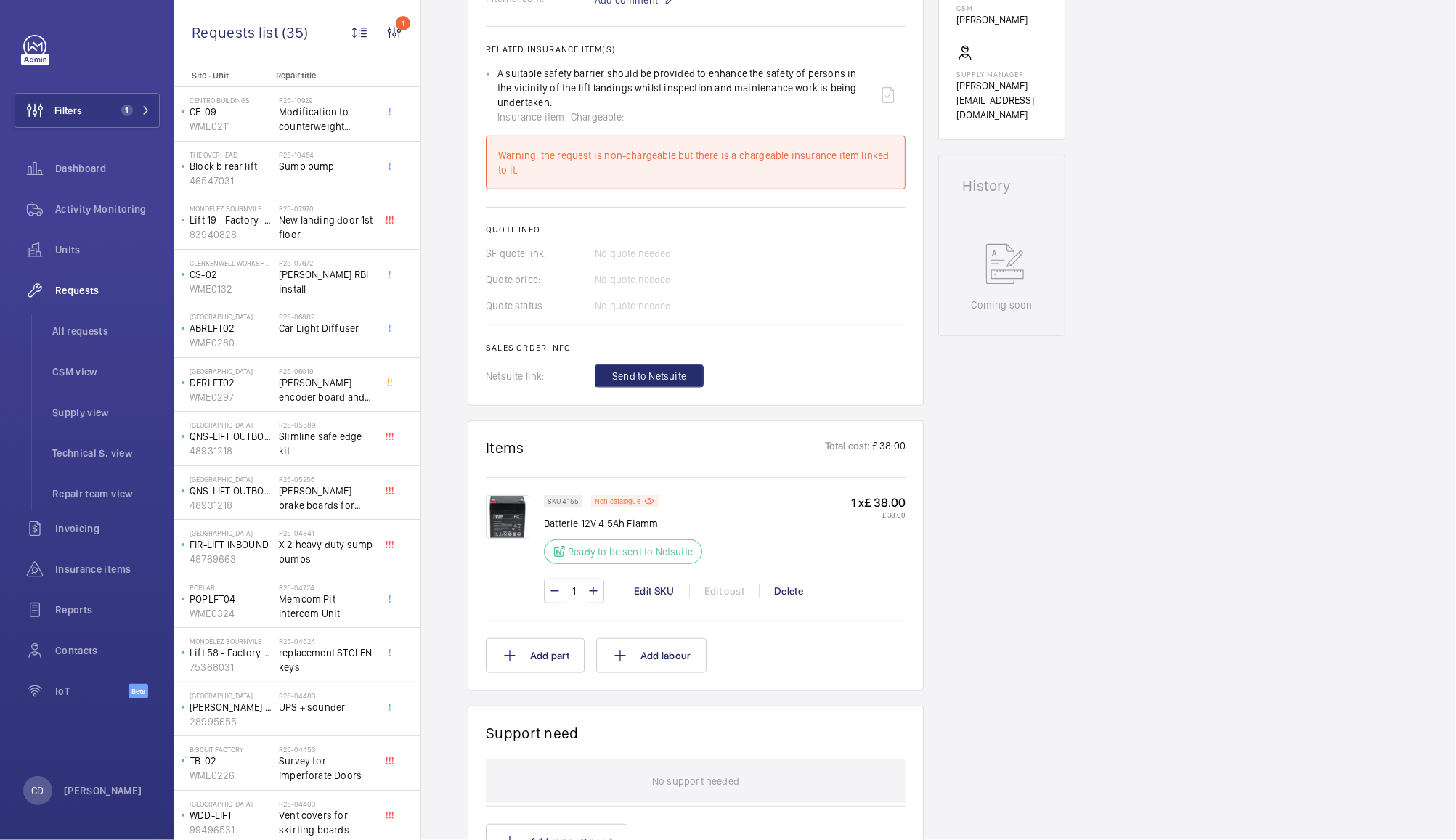
scroll to position [560, 0]
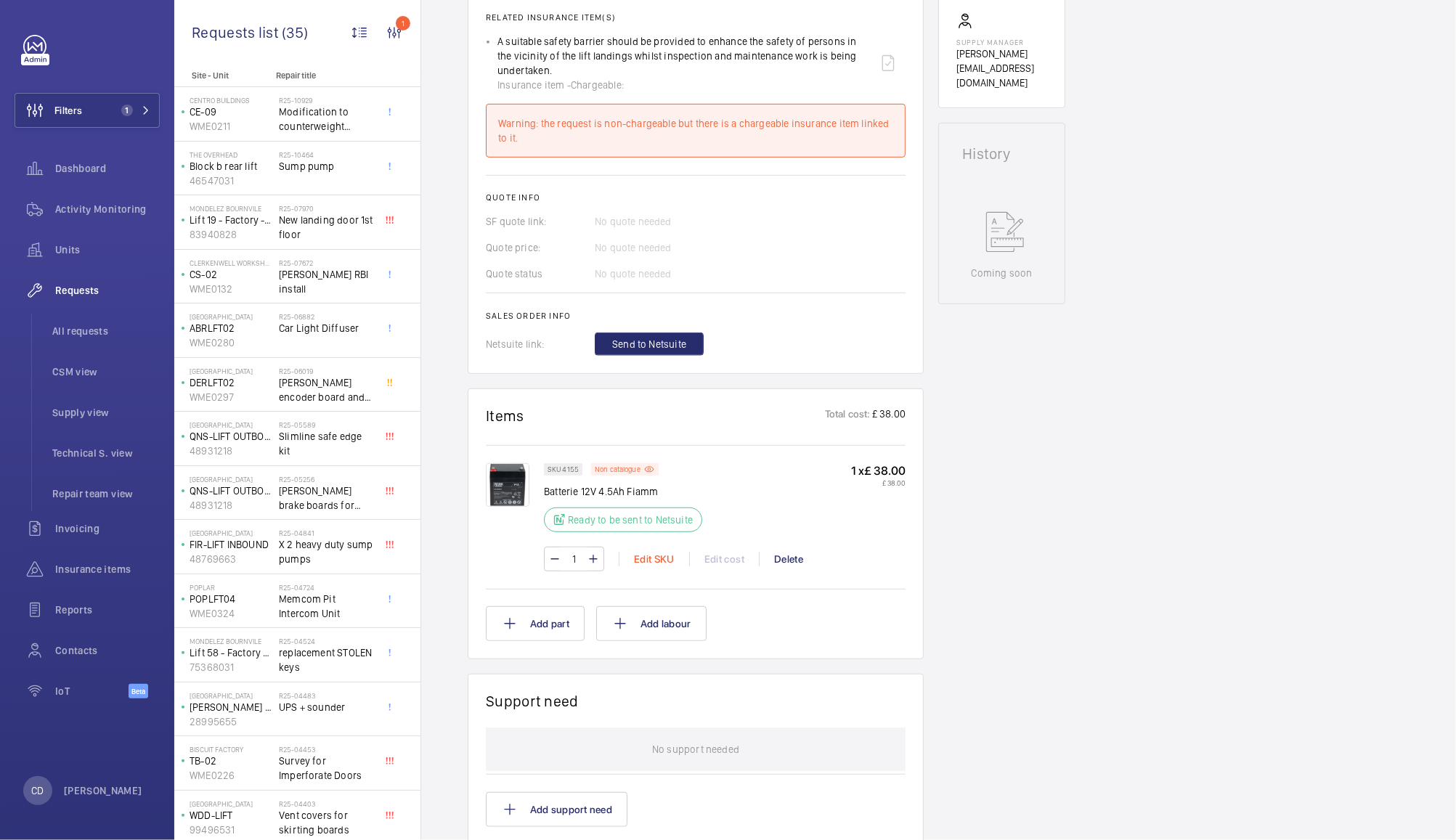
click at [651, 560] on div "Edit SKU" at bounding box center [653, 559] width 70 height 14
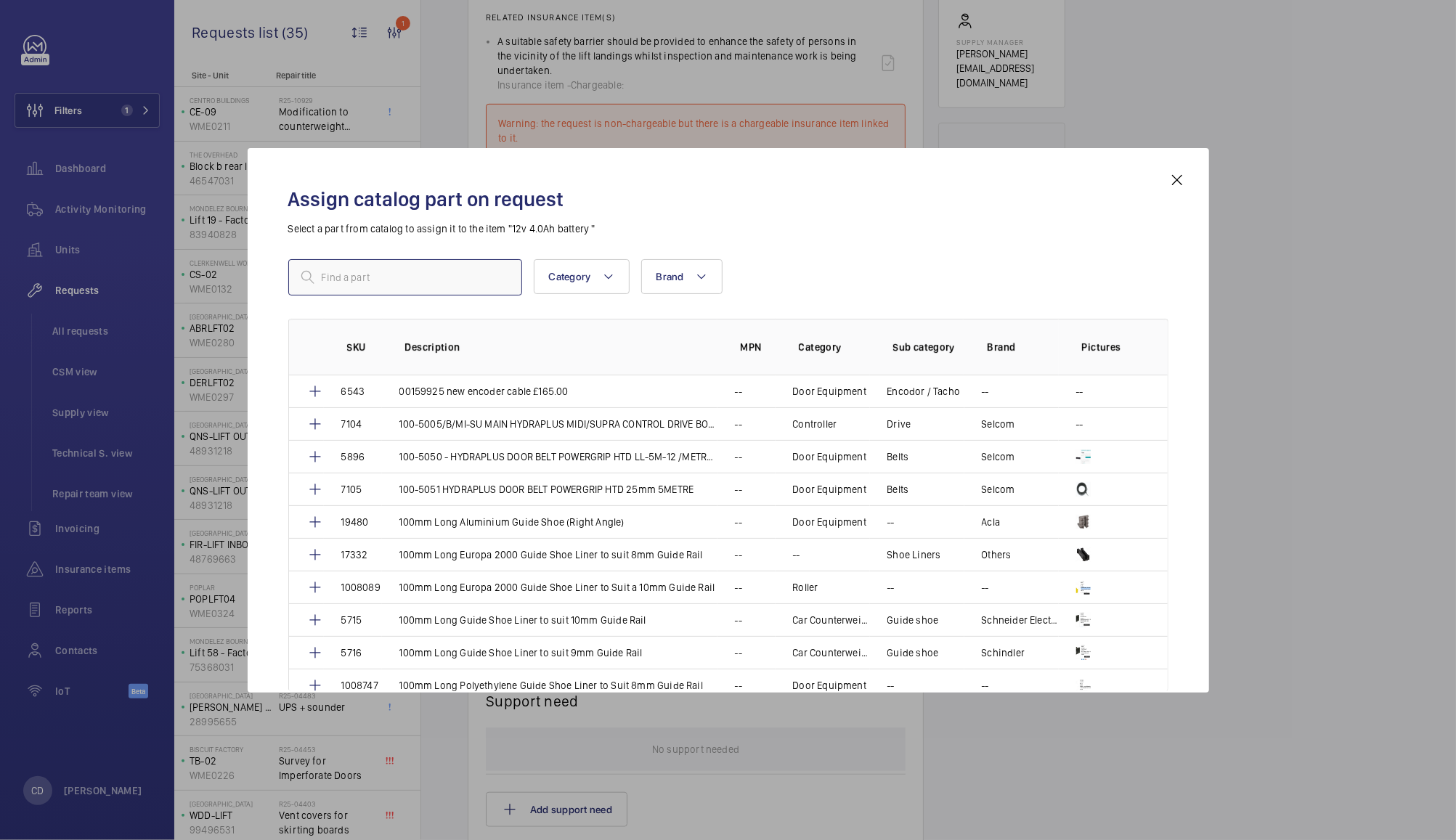
click at [453, 271] on input "text" at bounding box center [405, 276] width 234 height 36
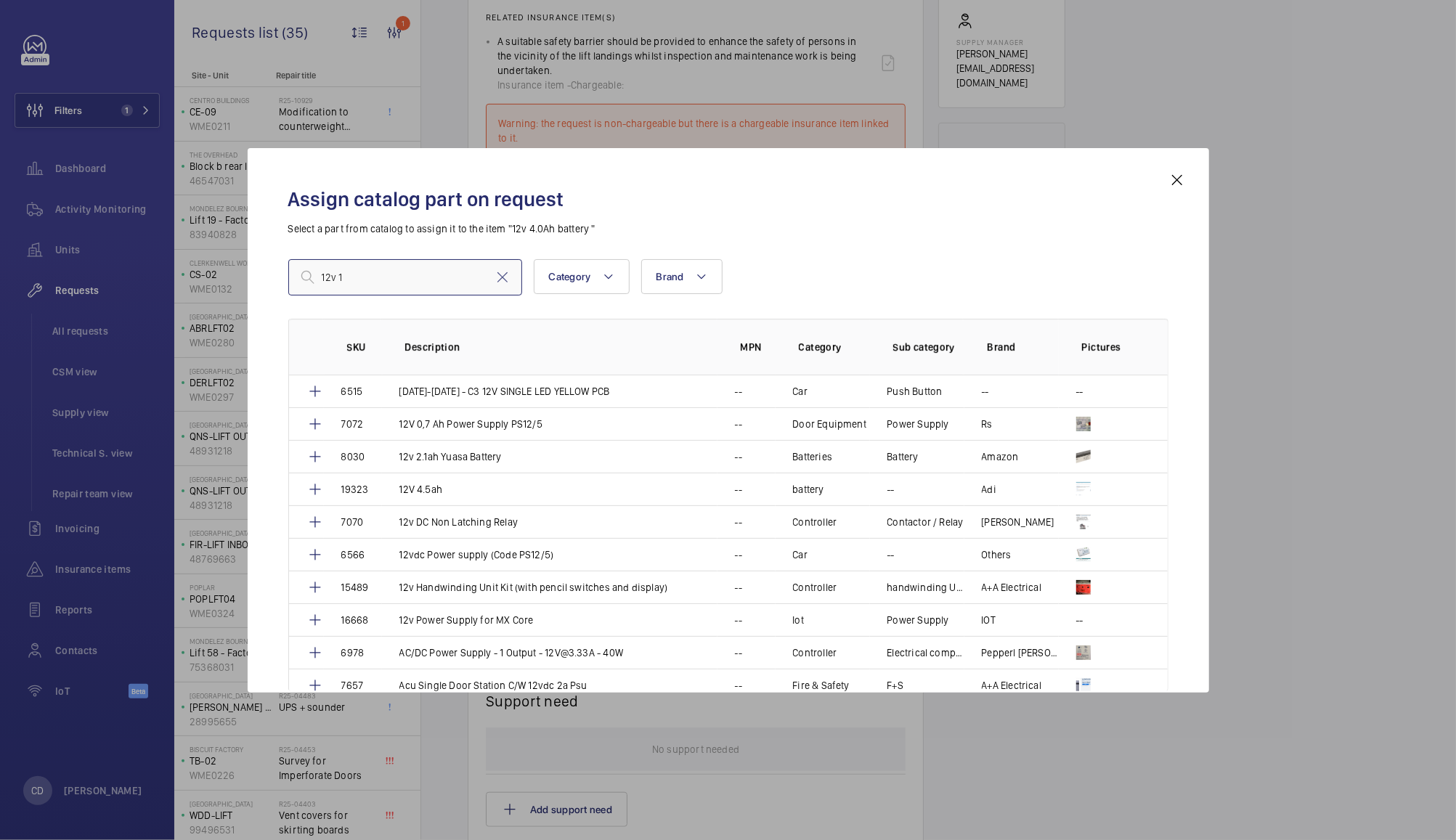
type input "12v 14"
click at [1176, 179] on mat-icon at bounding box center [1177, 180] width 18 height 18
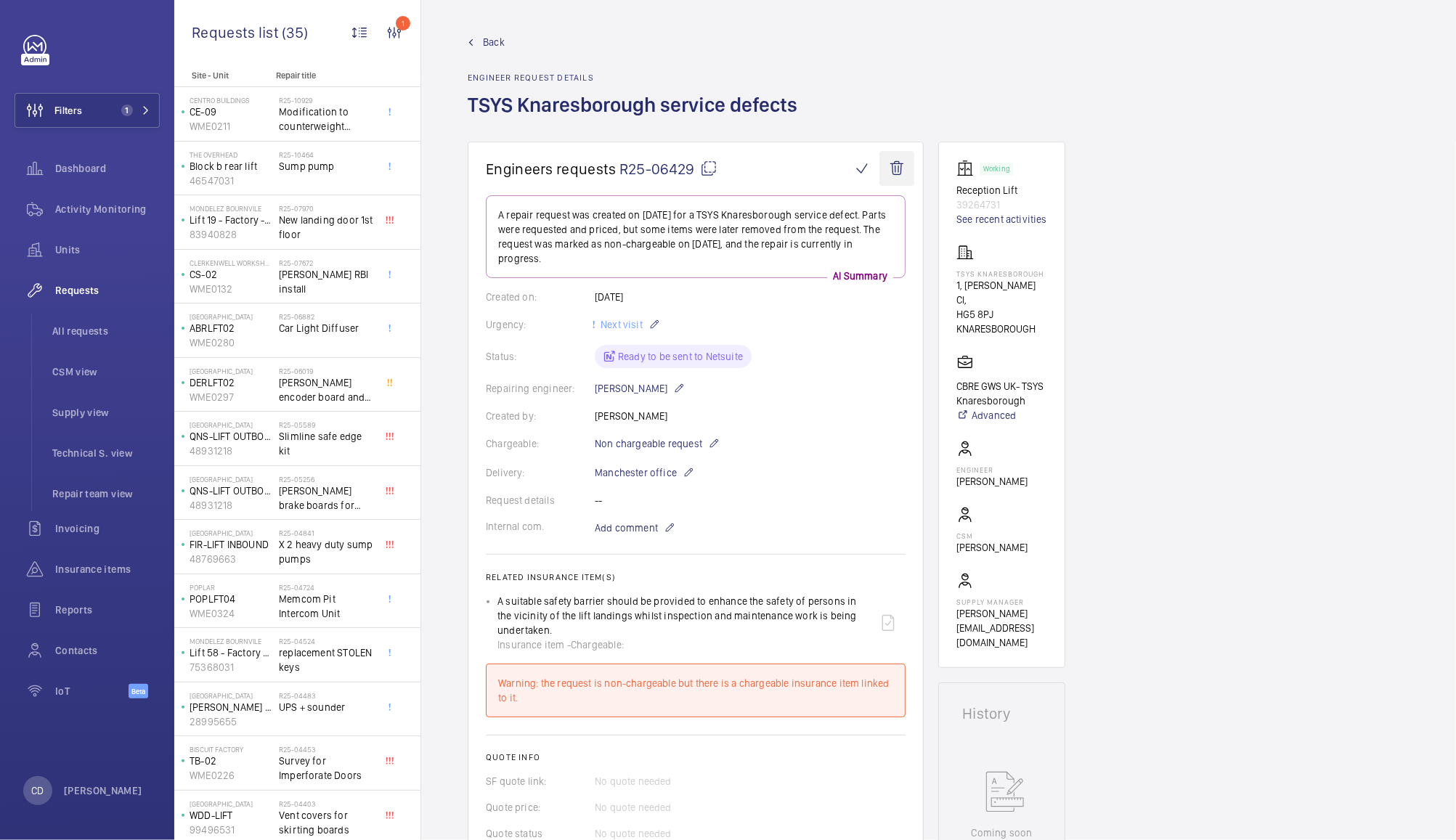
click at [900, 172] on wm-front-icon-button at bounding box center [896, 167] width 35 height 35
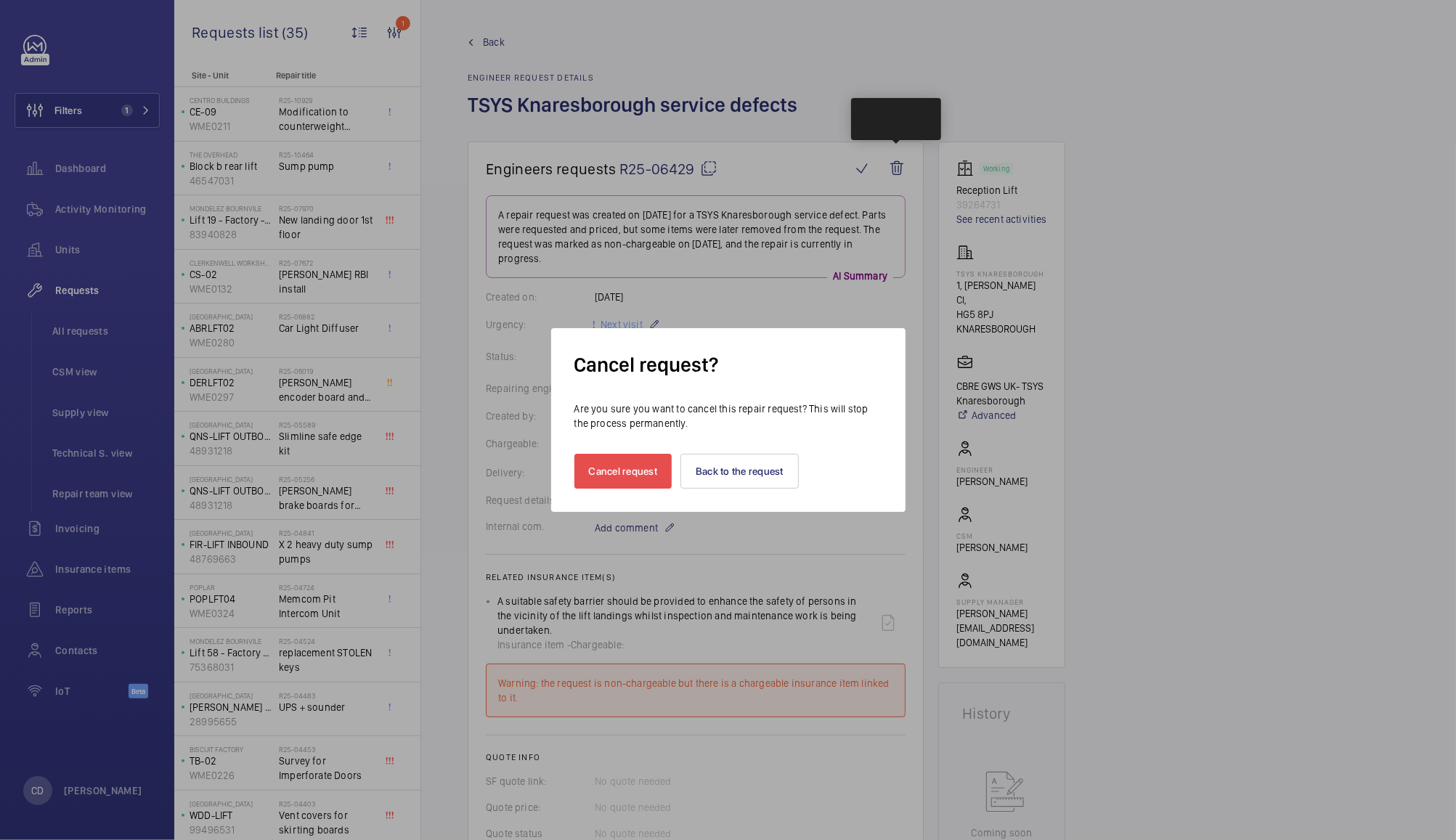
click at [637, 464] on button "Cancel request" at bounding box center [623, 471] width 98 height 35
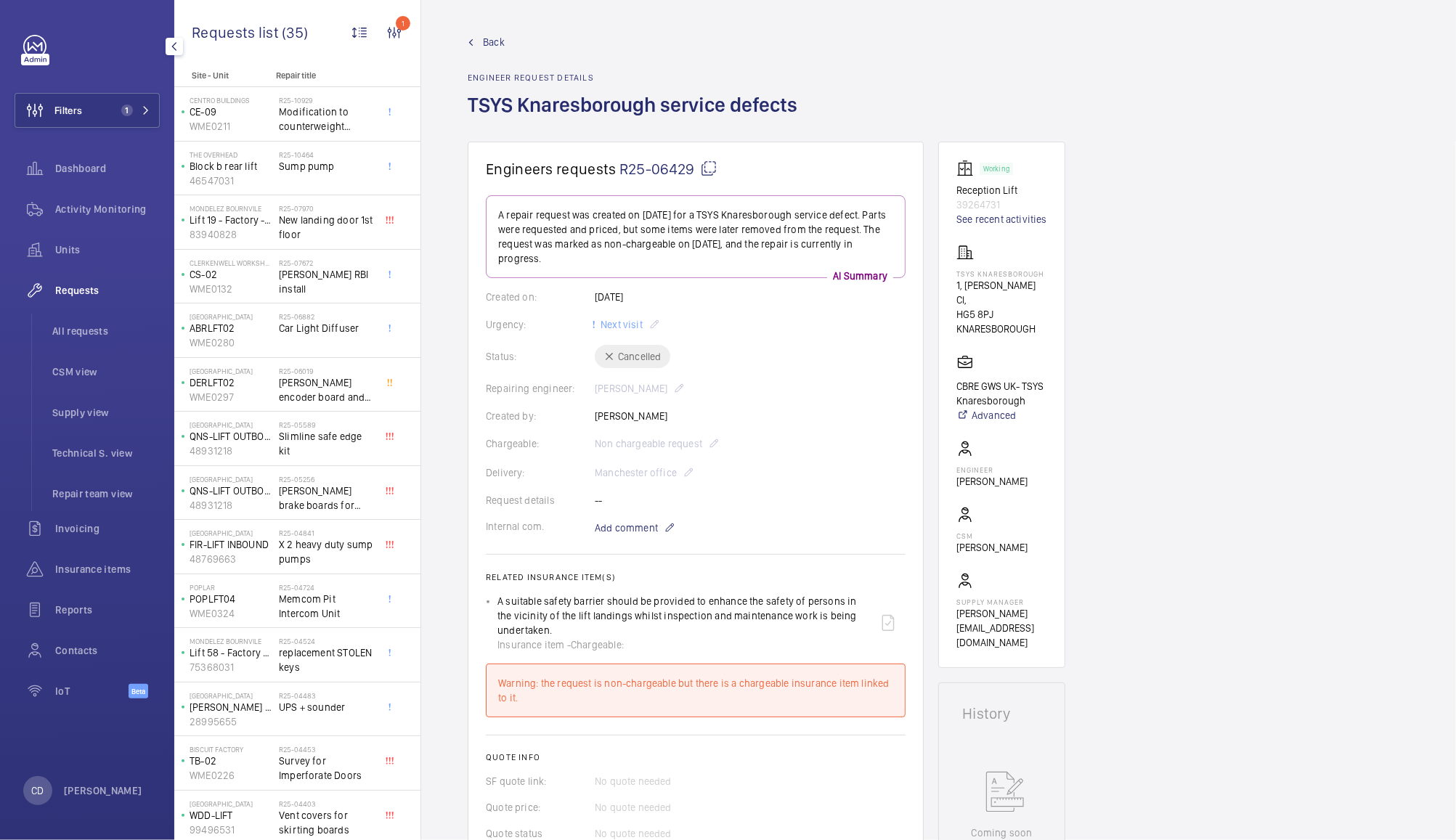
click at [75, 299] on div "Requests" at bounding box center [87, 290] width 145 height 35
click at [70, 332] on span "All requests" at bounding box center [105, 331] width 107 height 14
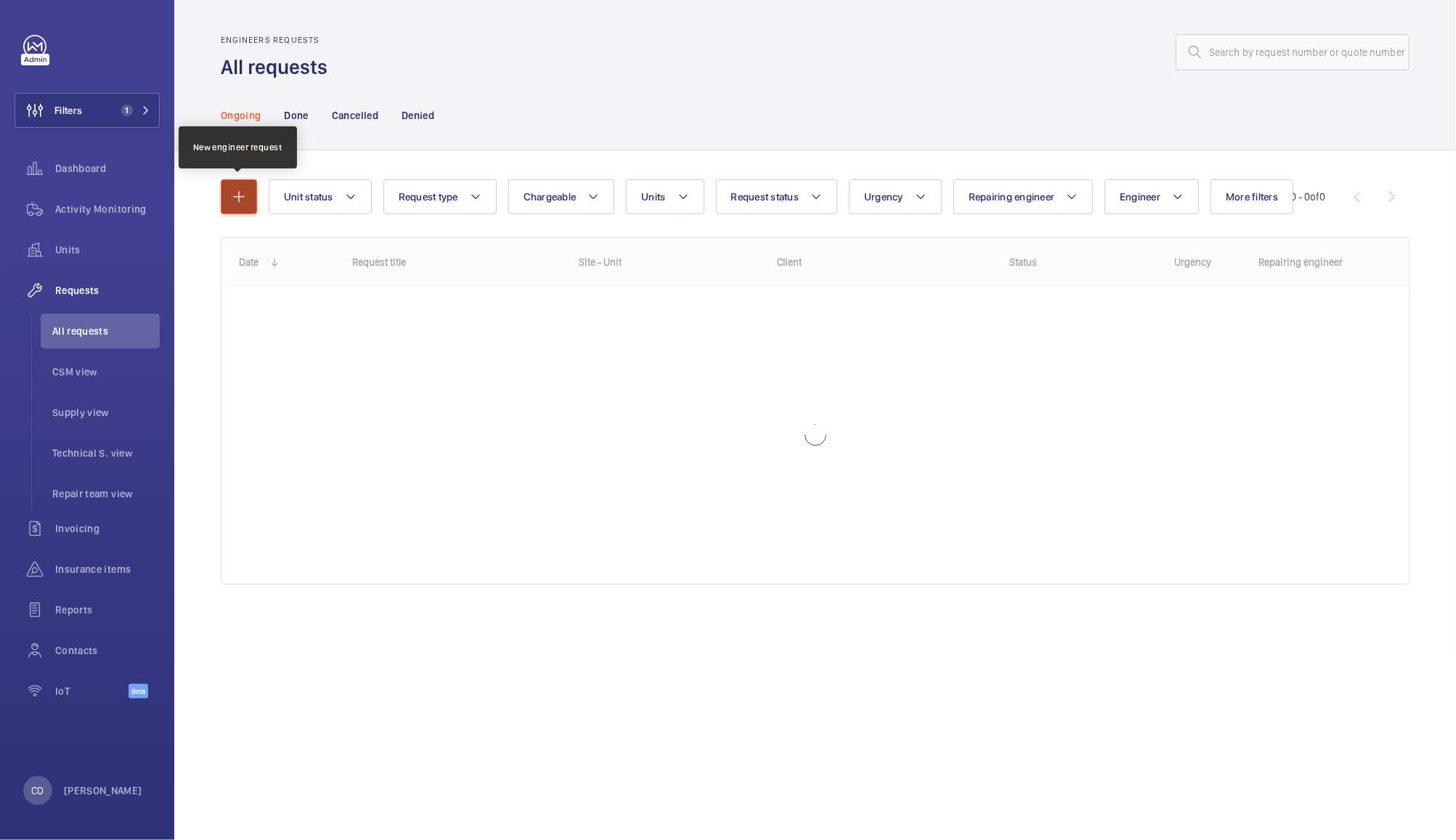
click at [239, 185] on button "button" at bounding box center [238, 196] width 36 height 35
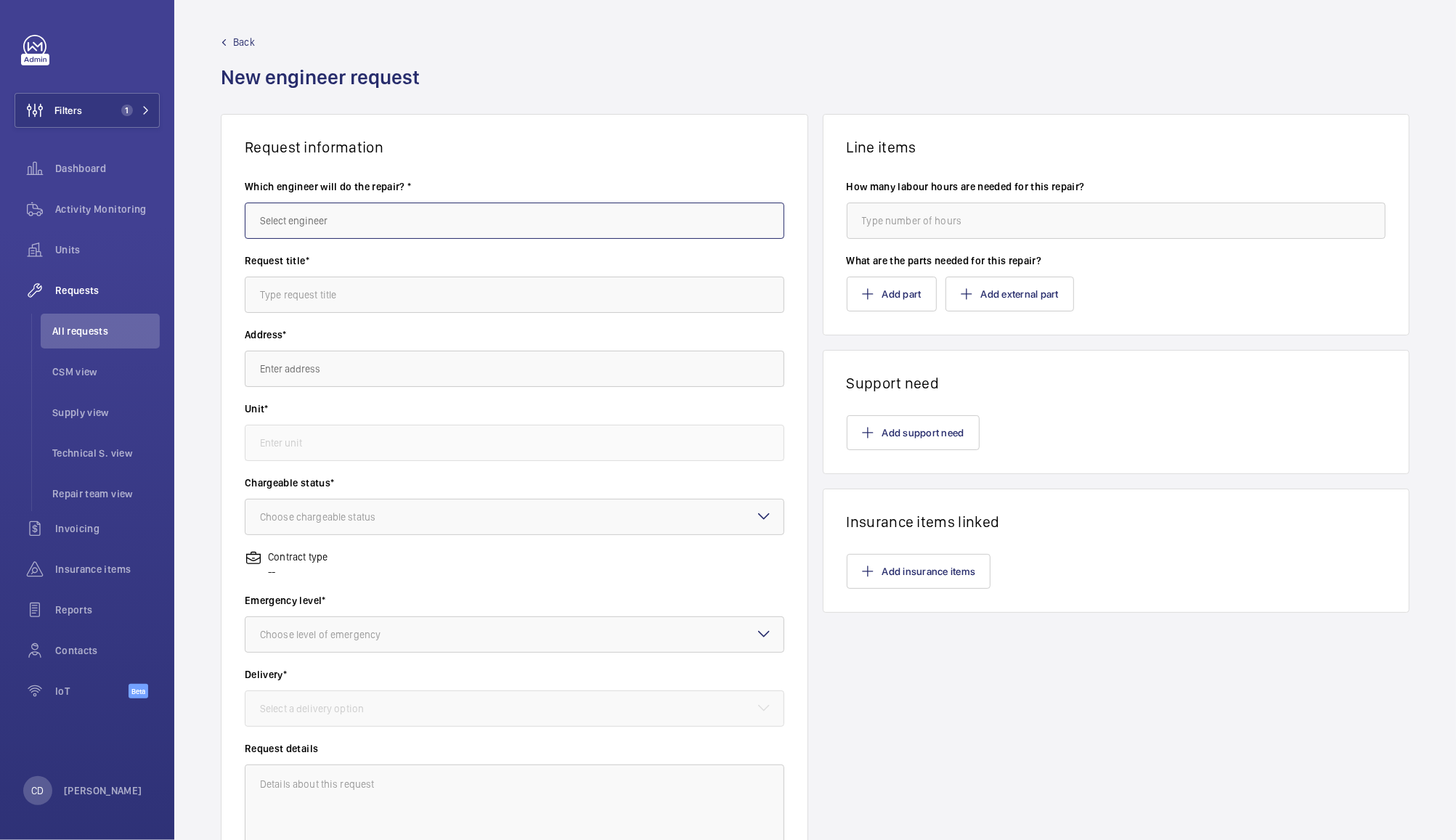
click at [347, 209] on input "text" at bounding box center [514, 221] width 540 height 36
click at [347, 209] on input "[PERSON_NAME]" at bounding box center [514, 221] width 540 height 36
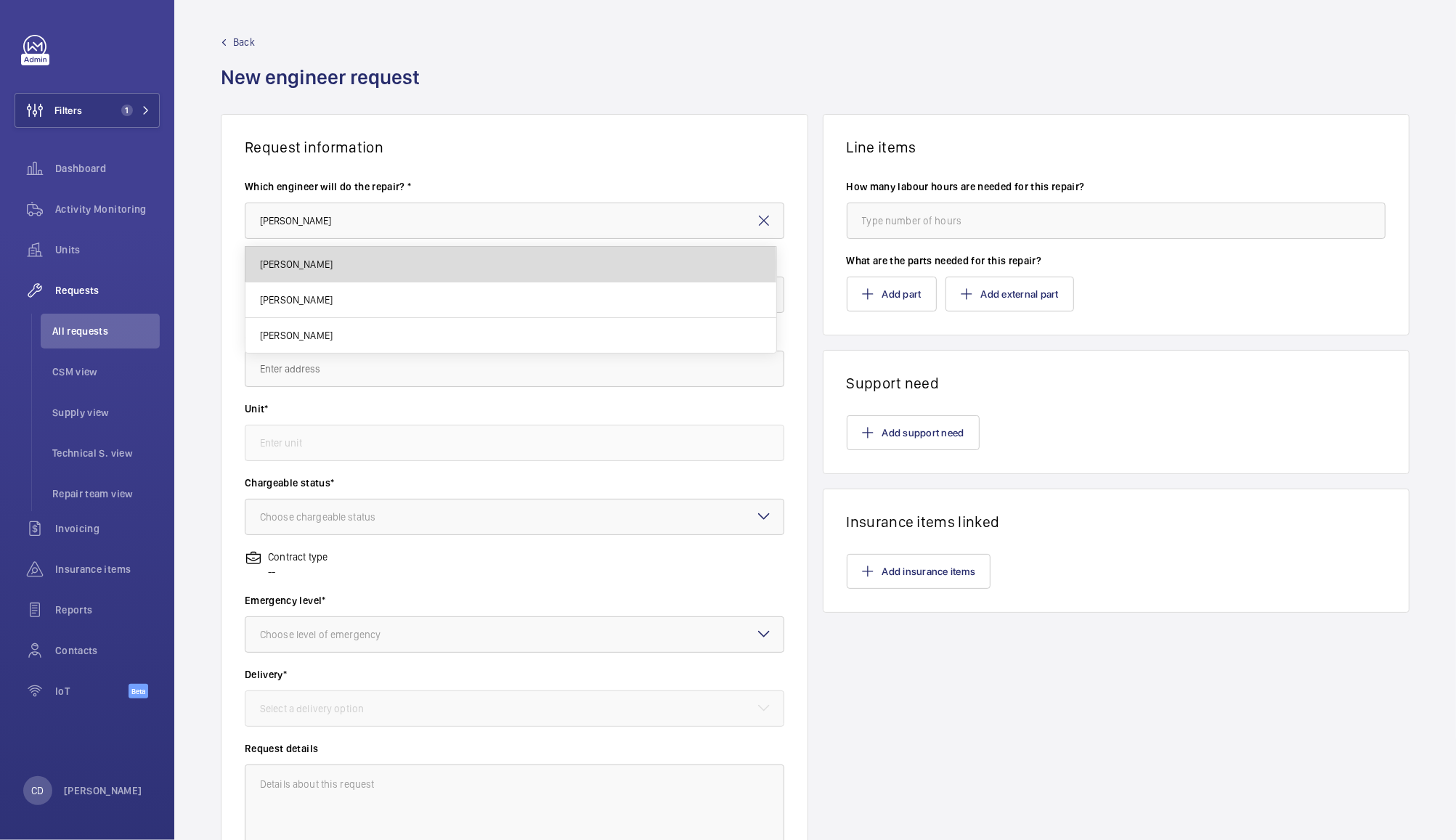
click at [315, 265] on span "[PERSON_NAME]" at bounding box center [296, 264] width 73 height 14
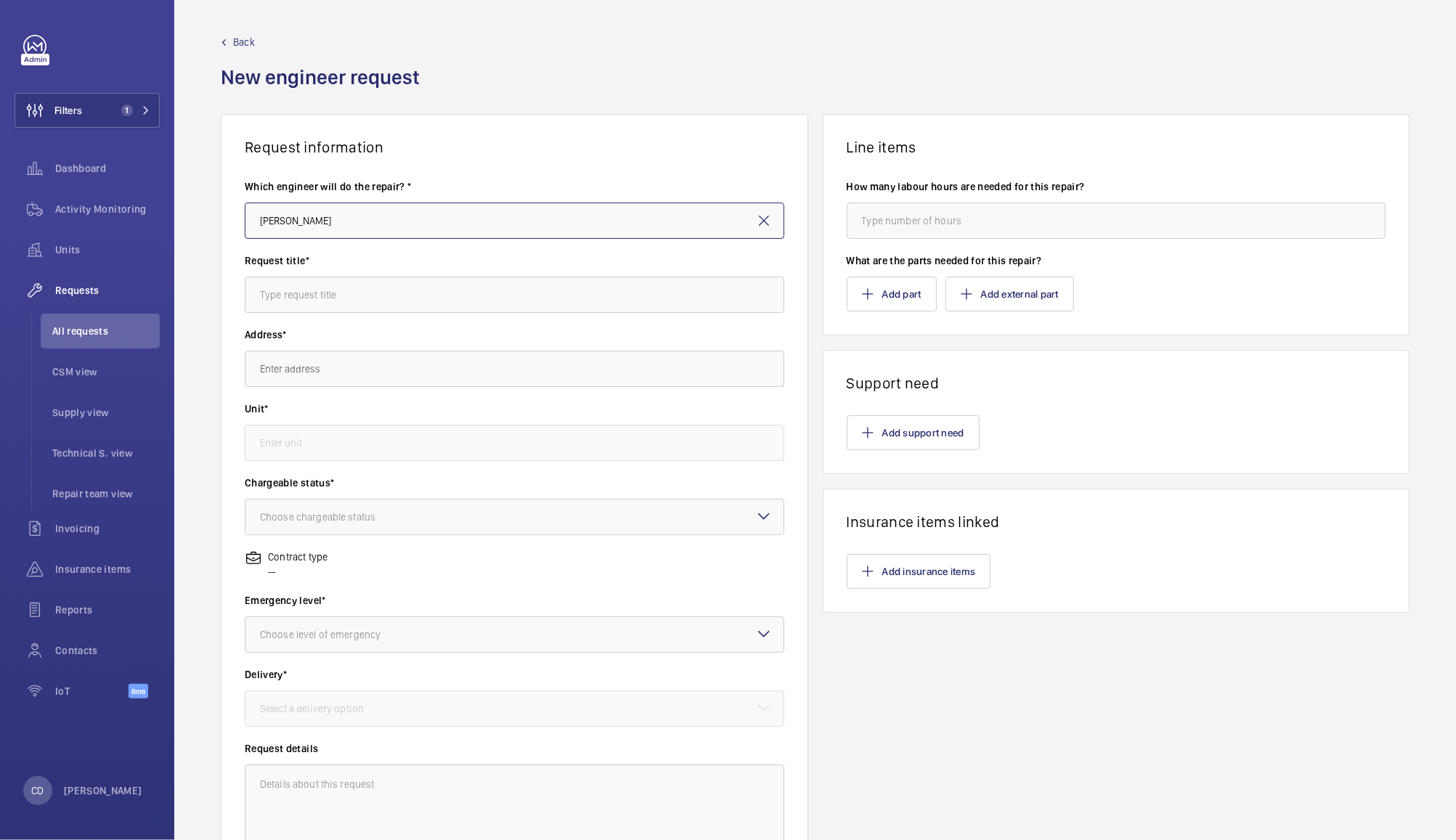
type input "[PERSON_NAME]"
click at [316, 297] on input "text" at bounding box center [514, 294] width 540 height 36
paste input "[URL][DOMAIN_NAME]"
type input "h"
type input "Service item"
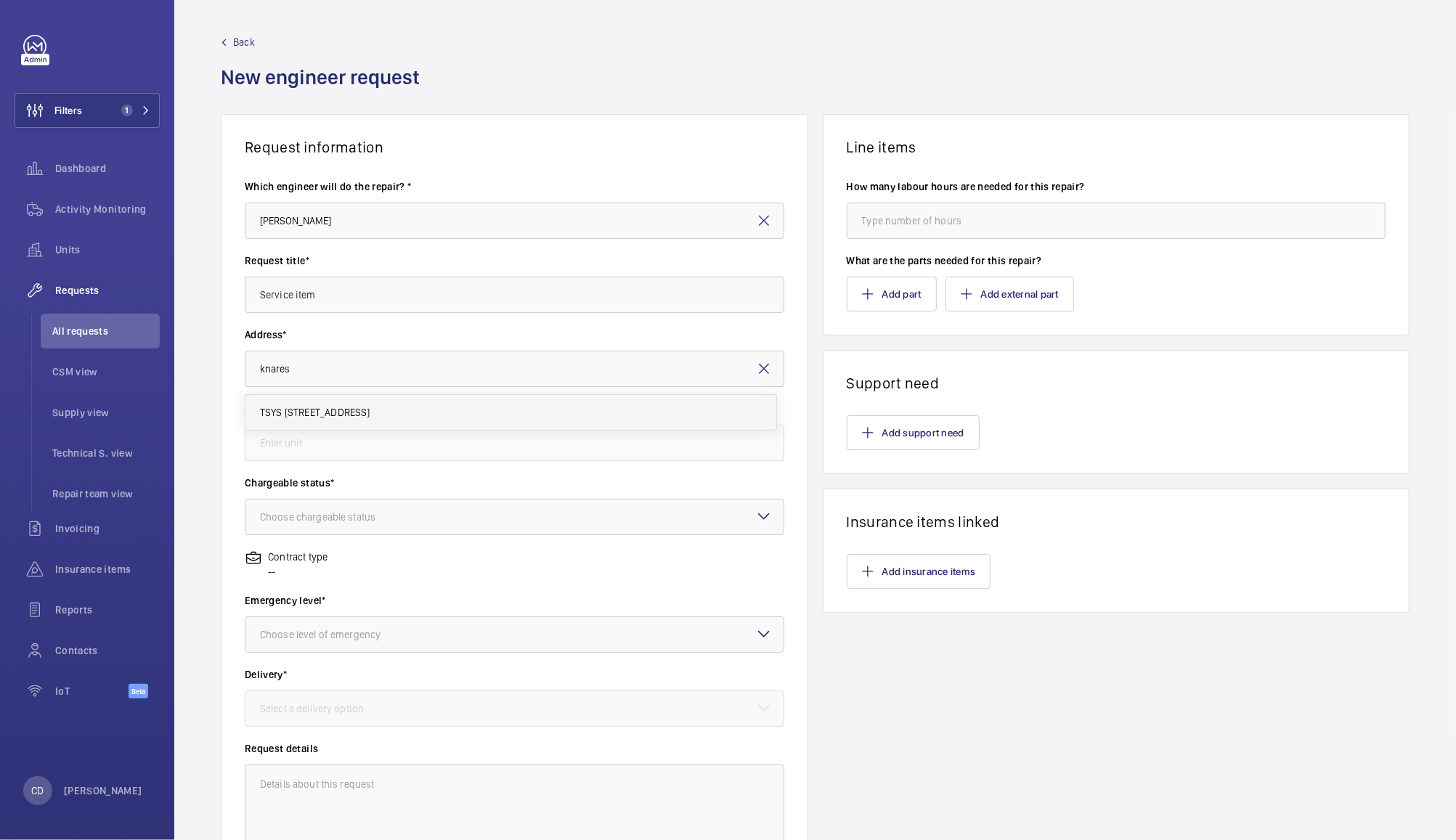
click at [370, 407] on span "TSYS [STREET_ADDRESS]" at bounding box center [315, 412] width 111 height 14
type input "TSYS [STREET_ADDRESS]"
click at [584, 440] on input "text" at bounding box center [514, 442] width 540 height 36
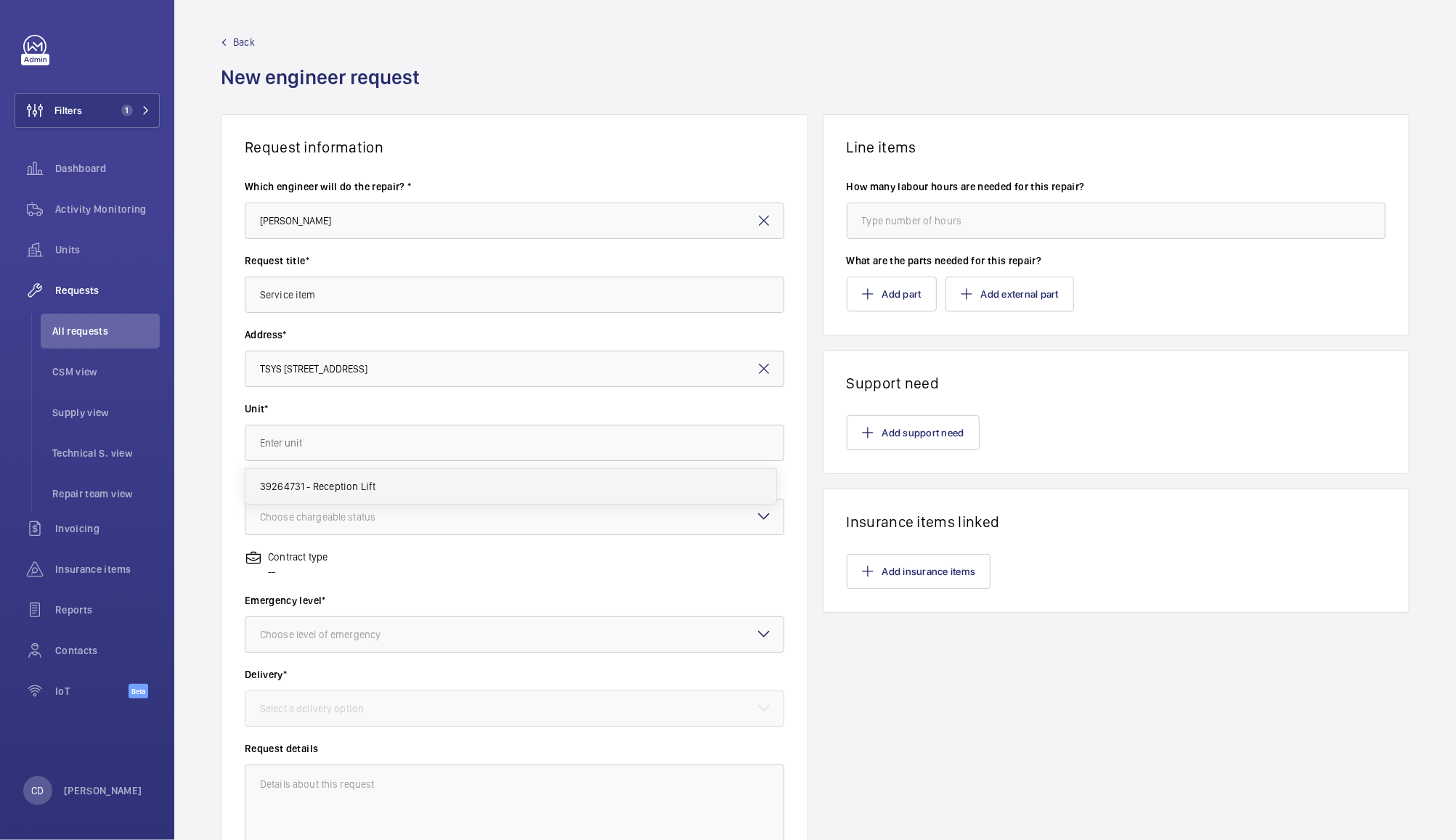
click at [572, 486] on mat-option "39264731 - Reception Lift" at bounding box center [510, 486] width 531 height 35
type input "39264731 - Reception Lift"
click at [580, 520] on div at bounding box center [514, 517] width 538 height 35
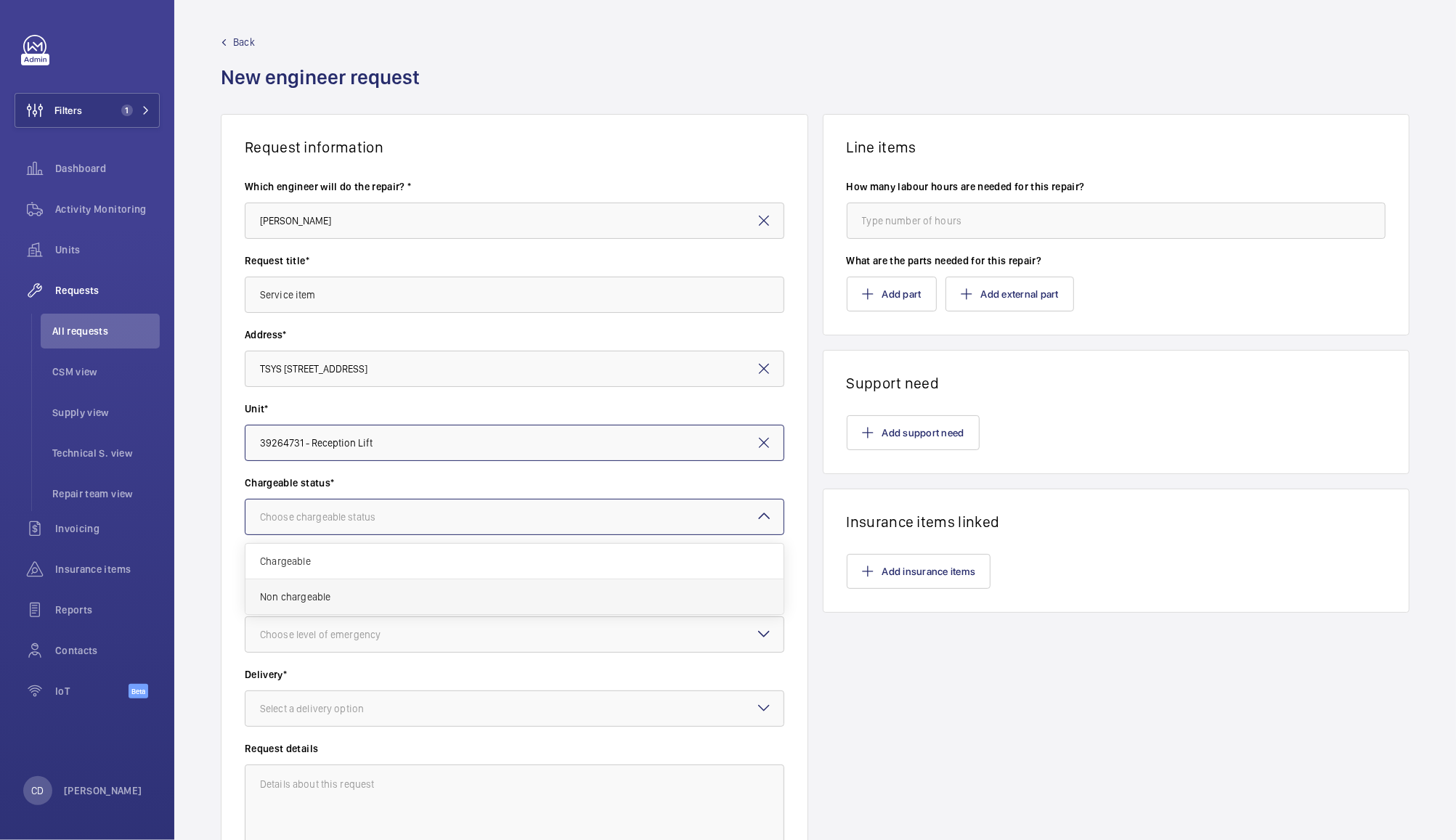
click at [518, 603] on span "Non chargeable" at bounding box center [514, 596] width 509 height 14
click at [523, 634] on div at bounding box center [514, 634] width 538 height 35
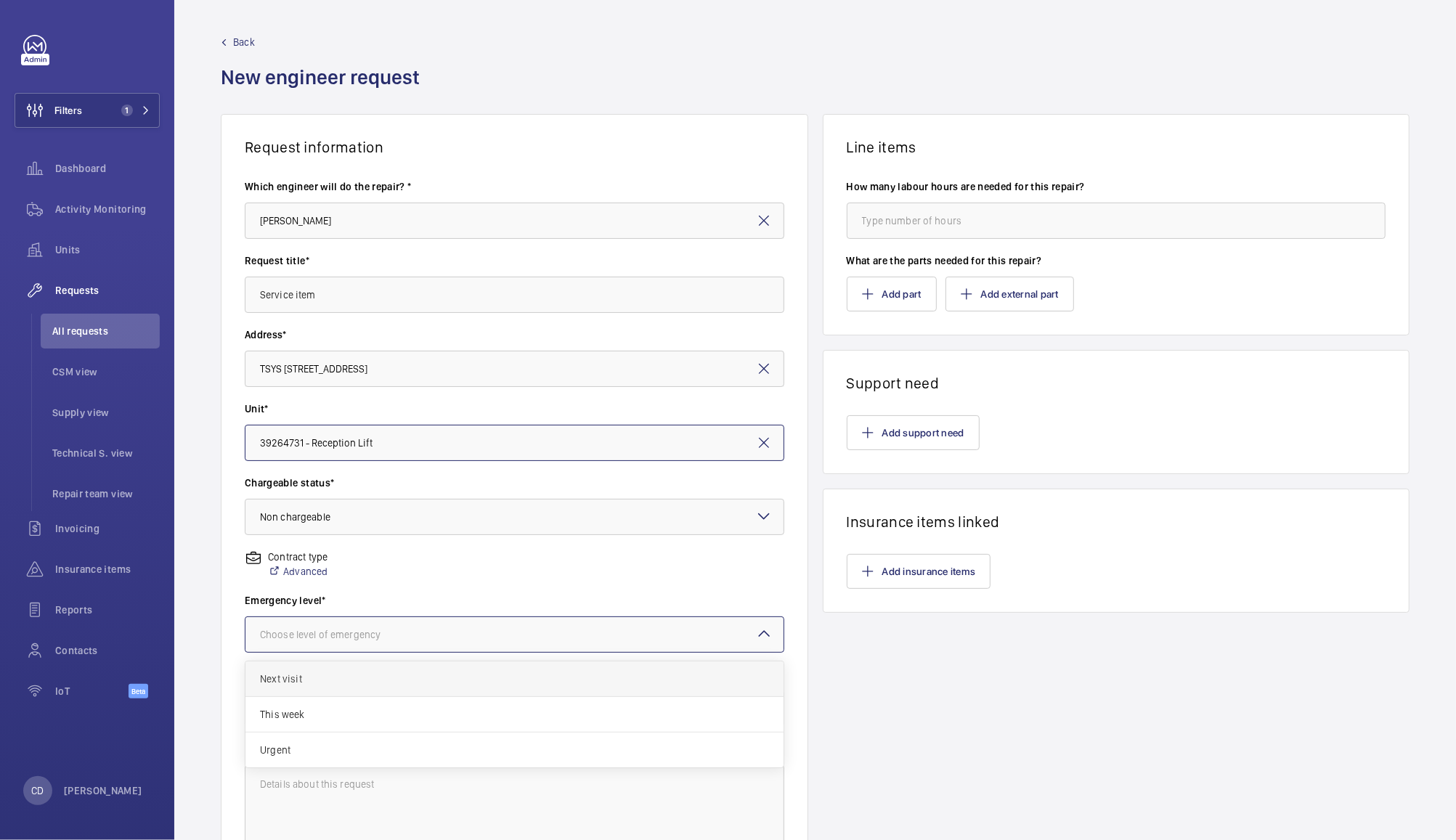
click at [498, 672] on span "Next visit" at bounding box center [514, 679] width 509 height 14
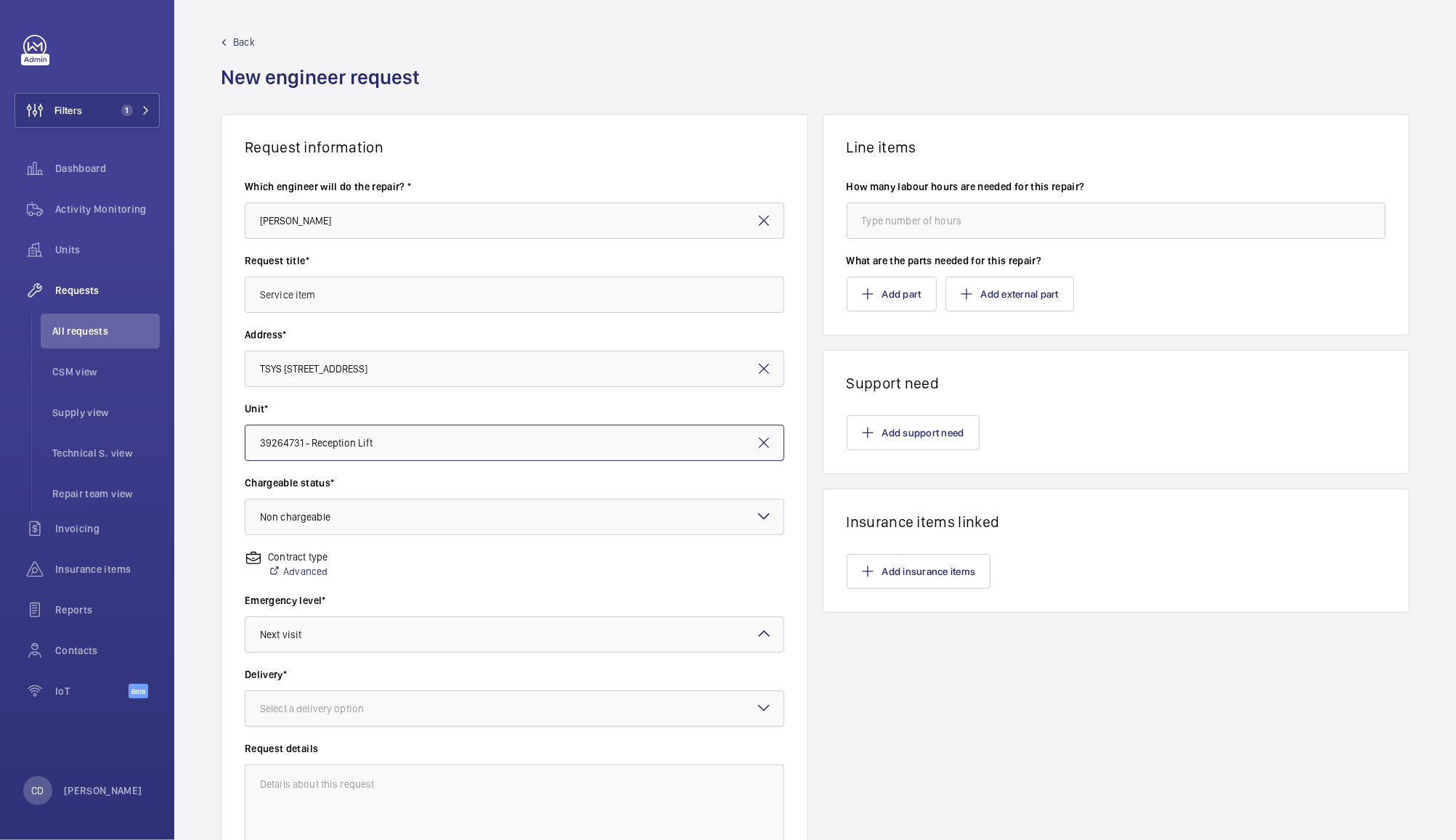
click at [527, 712] on div at bounding box center [514, 708] width 538 height 35
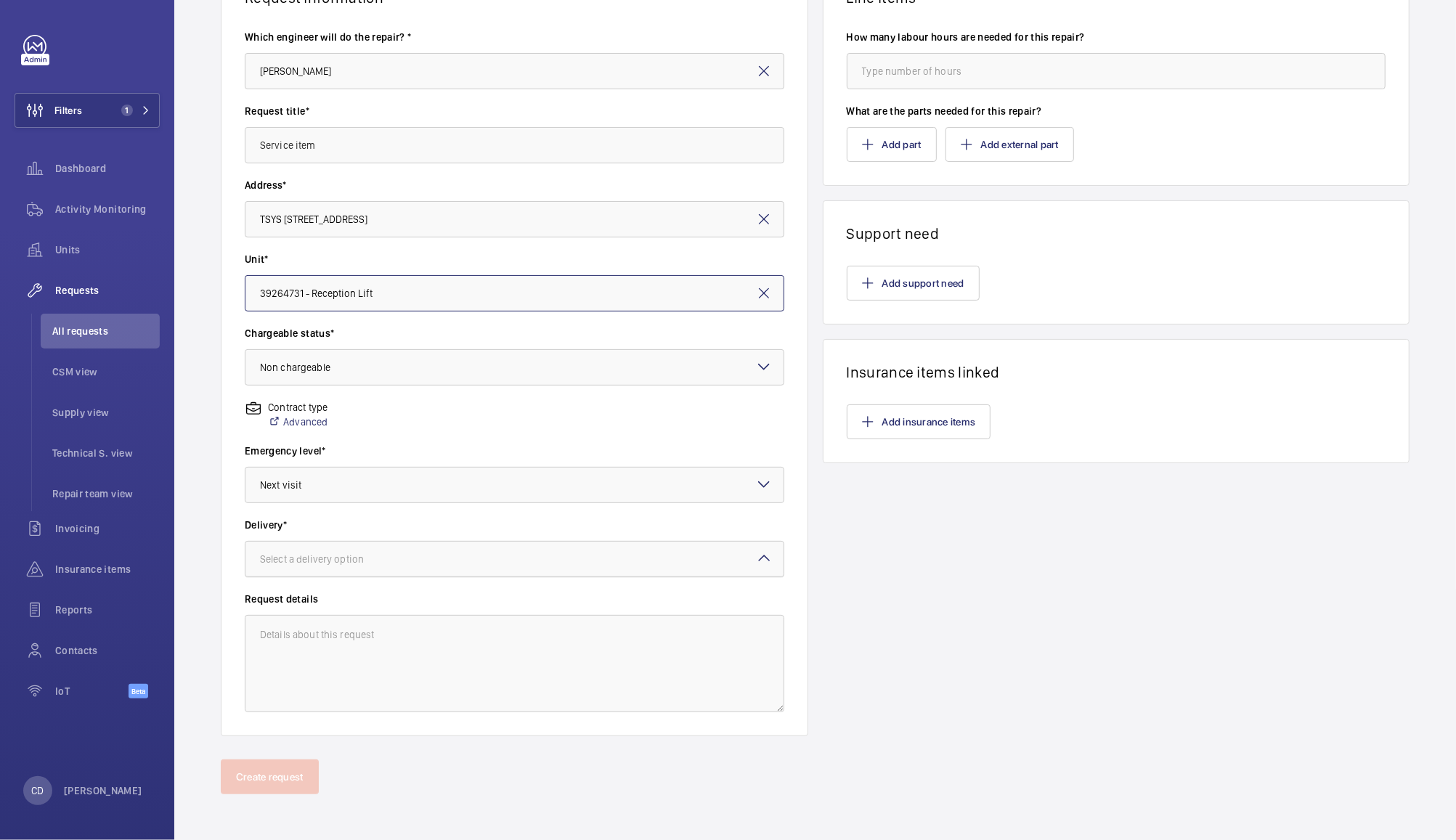
scroll to position [147, 0]
click at [588, 546] on div at bounding box center [514, 561] width 538 height 35
click at [329, 694] on span "Manchester office" at bounding box center [514, 696] width 509 height 14
click at [488, 669] on textarea at bounding box center [514, 665] width 540 height 97
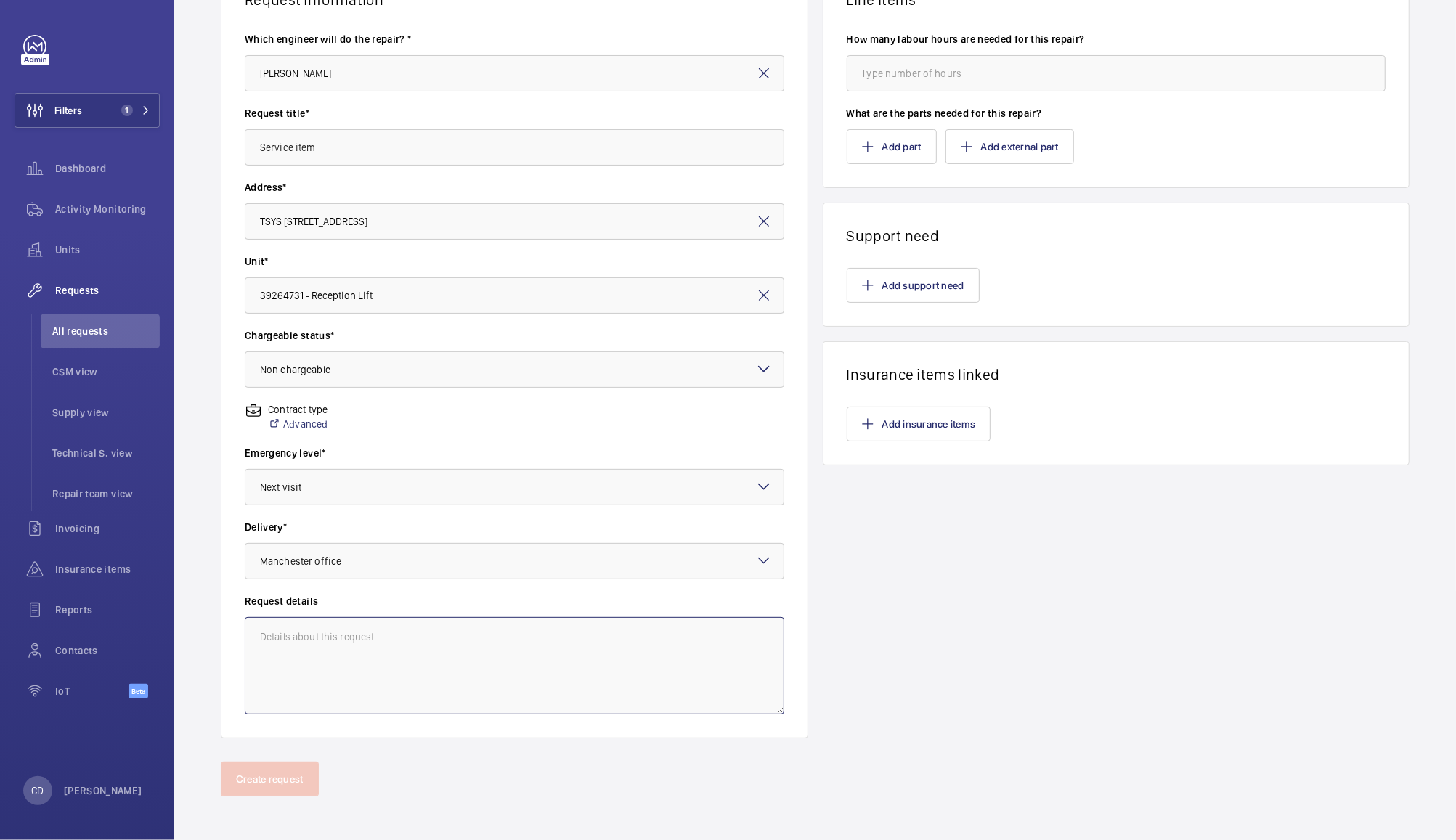
scroll to position [0, 0]
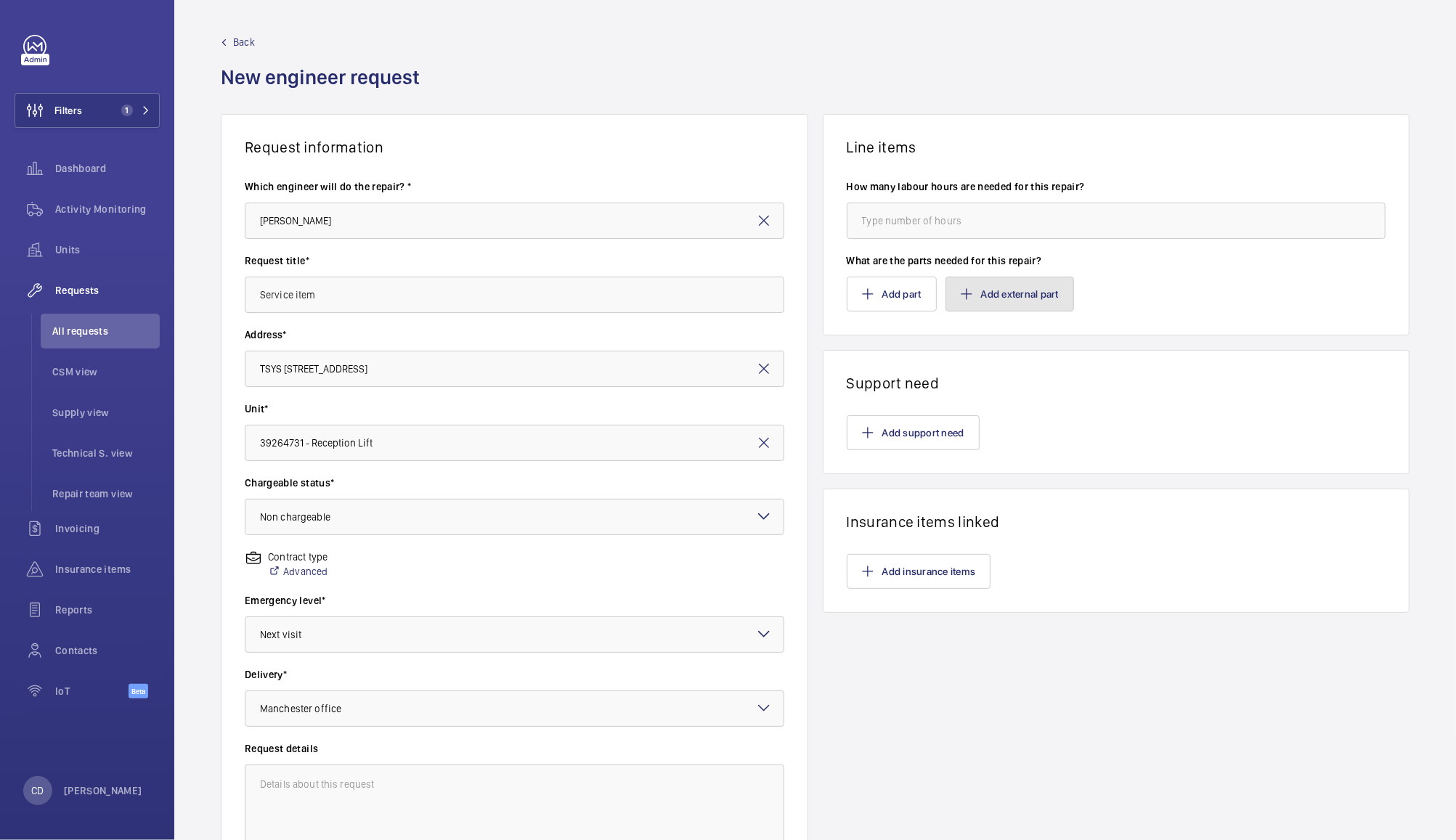
click at [1016, 297] on button "Add external part" at bounding box center [1009, 293] width 128 height 35
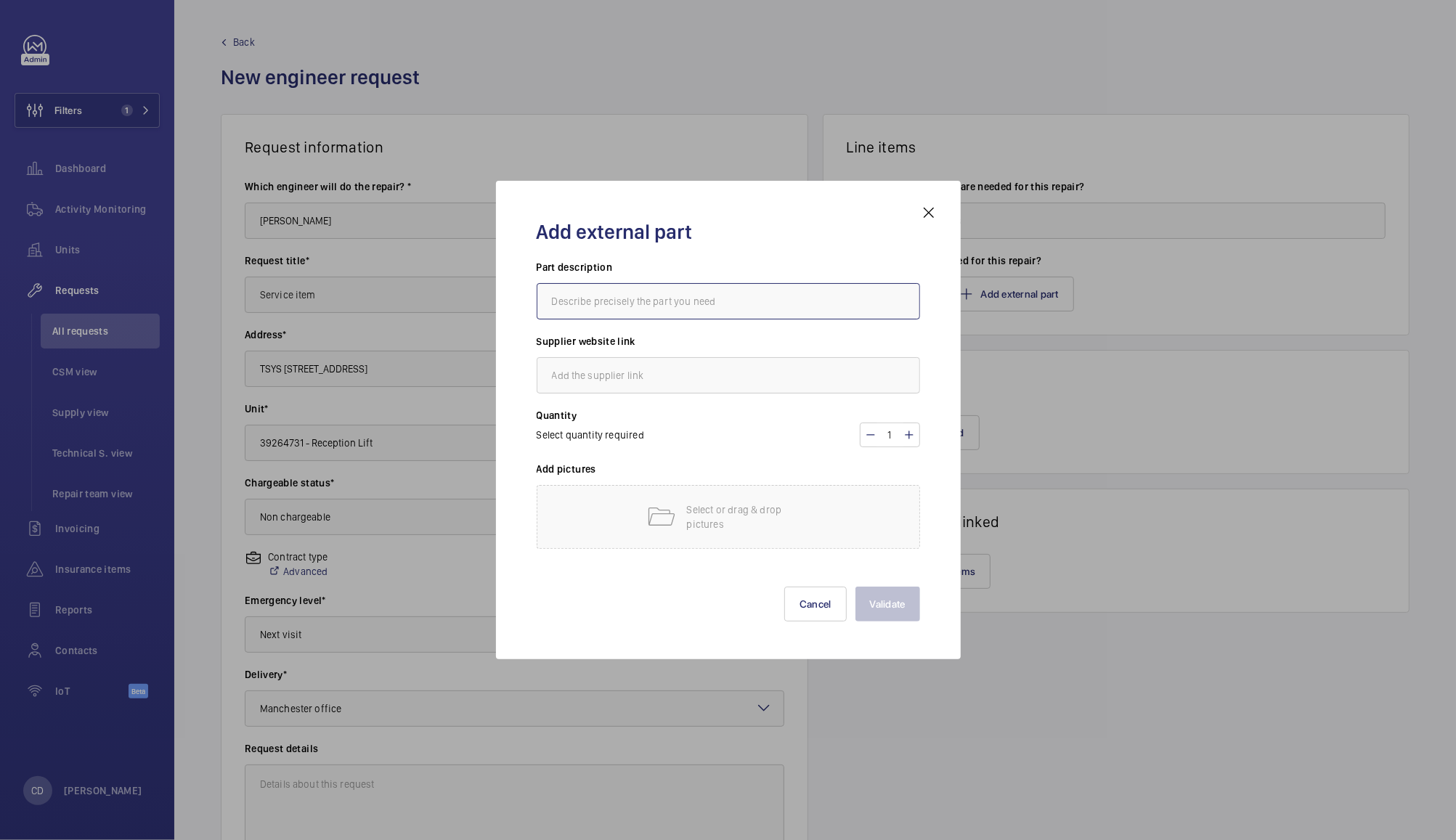
click at [788, 297] on input "text" at bounding box center [728, 300] width 384 height 36
paste input "[URL][DOMAIN_NAME]"
type input "[URL][DOMAIN_NAME]"
click at [647, 305] on input "text" at bounding box center [728, 300] width 384 height 36
paste input "Yuasa 12V Faston 4.8mm Sealed Lead Acid Battery, 4Ah"
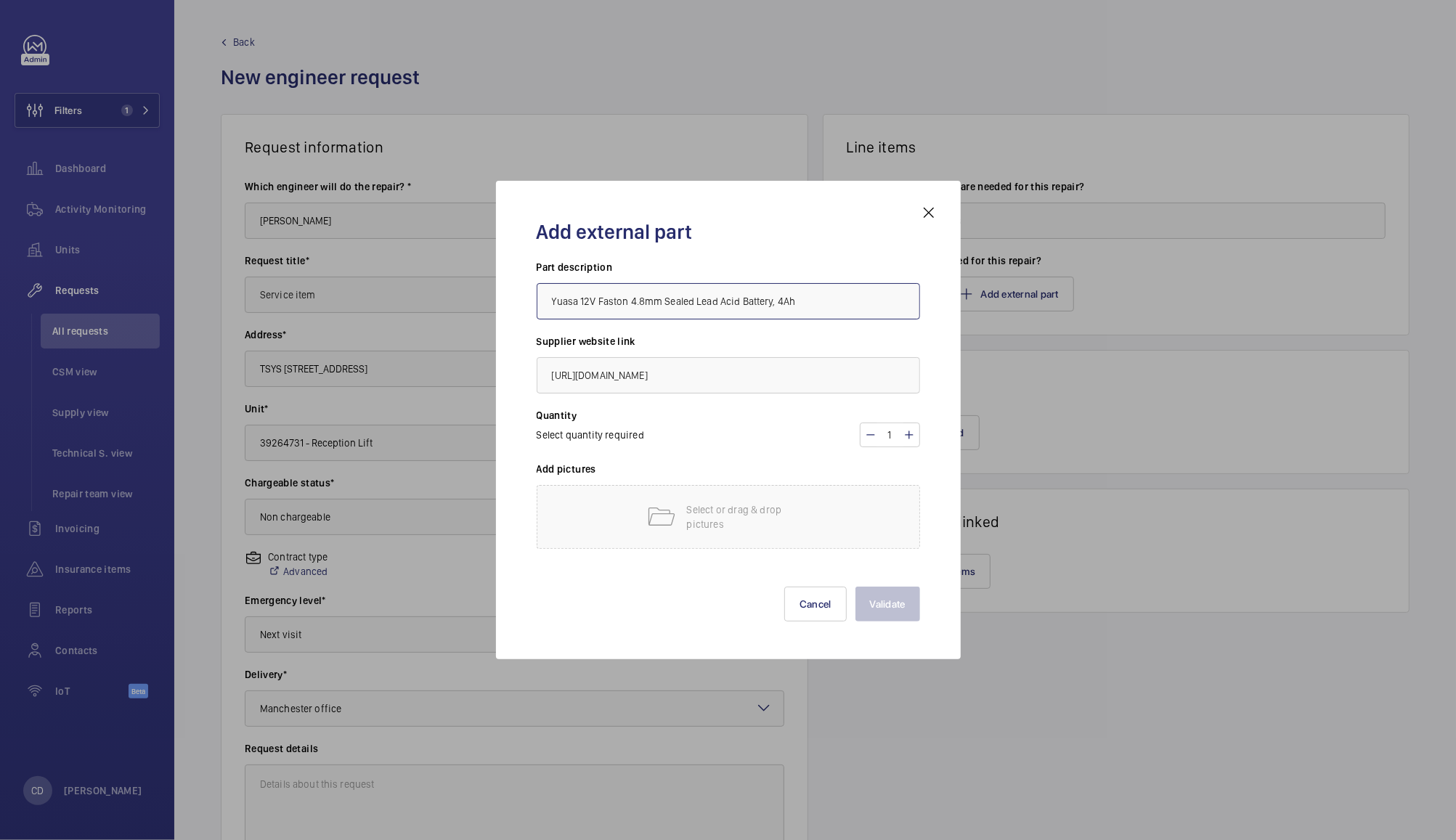
type input "Yuasa 12V Faston 4.8mm Sealed Lead Acid Battery, 4Ah"
click at [689, 519] on p "Select or drag & drop pictures" at bounding box center [748, 517] width 123 height 29
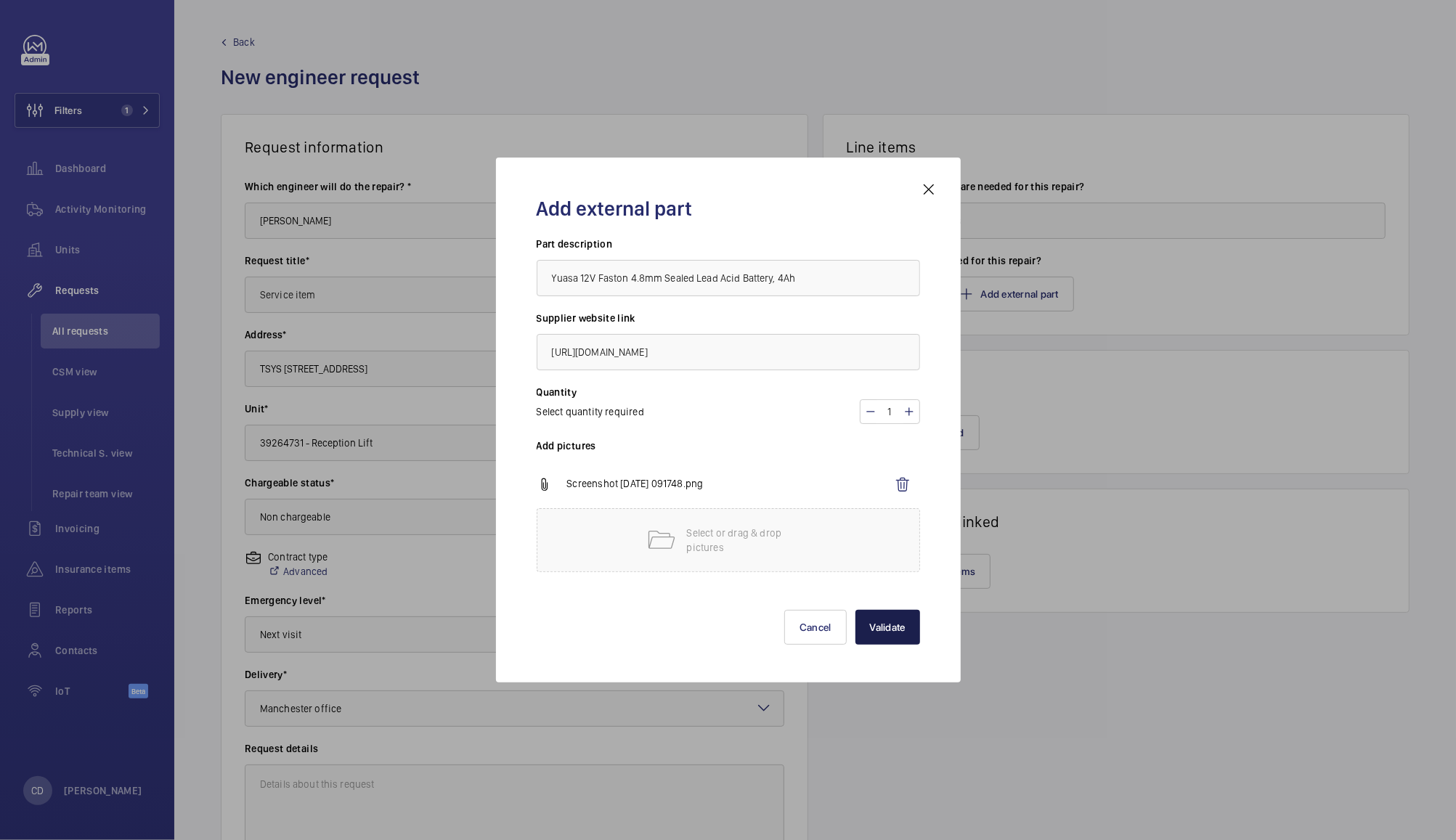
click at [885, 640] on button "Validate" at bounding box center [887, 626] width 65 height 35
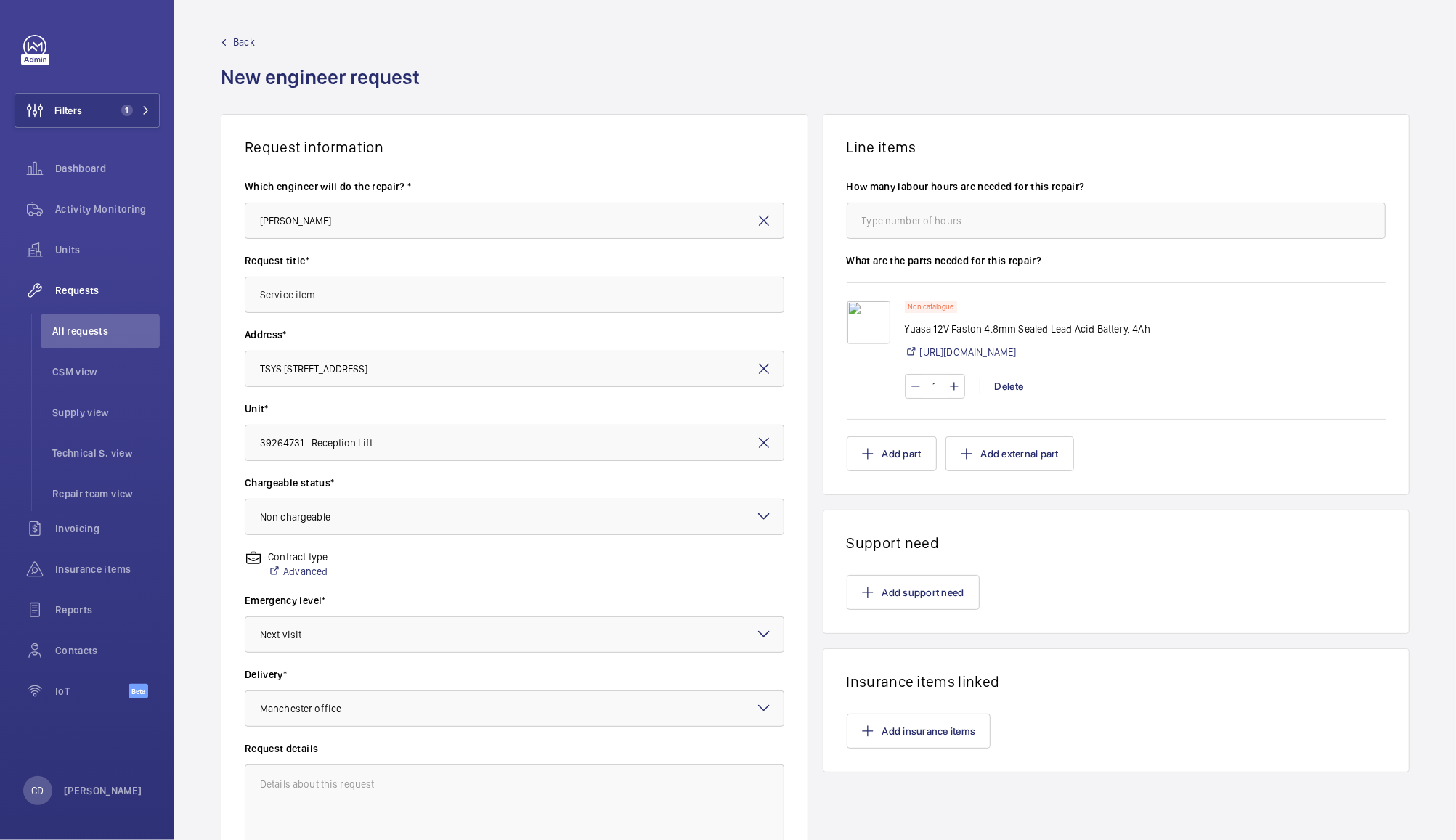
scroll to position [150, 0]
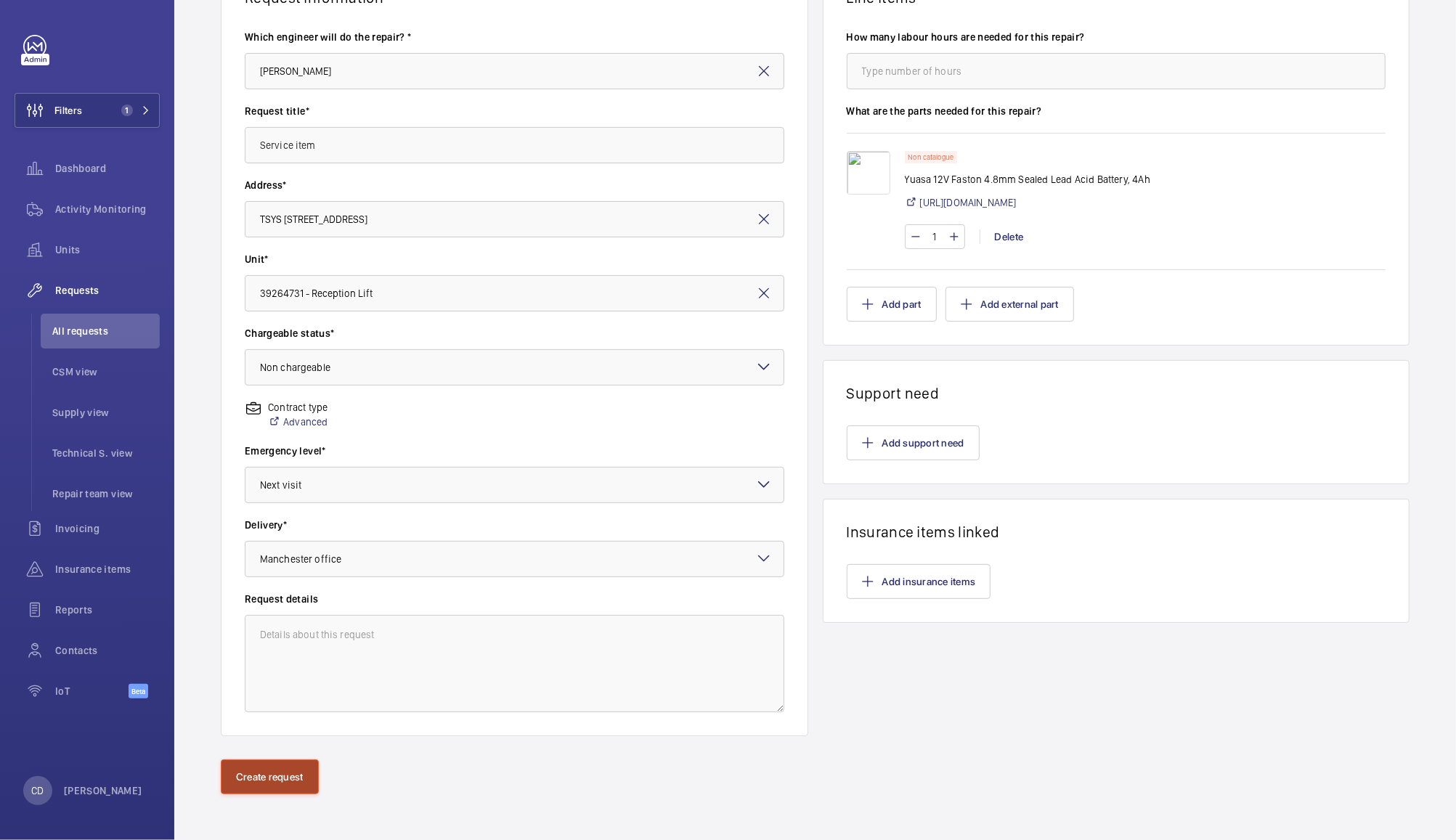
click at [275, 788] on button "Create request" at bounding box center [269, 776] width 98 height 35
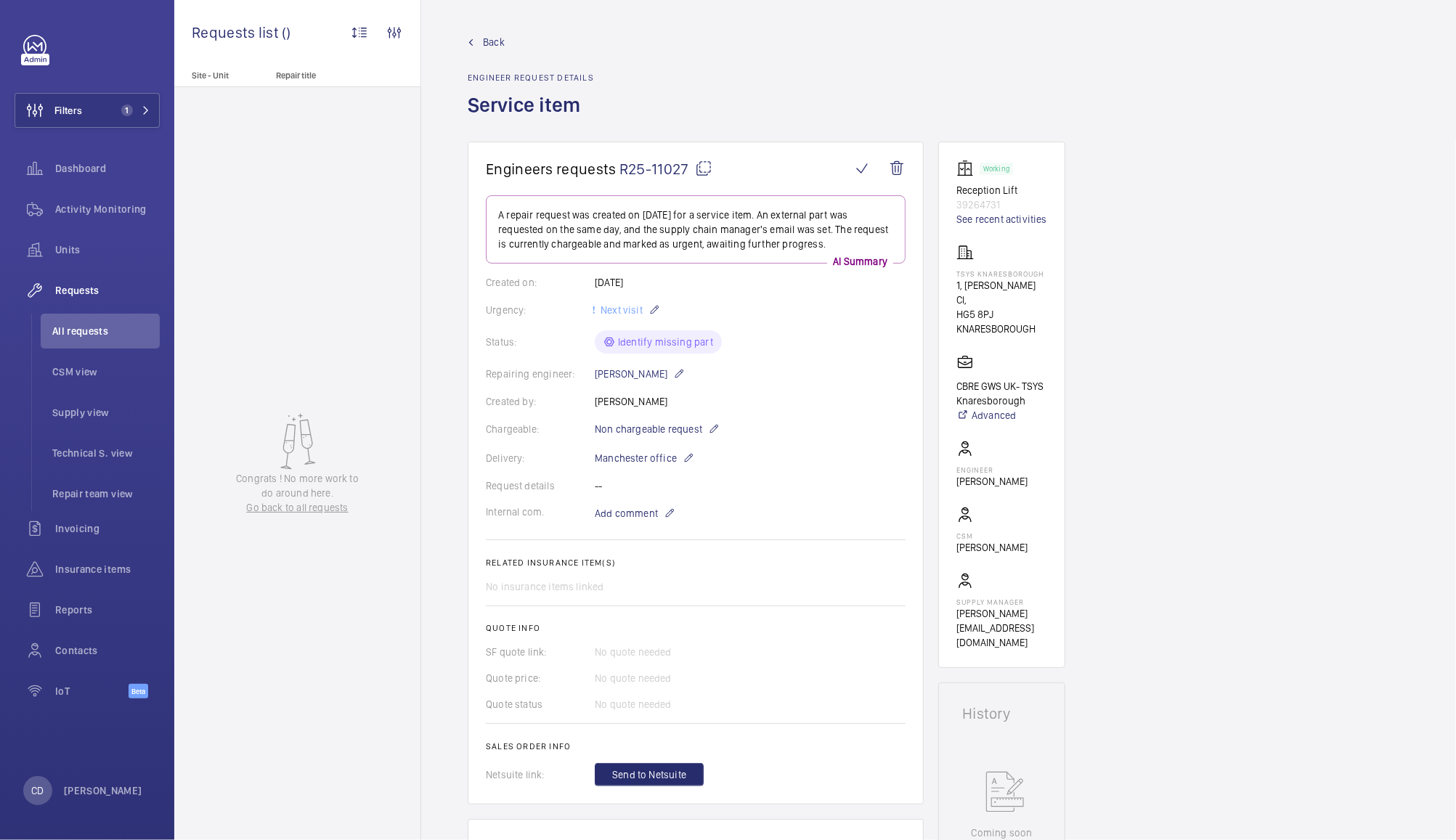
click at [74, 298] on div "Requests" at bounding box center [87, 290] width 145 height 35
click at [90, 329] on span "All requests" at bounding box center [105, 331] width 107 height 14
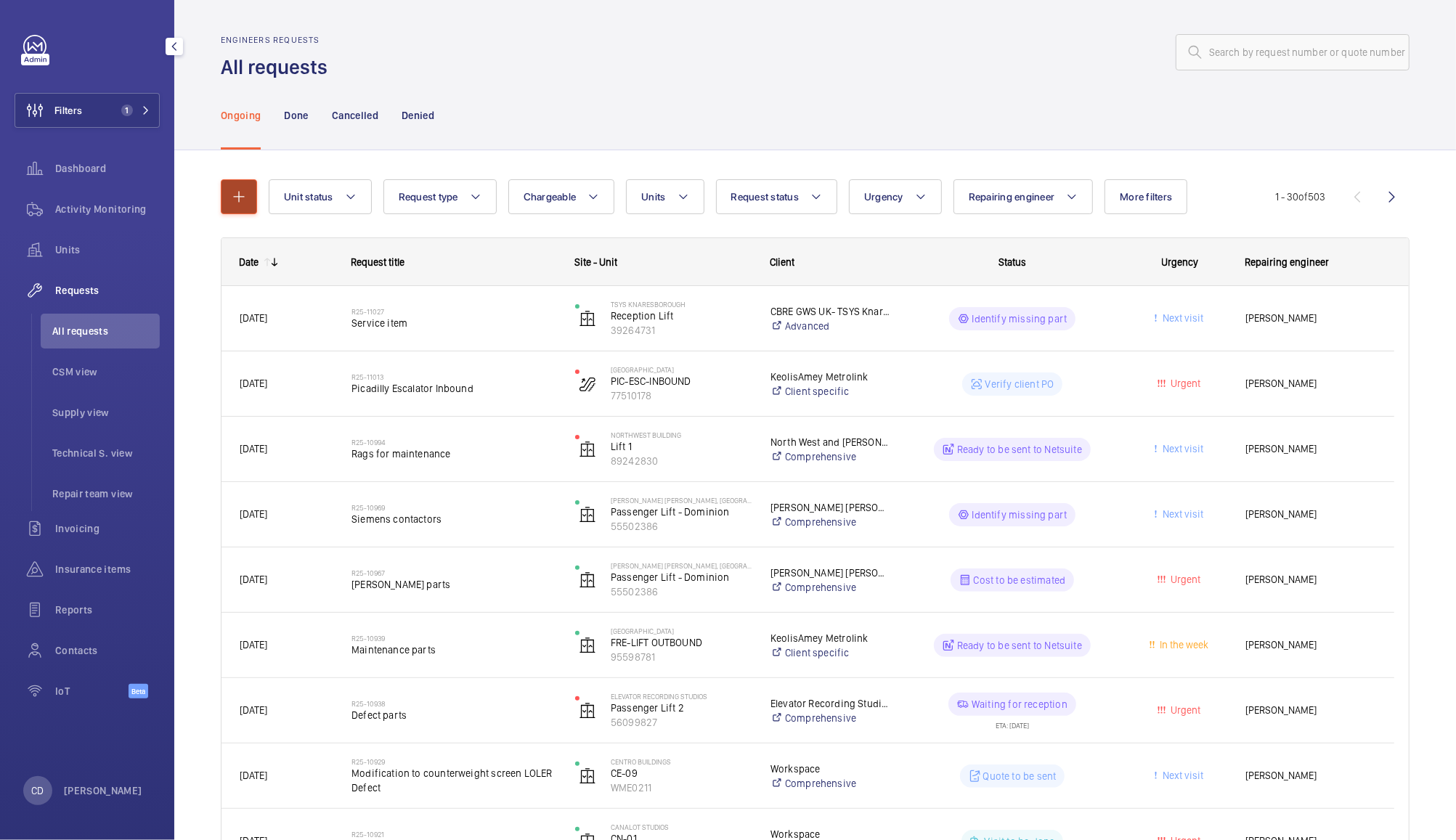
click at [238, 197] on mat-icon "button" at bounding box center [239, 197] width 18 height 18
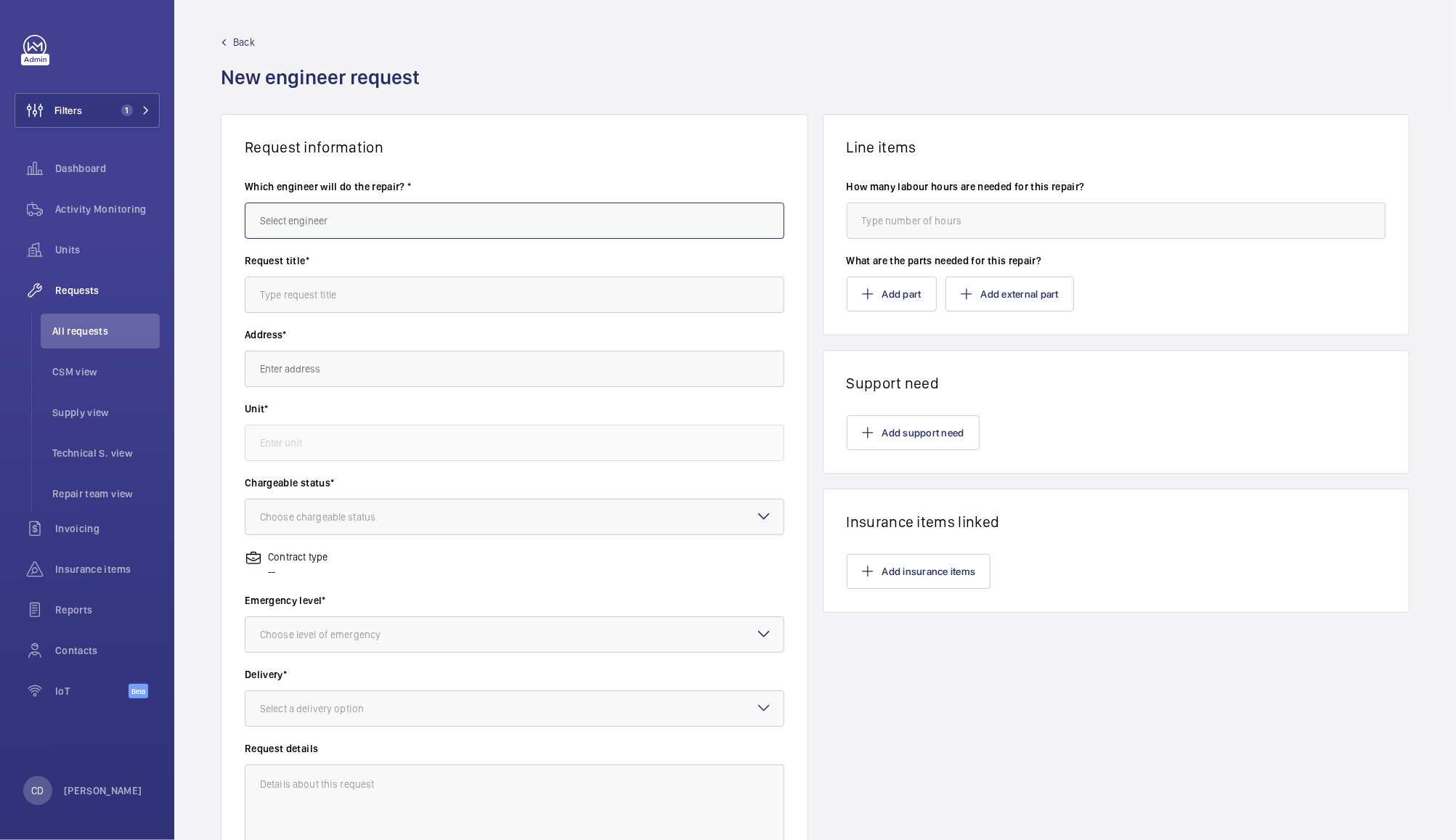
click at [588, 206] on input "text" at bounding box center [514, 221] width 540 height 36
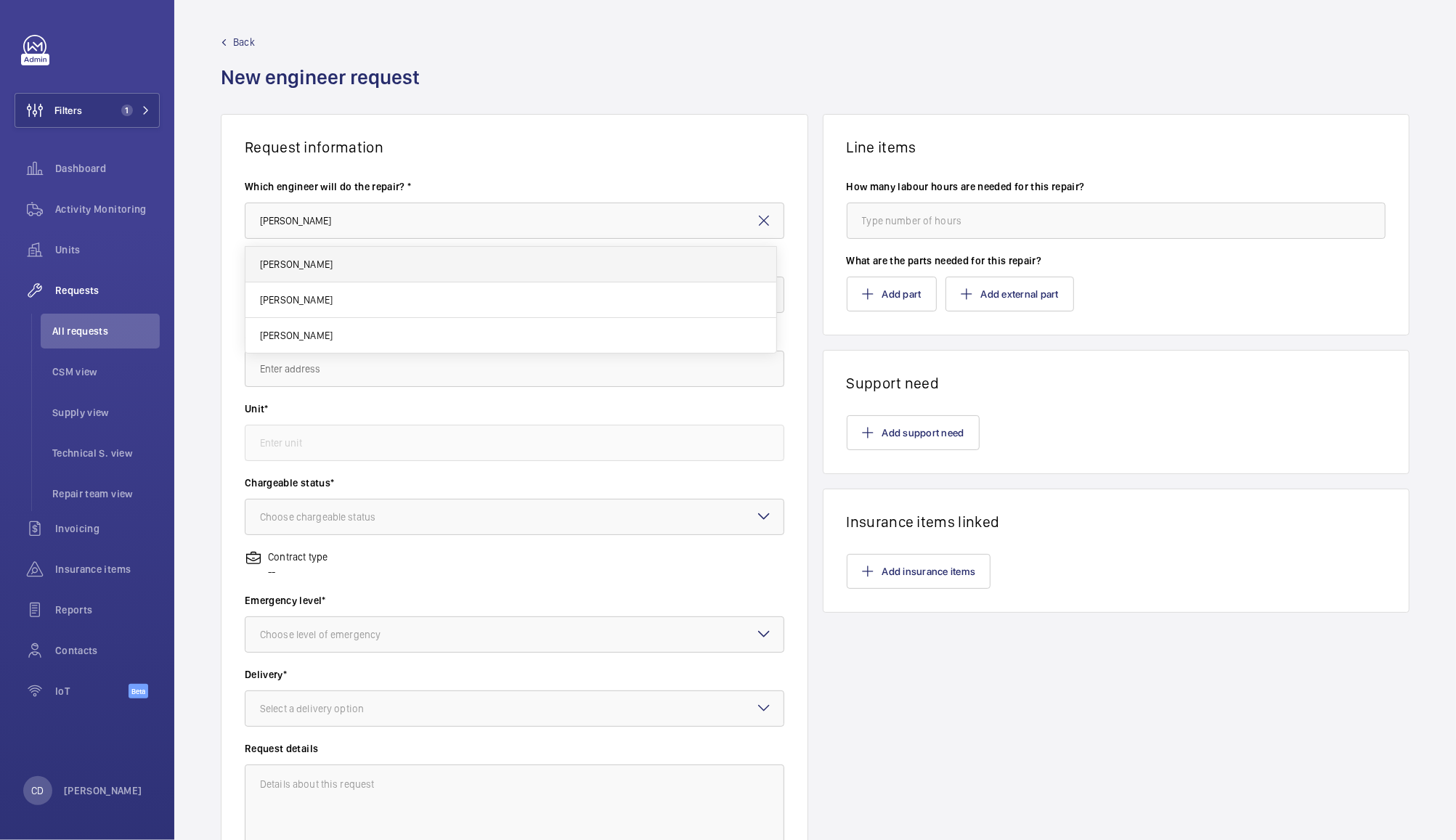
click at [315, 255] on mat-option "[PERSON_NAME]" at bounding box center [510, 265] width 531 height 35
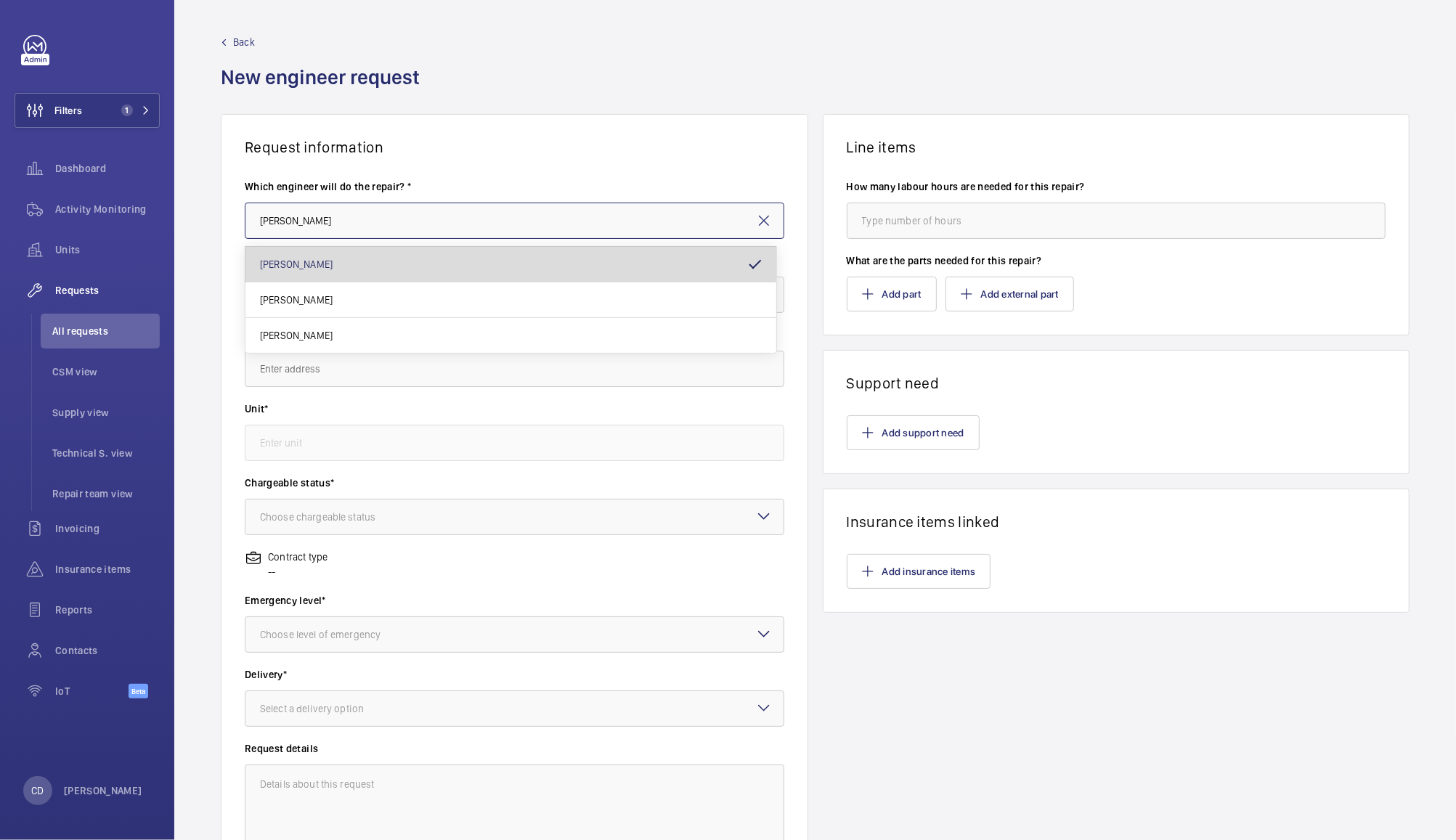
type input "[PERSON_NAME]"
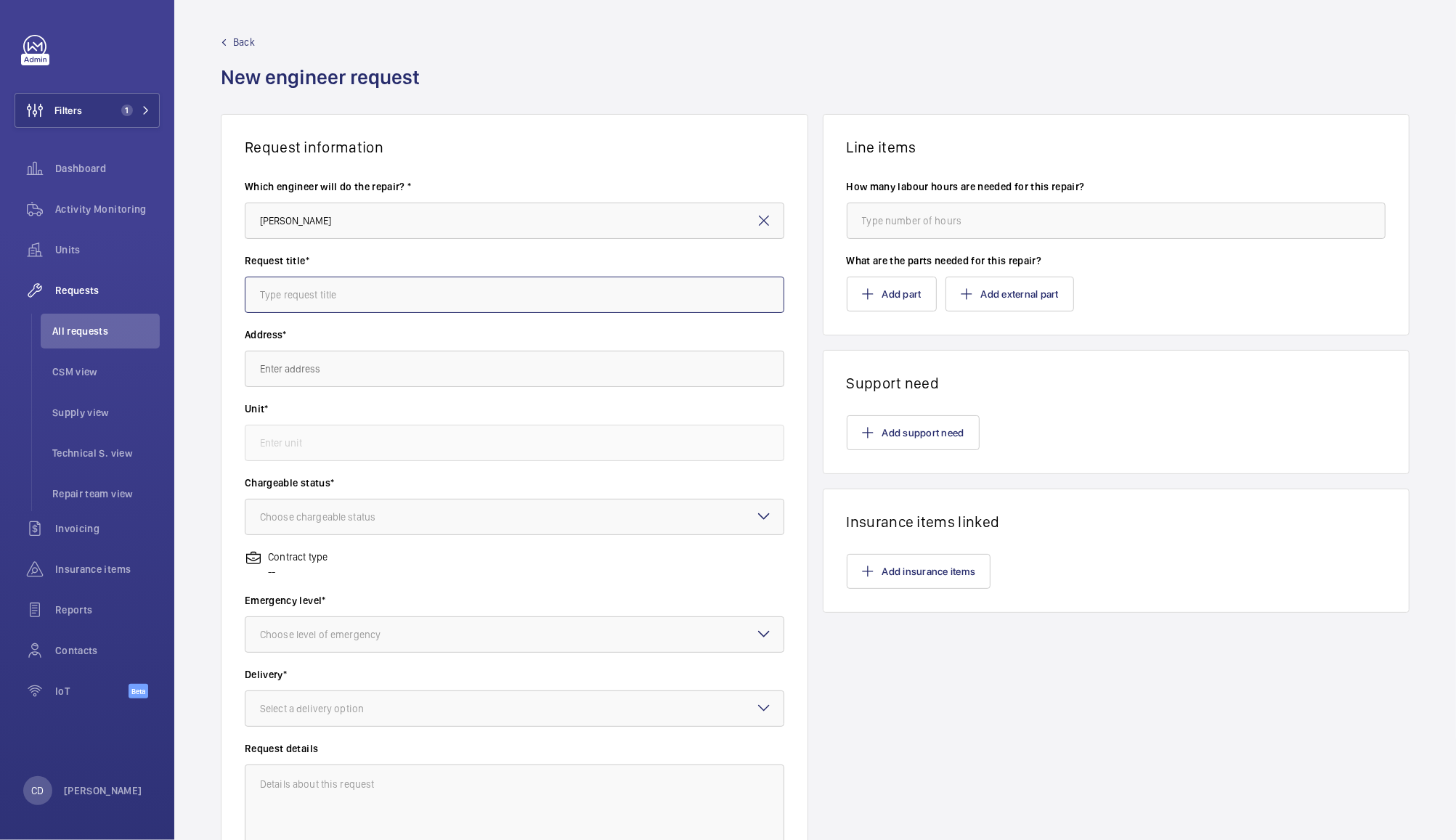
click at [377, 299] on input "text" at bounding box center [514, 294] width 540 height 36
type input "Insurance Item"
click at [370, 407] on span "TSYS [STREET_ADDRESS]" at bounding box center [315, 412] width 111 height 14
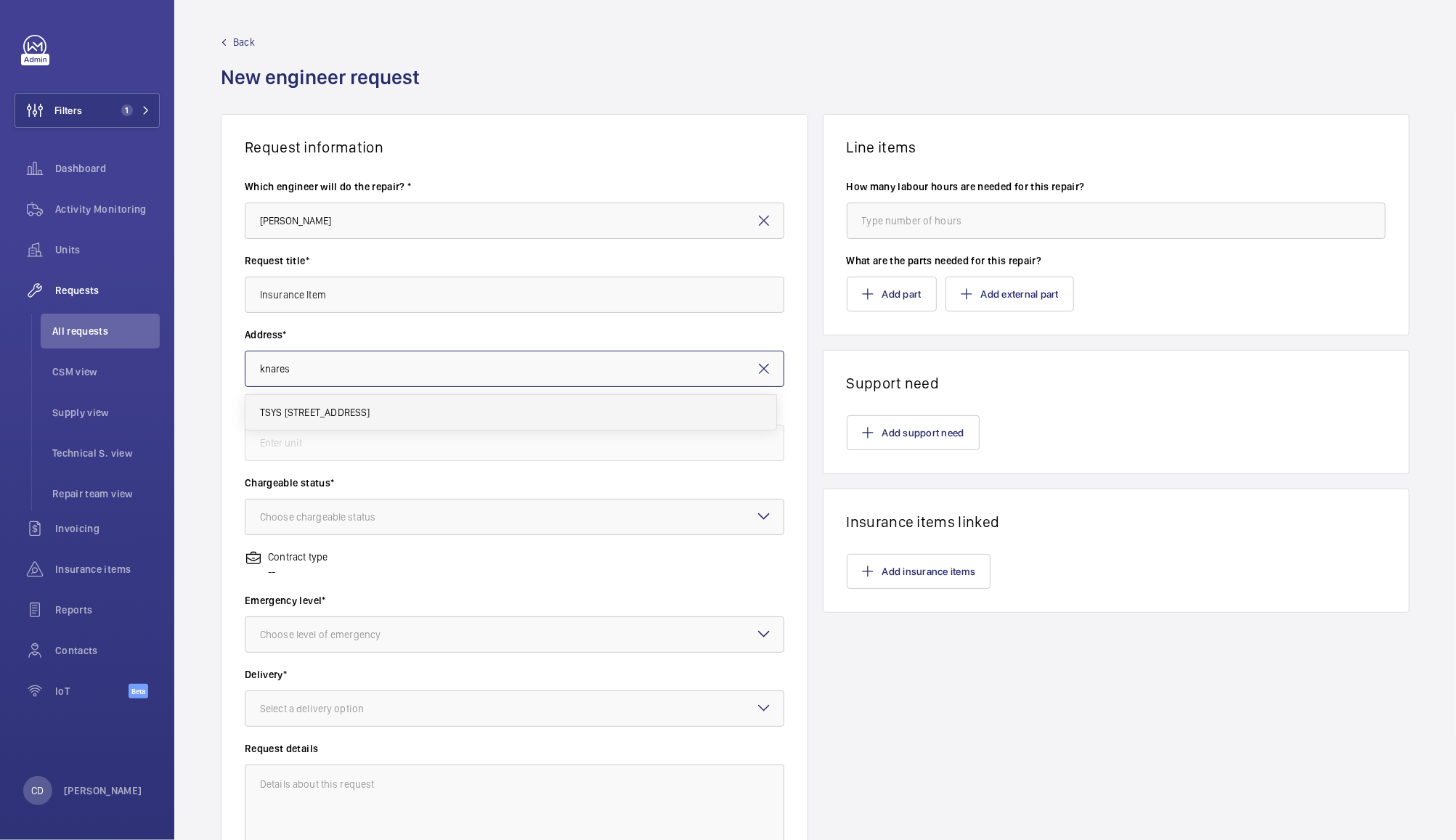
type input "TSYS [STREET_ADDRESS]"
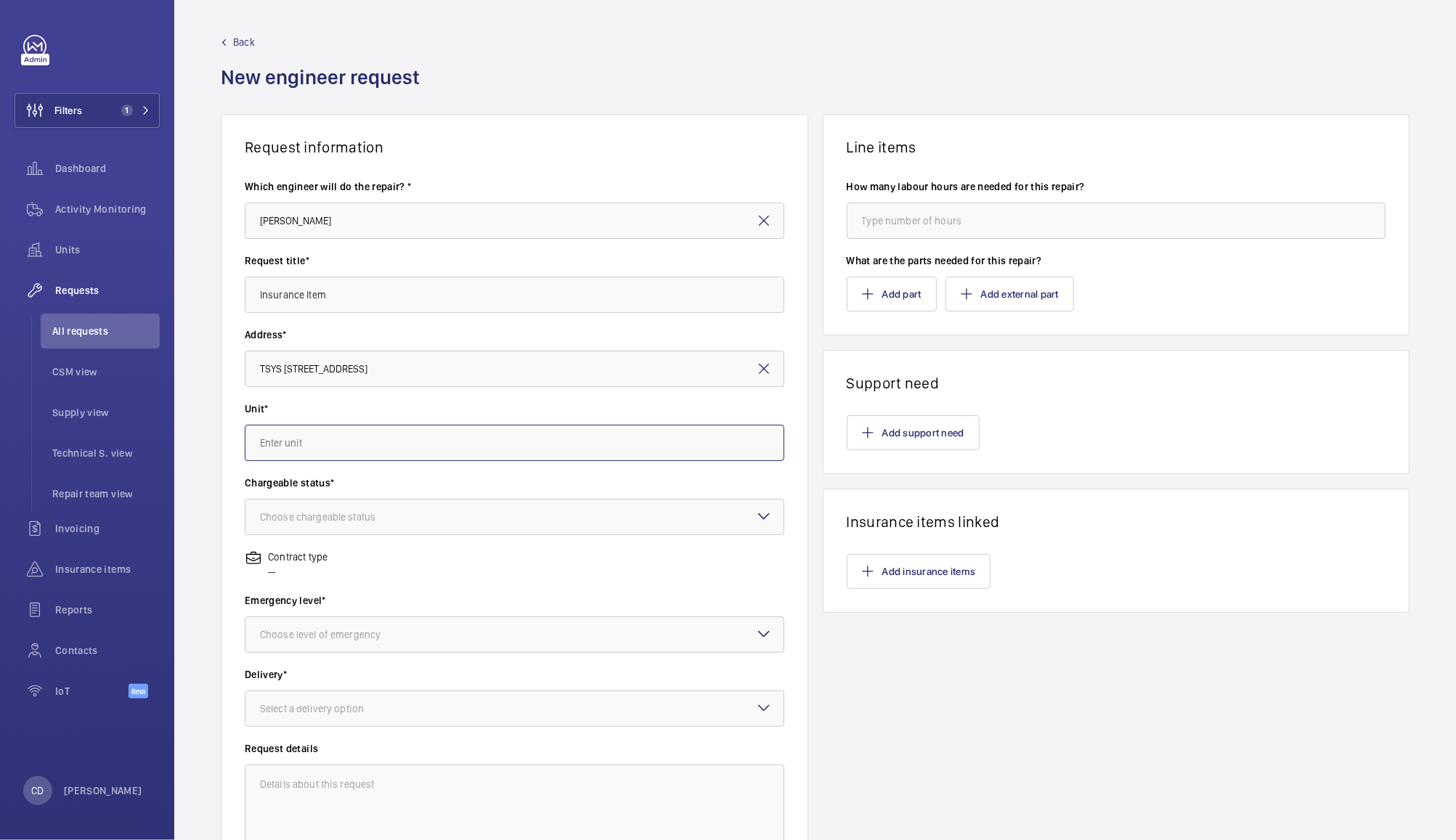
click at [516, 440] on input "text" at bounding box center [514, 442] width 540 height 36
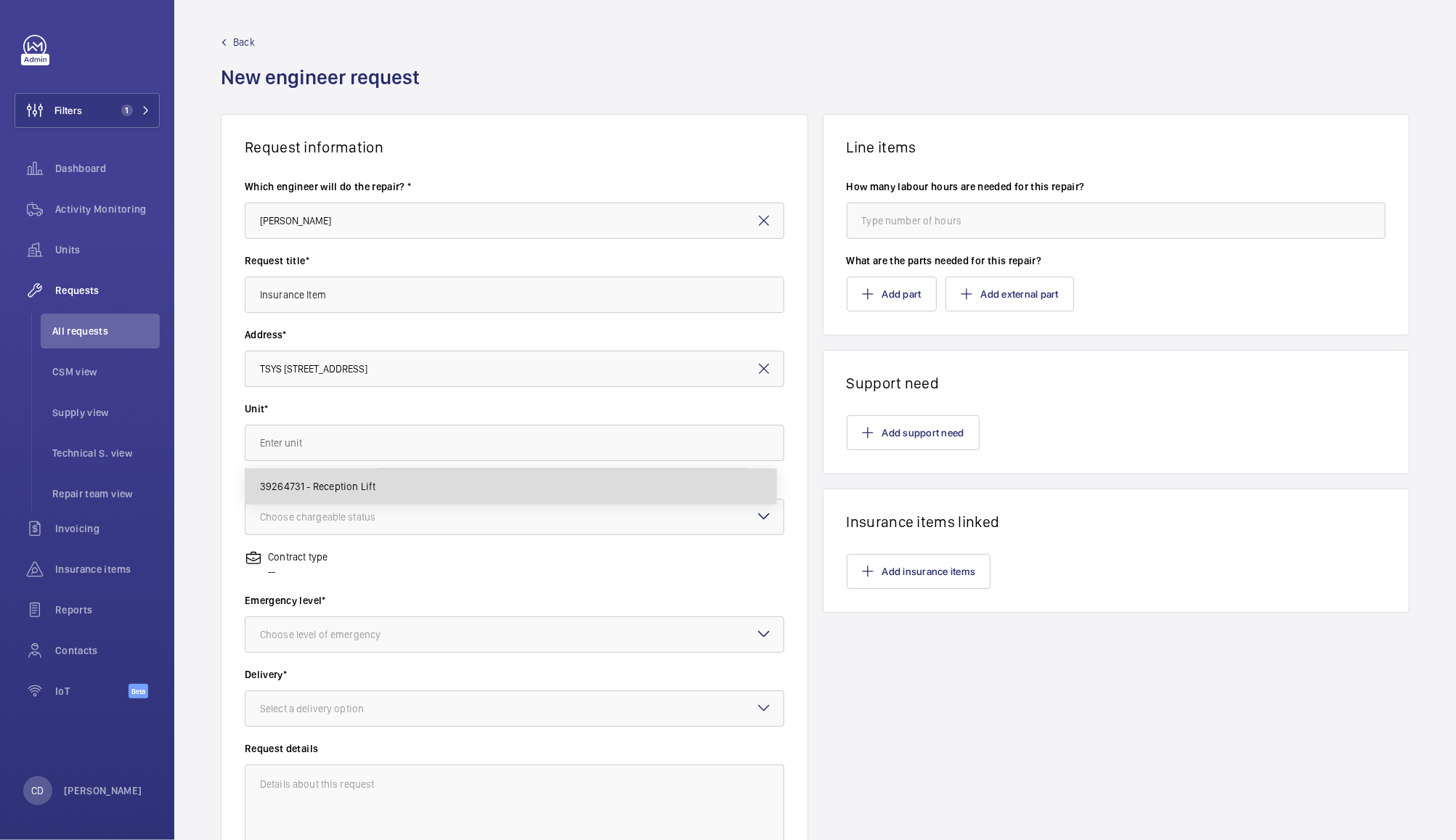
click at [484, 494] on mat-option "39264731 - Reception Lift" at bounding box center [510, 486] width 531 height 35
type input "39264731 - Reception Lift"
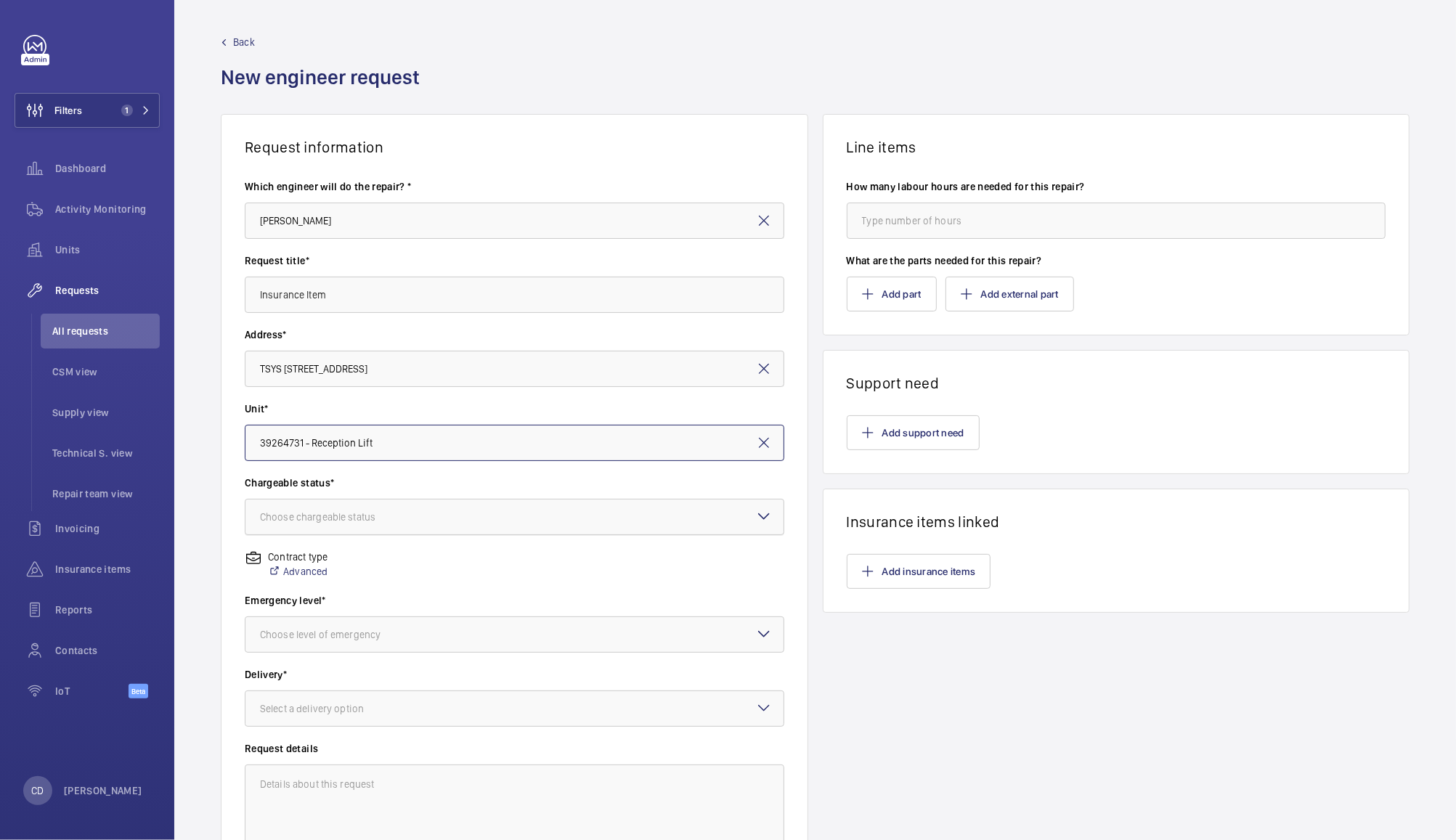
click at [496, 517] on div at bounding box center [514, 517] width 538 height 35
click at [441, 557] on span "Chargeable" at bounding box center [514, 561] width 509 height 14
click at [457, 636] on div at bounding box center [514, 634] width 538 height 35
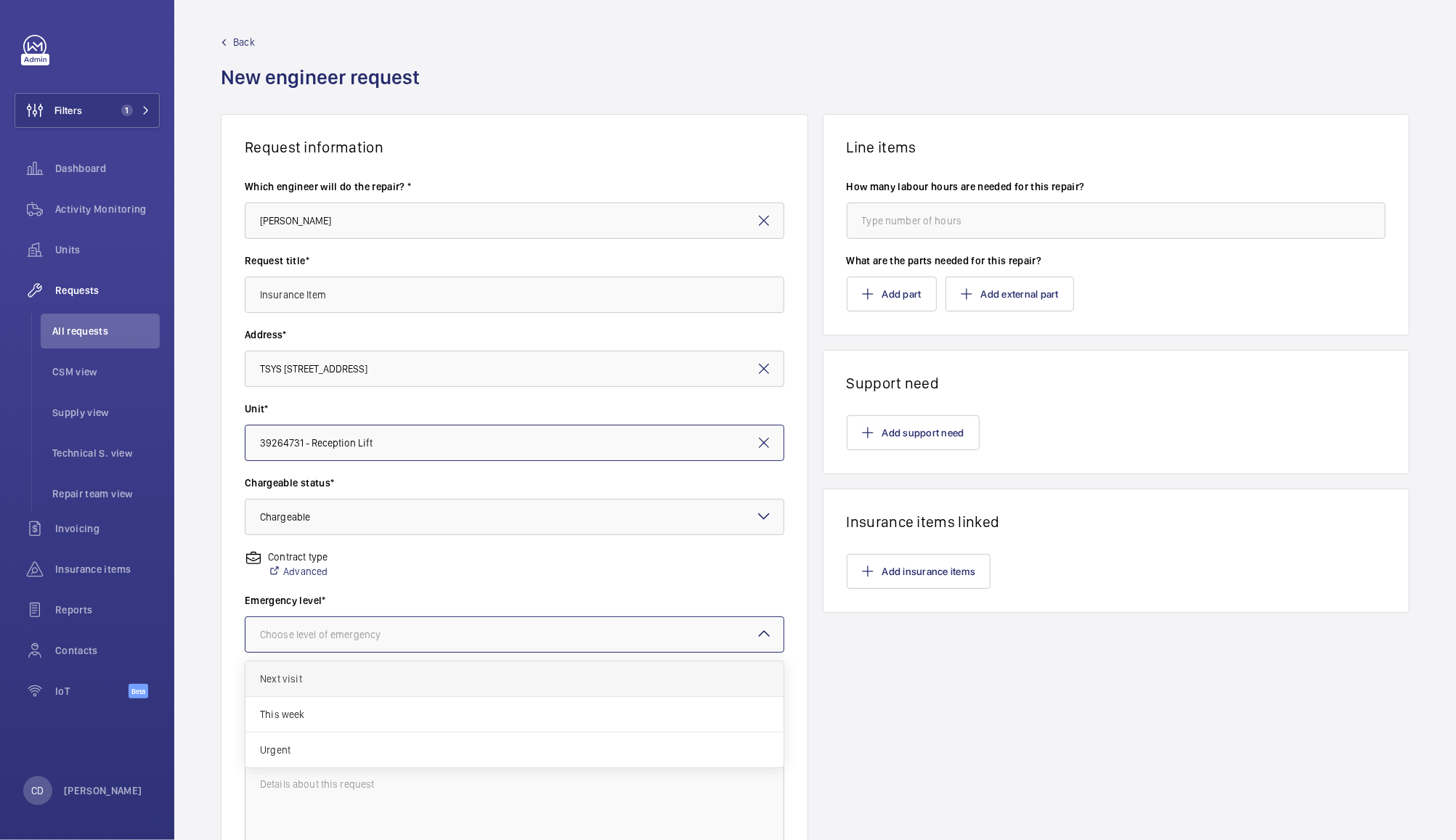
click at [383, 680] on span "Next visit" at bounding box center [514, 679] width 509 height 14
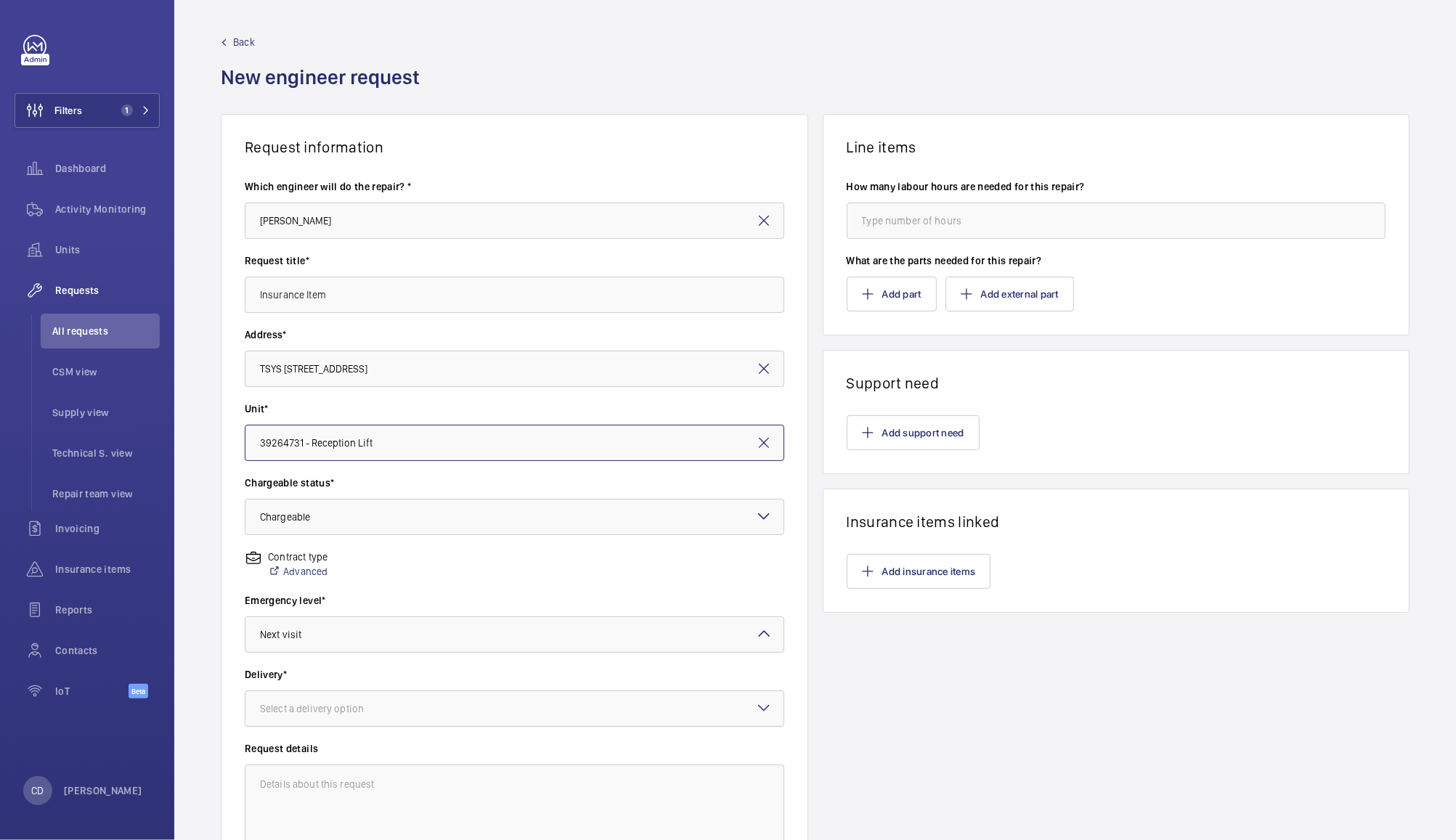
click at [418, 717] on div at bounding box center [514, 708] width 538 height 35
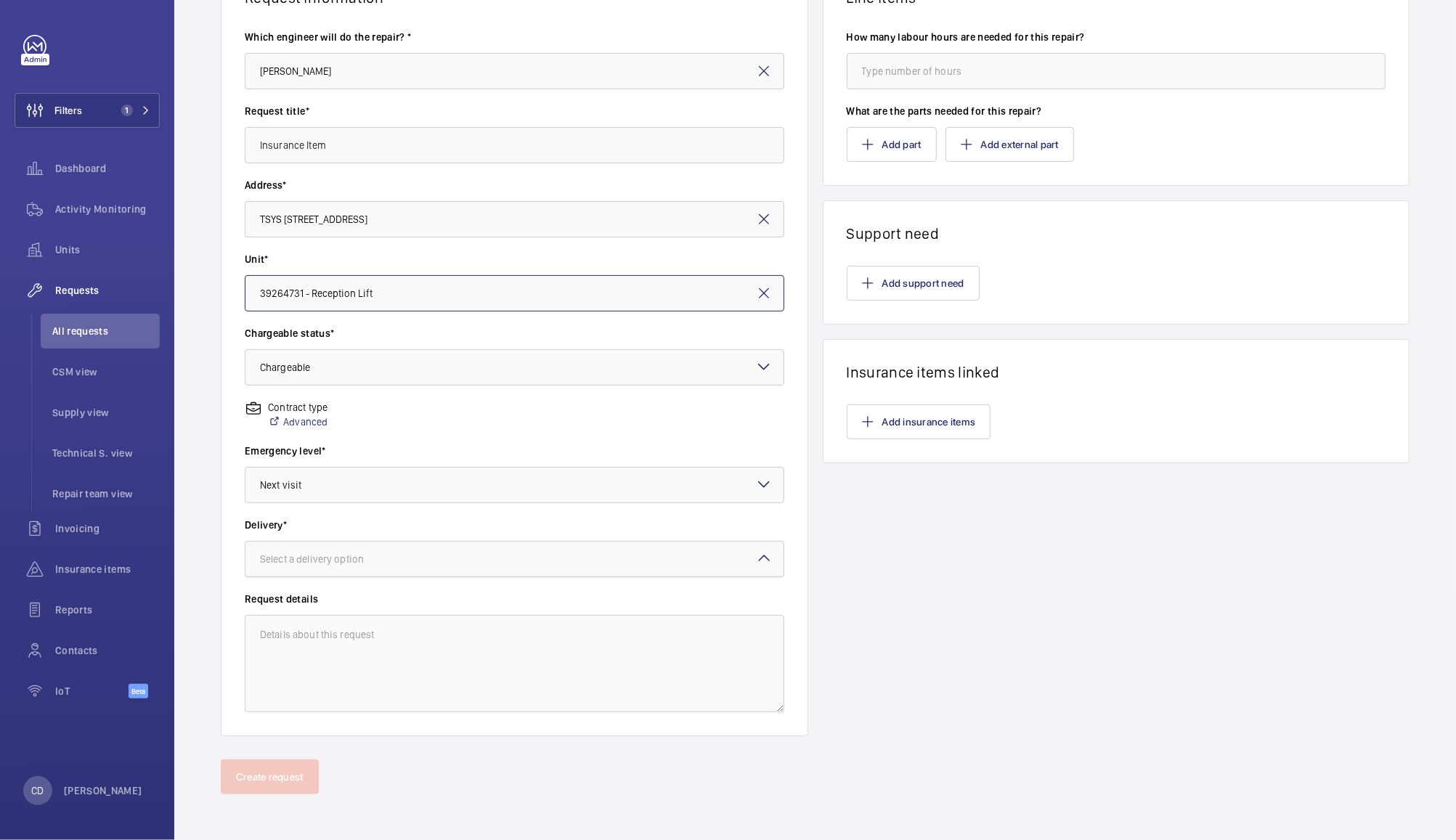
scroll to position [147, 0]
click at [528, 548] on div at bounding box center [514, 561] width 538 height 35
click at [328, 694] on span "Manchester office" at bounding box center [514, 696] width 509 height 14
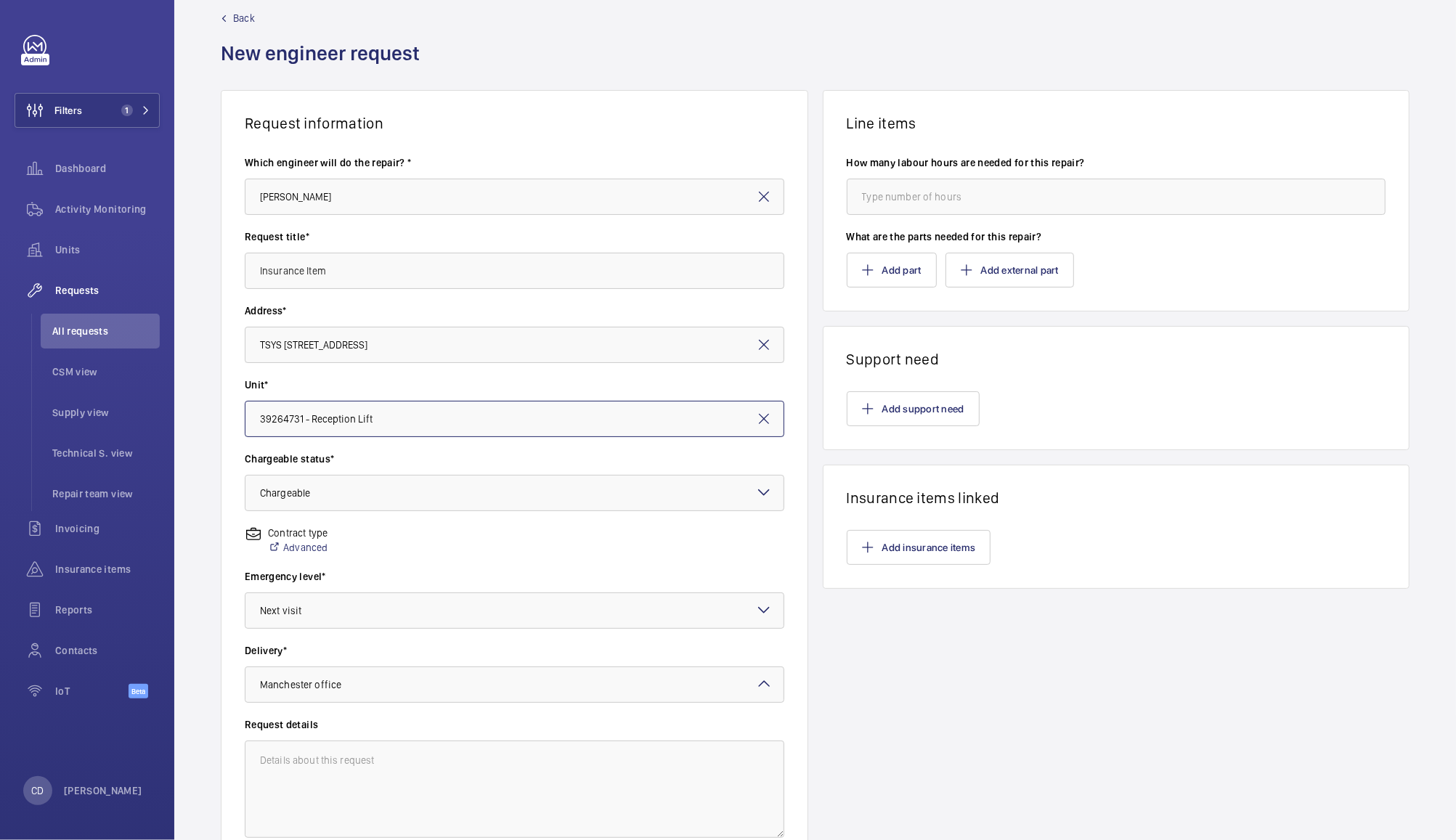
scroll to position [0, 0]
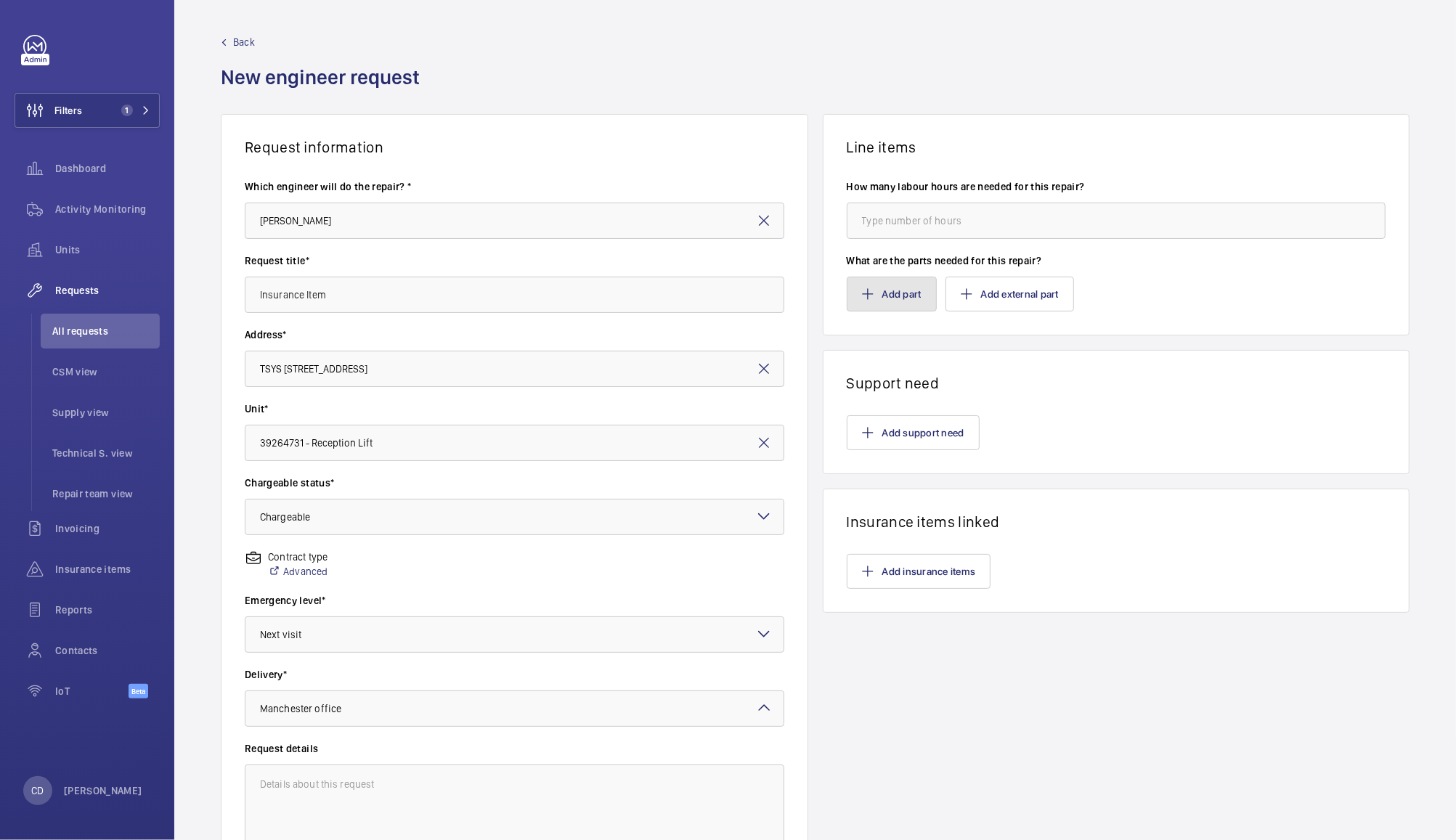
click at [882, 284] on button "Add part" at bounding box center [892, 293] width 90 height 35
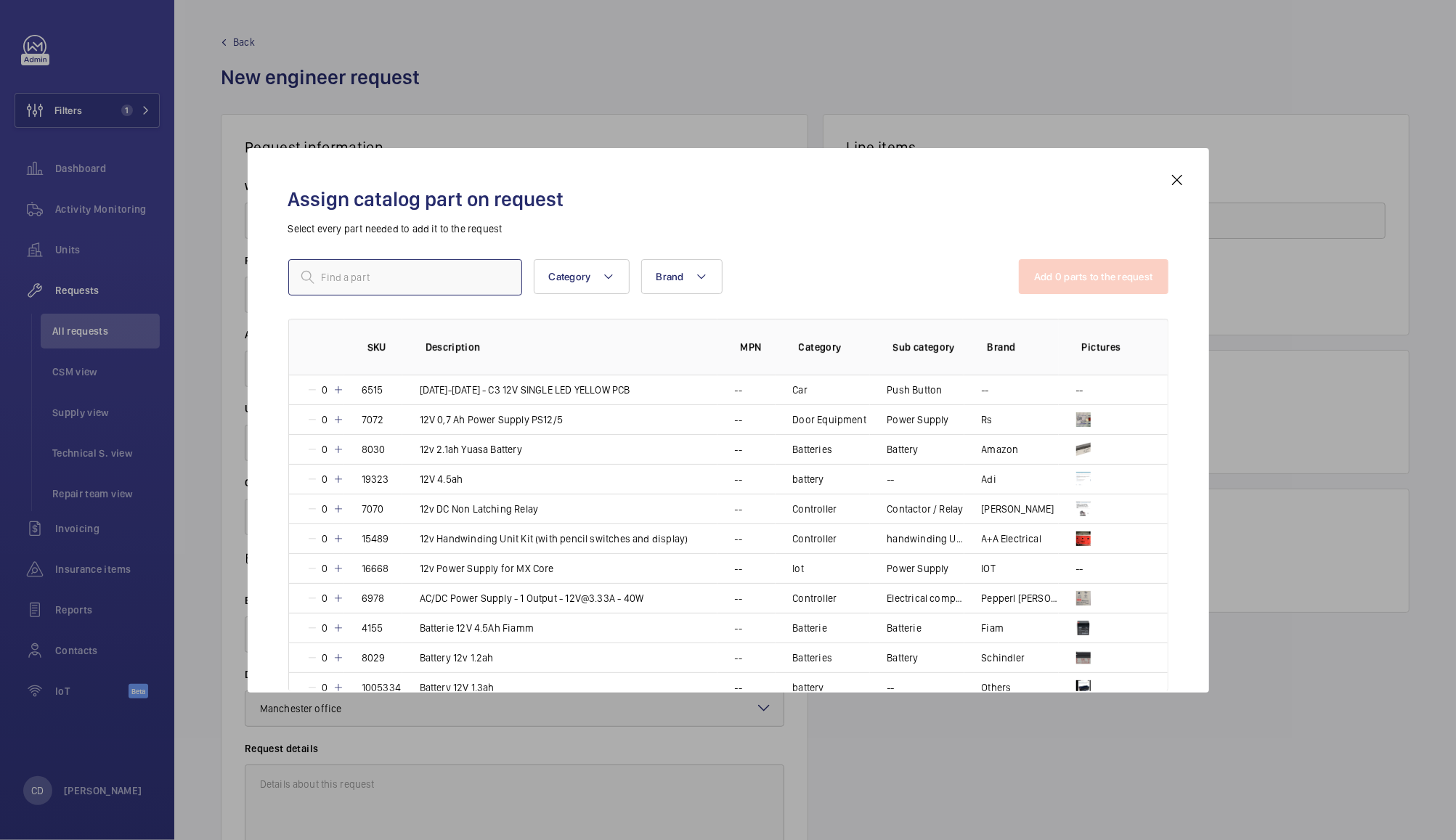
click at [459, 281] on input "text" at bounding box center [405, 276] width 234 height 36
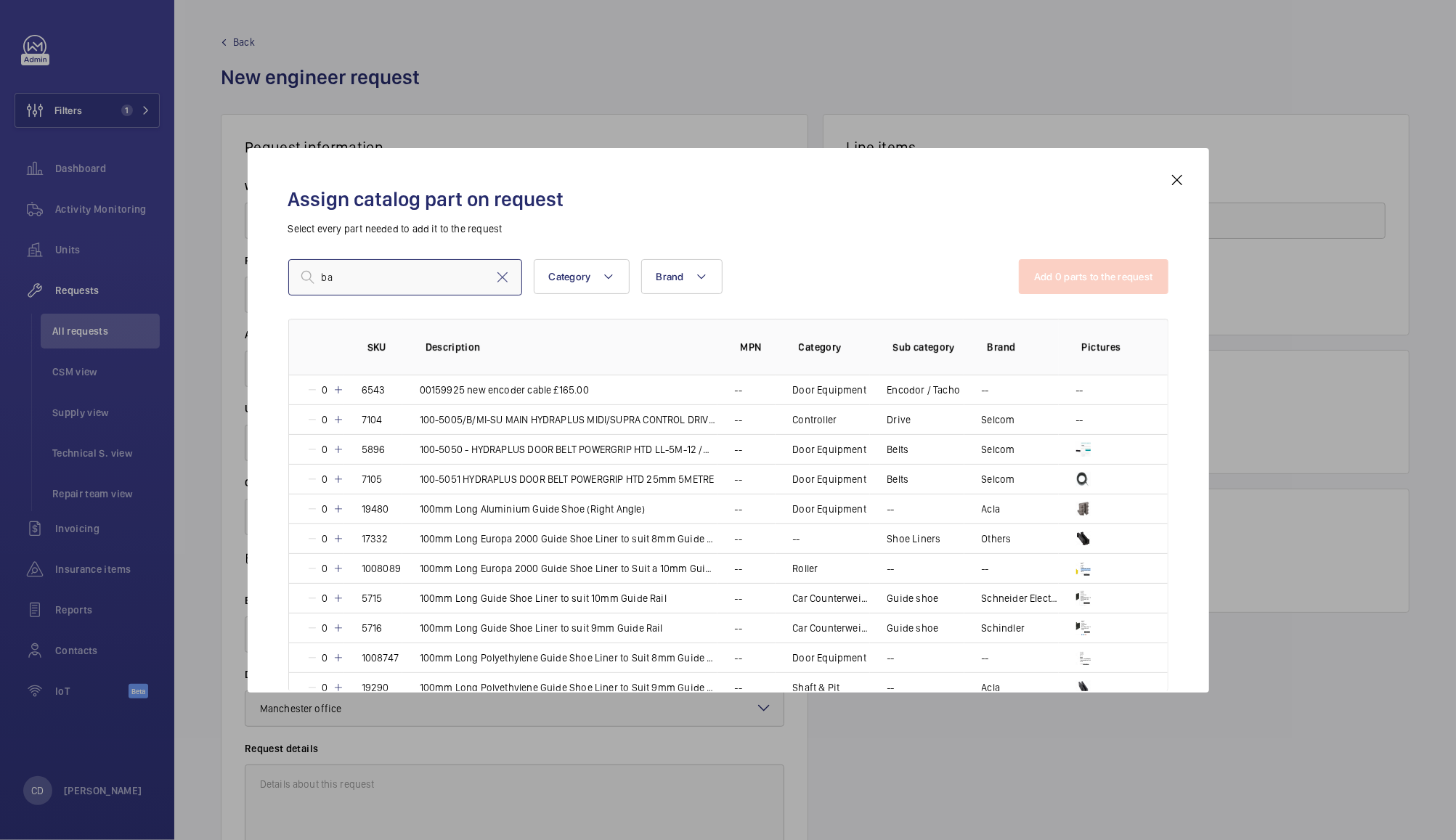
type input "b"
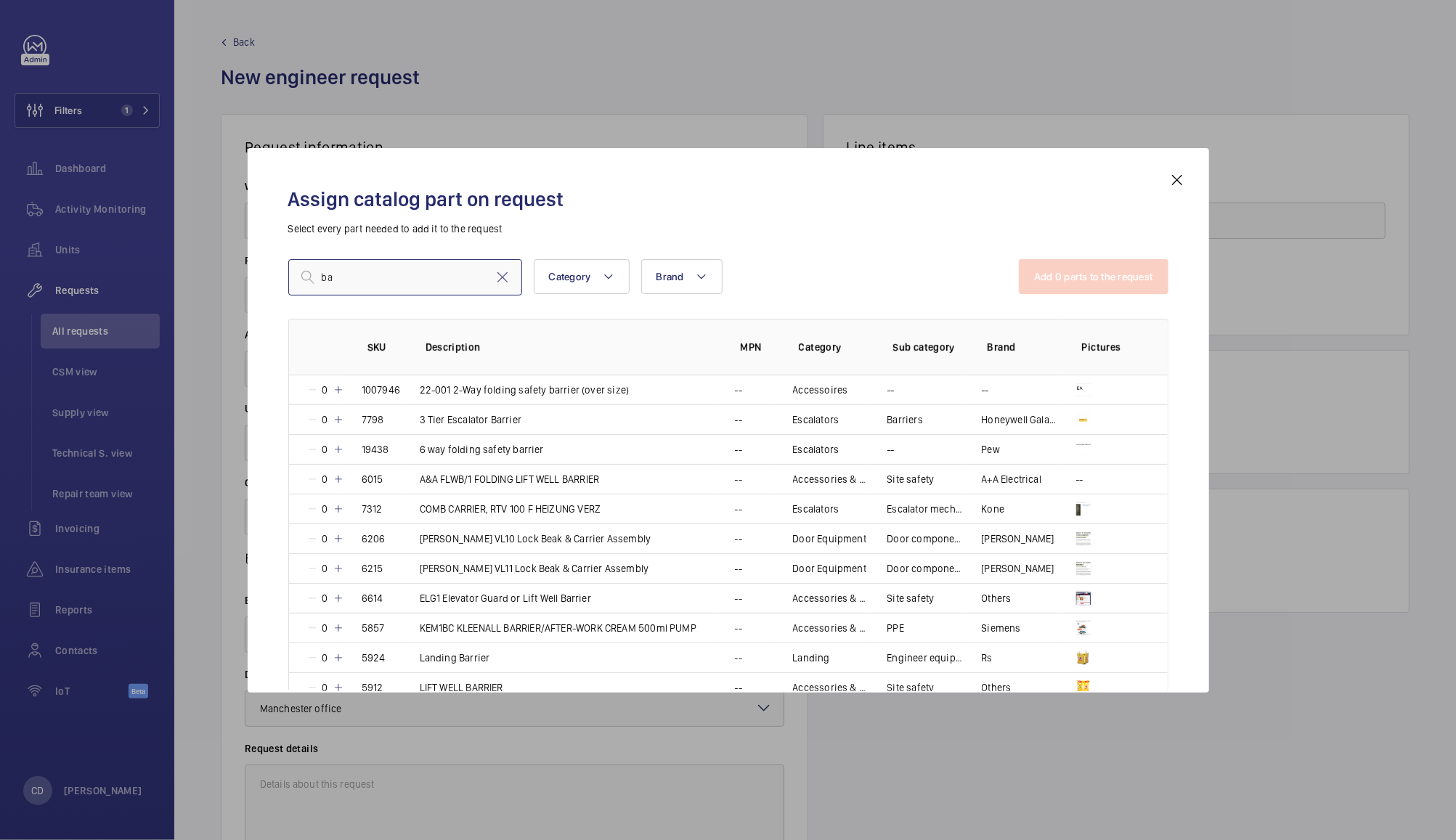
type input "b"
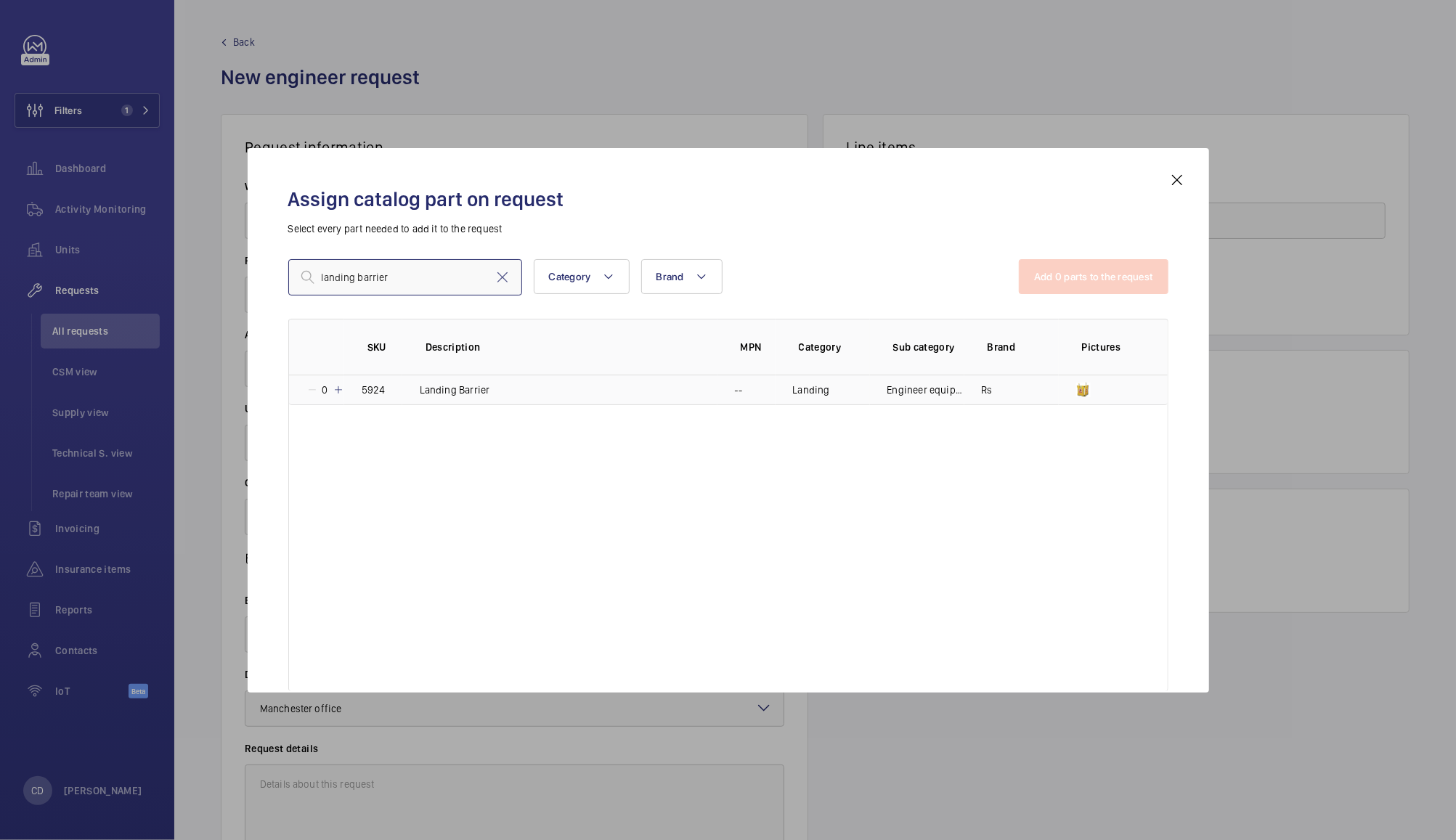
type input "landing barrier"
click at [337, 389] on mat-icon at bounding box center [338, 389] width 12 height 12
click at [1114, 290] on button "Add 1 parts to the request" at bounding box center [1094, 276] width 147 height 35
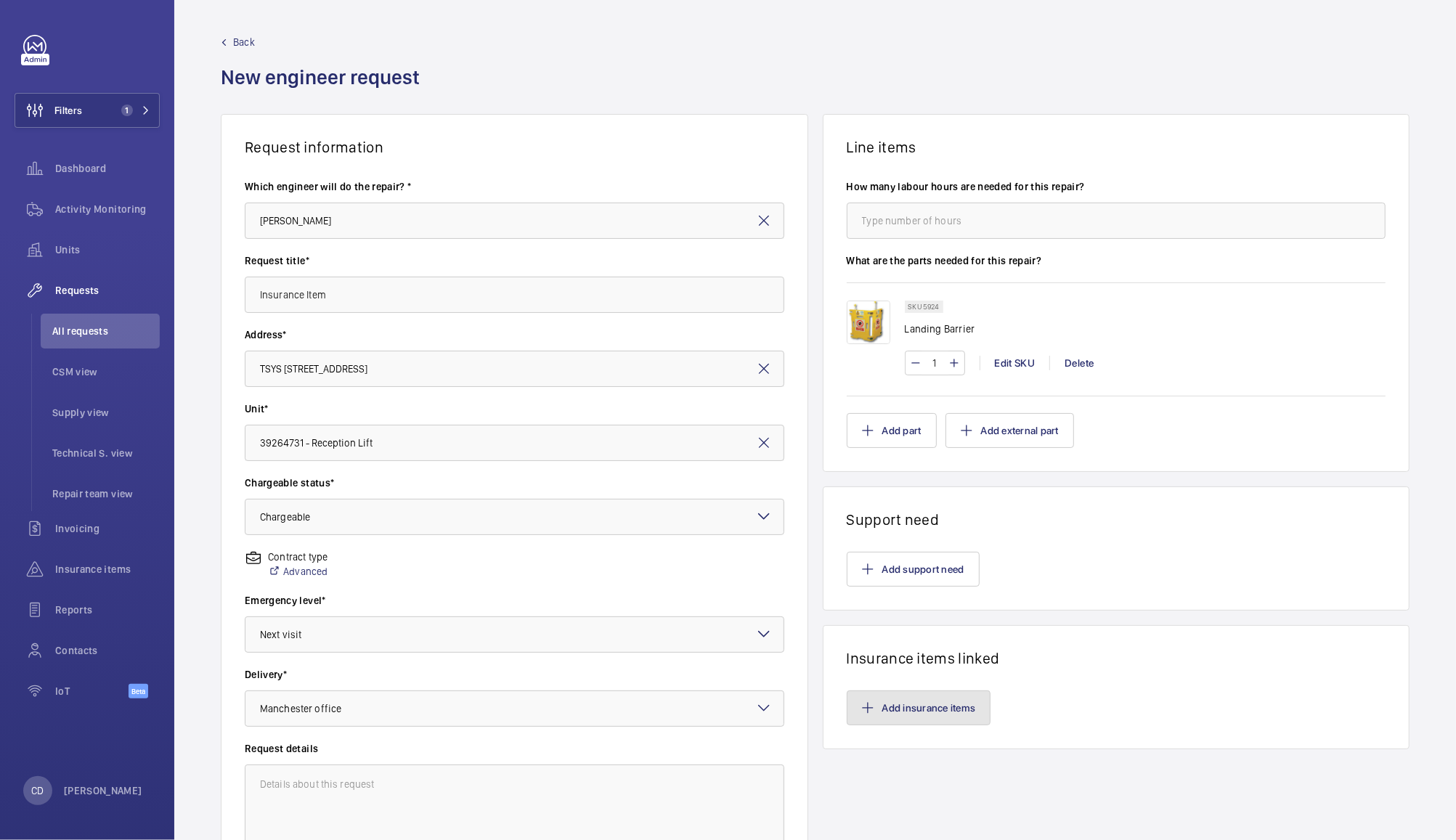
click at [934, 709] on button "Add insurance items" at bounding box center [918, 707] width 144 height 35
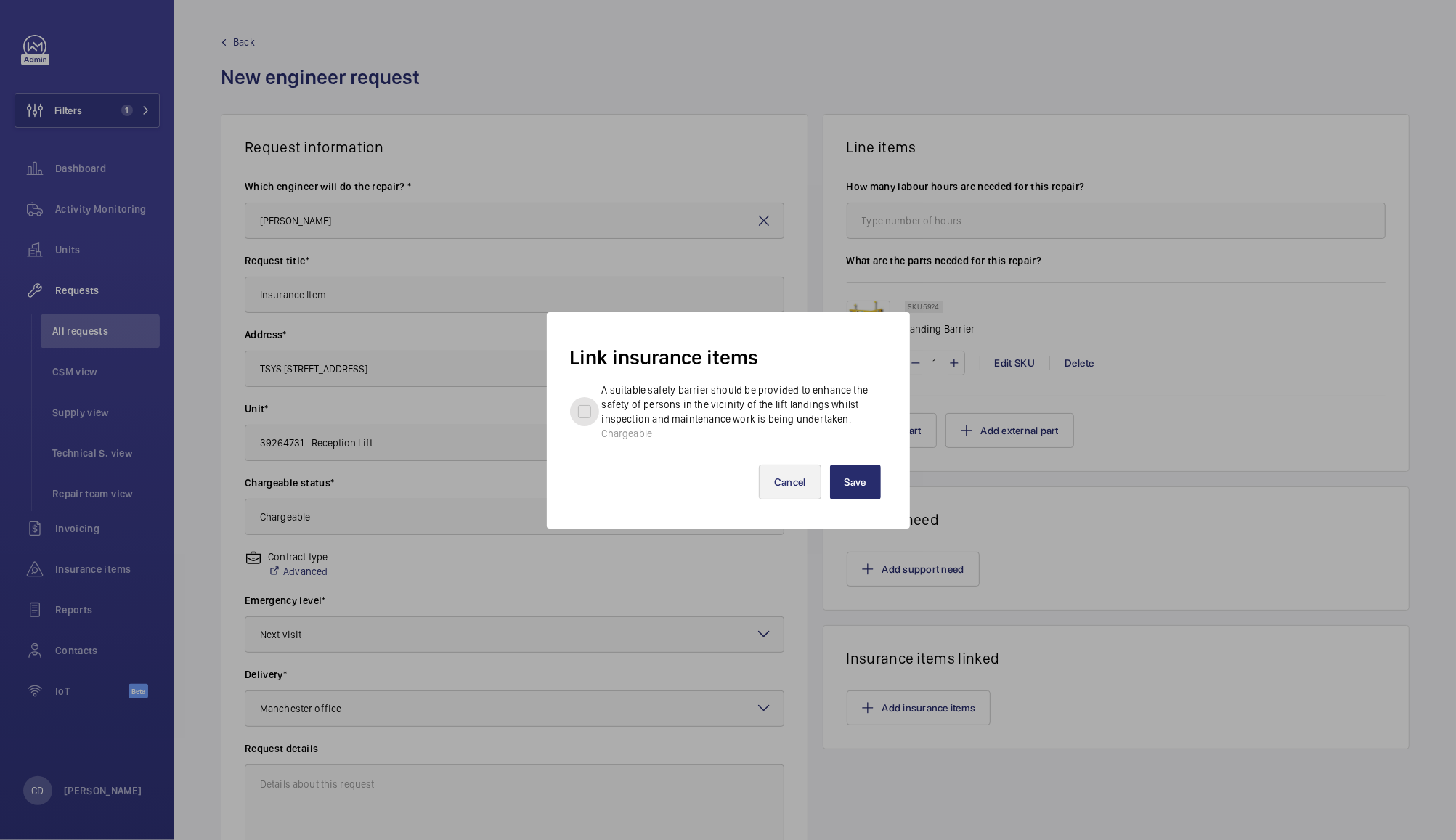
click at [590, 405] on input "A suitable safety barrier should be provided to enhance the safety of persons i…" at bounding box center [584, 411] width 29 height 29
click at [584, 407] on input "A suitable safety barrier should be provided to enhance the safety of persons i…" at bounding box center [584, 411] width 29 height 29
click at [584, 415] on input "A suitable safety barrier should be provided to enhance the safety of persons i…" at bounding box center [584, 411] width 29 height 29
click at [585, 410] on input "A suitable safety barrier should be provided to enhance the safety of persons i…" at bounding box center [584, 411] width 29 height 29
click at [584, 412] on input "A suitable safety barrier should be provided to enhance the safety of persons i…" at bounding box center [584, 411] width 29 height 29
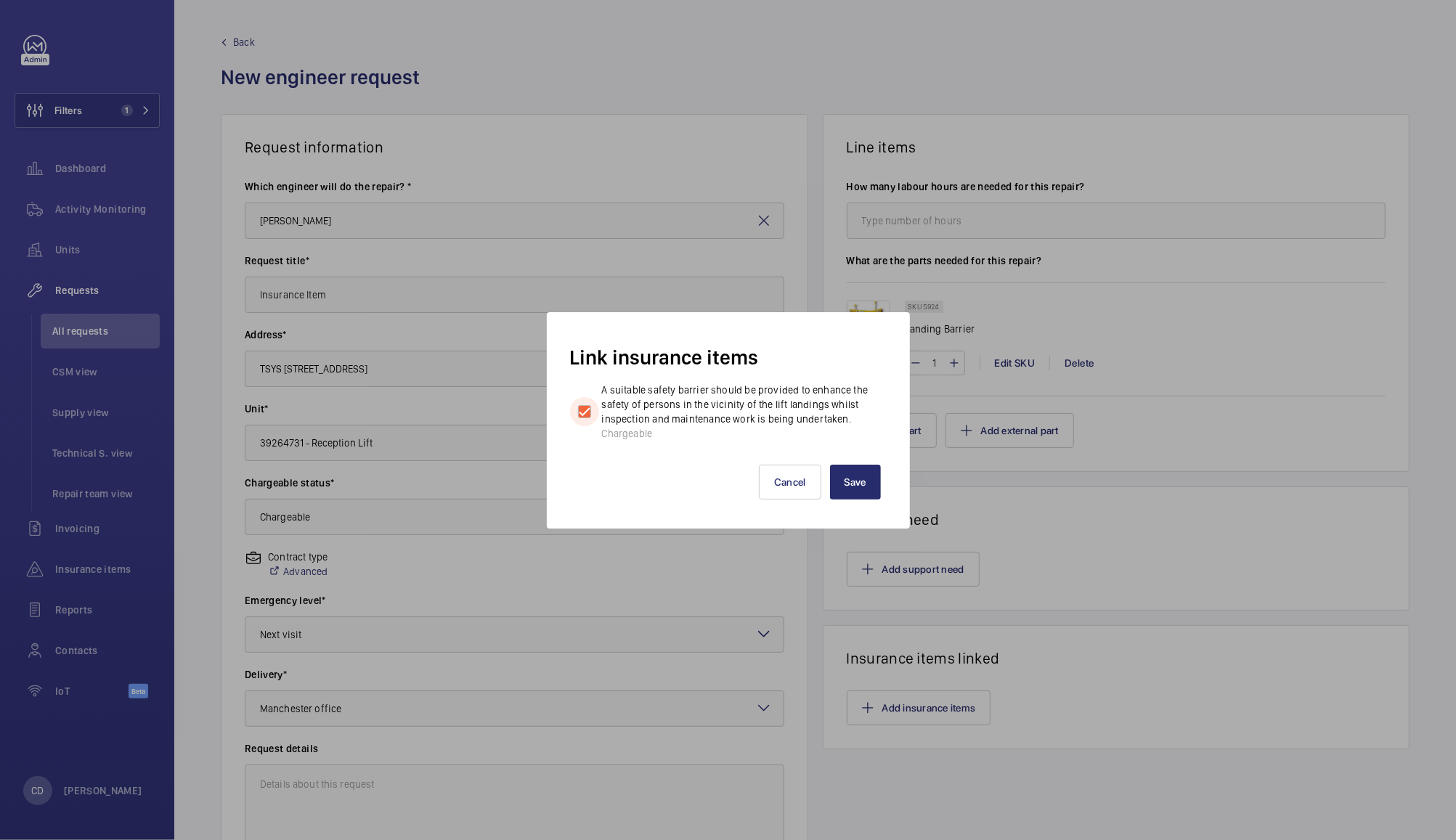
checkbox input "true"
click at [853, 484] on button "Save" at bounding box center [854, 481] width 51 height 35
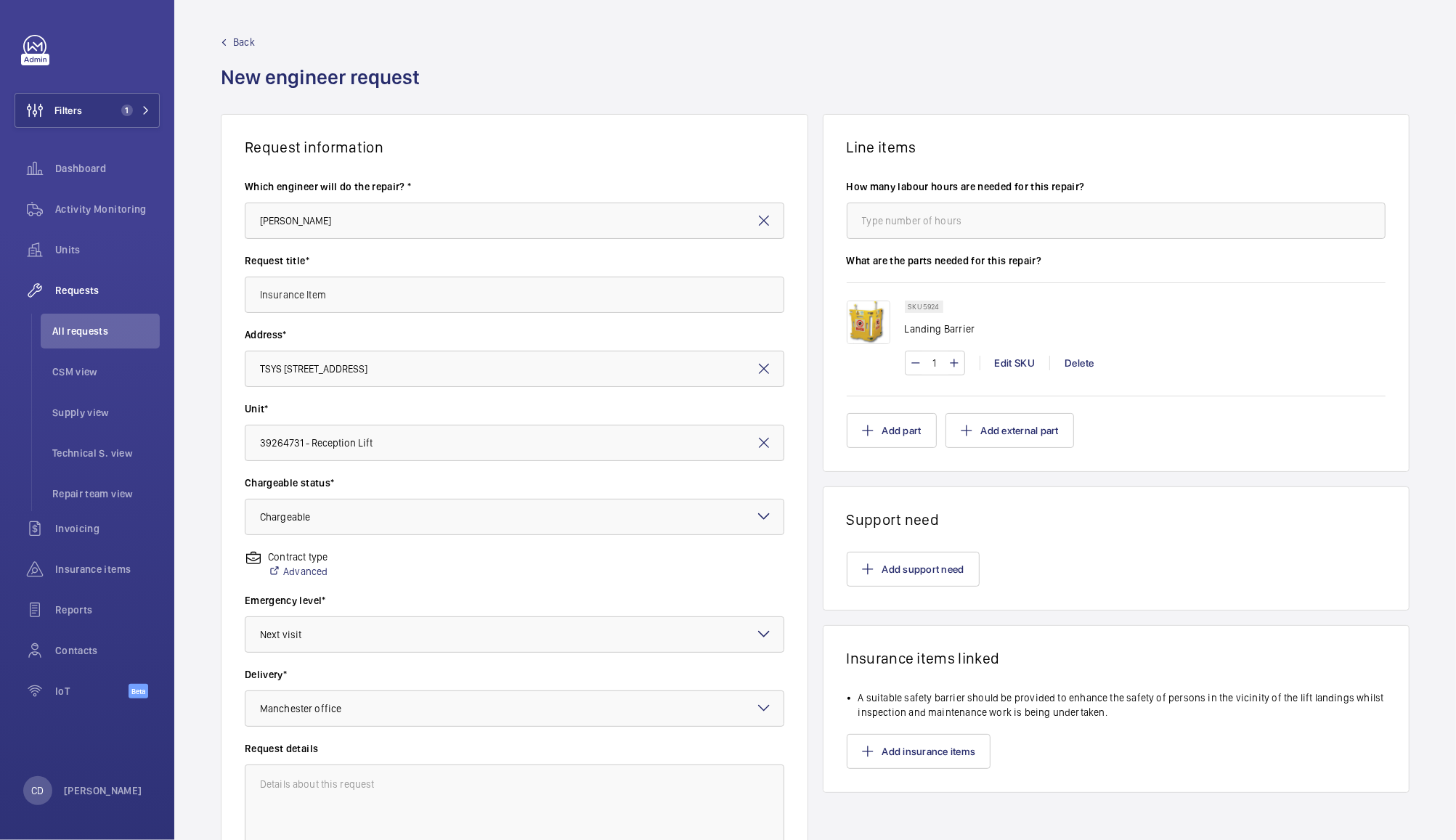
scroll to position [150, 0]
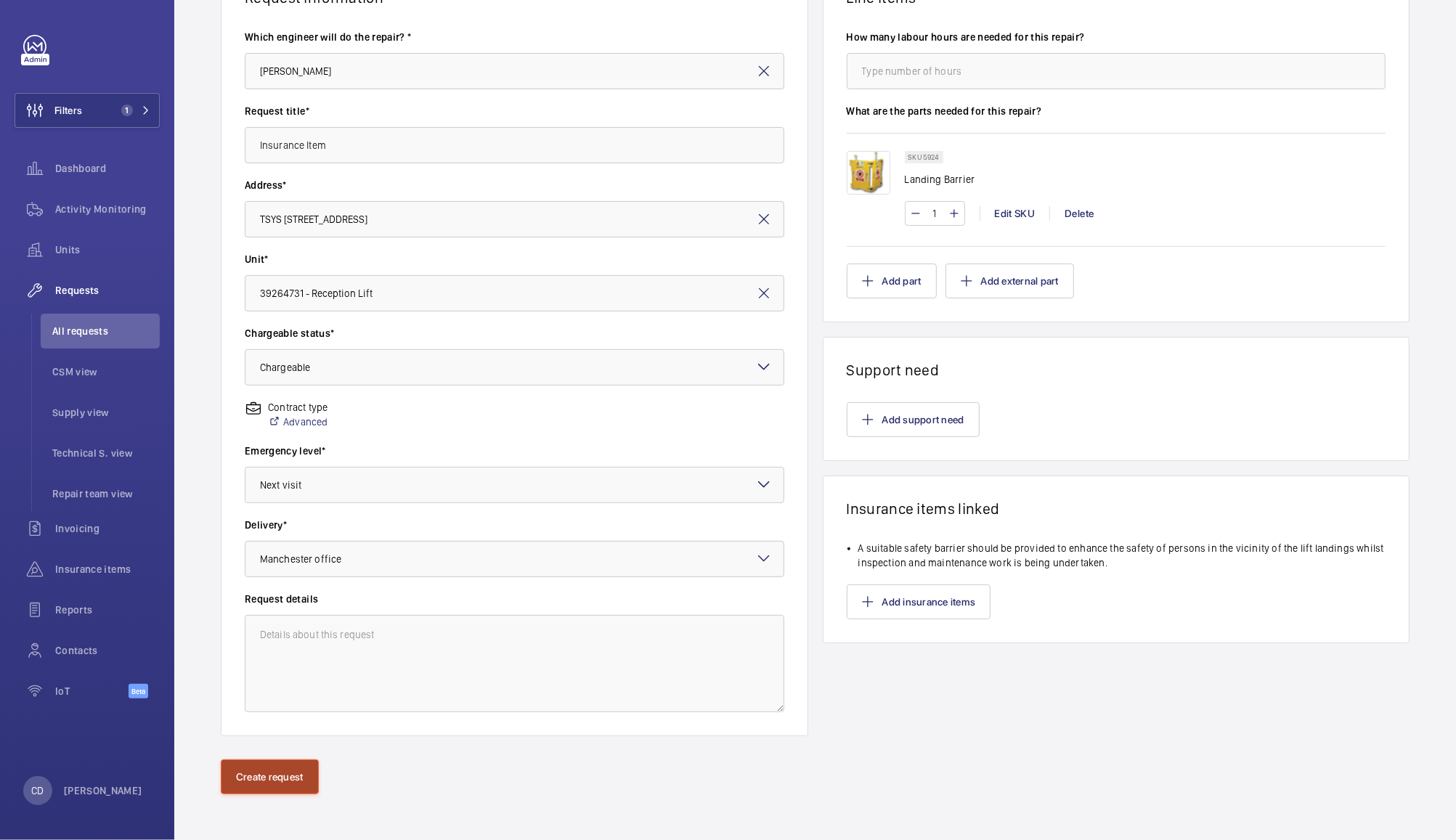
click at [284, 778] on button "Create request" at bounding box center [269, 776] width 98 height 35
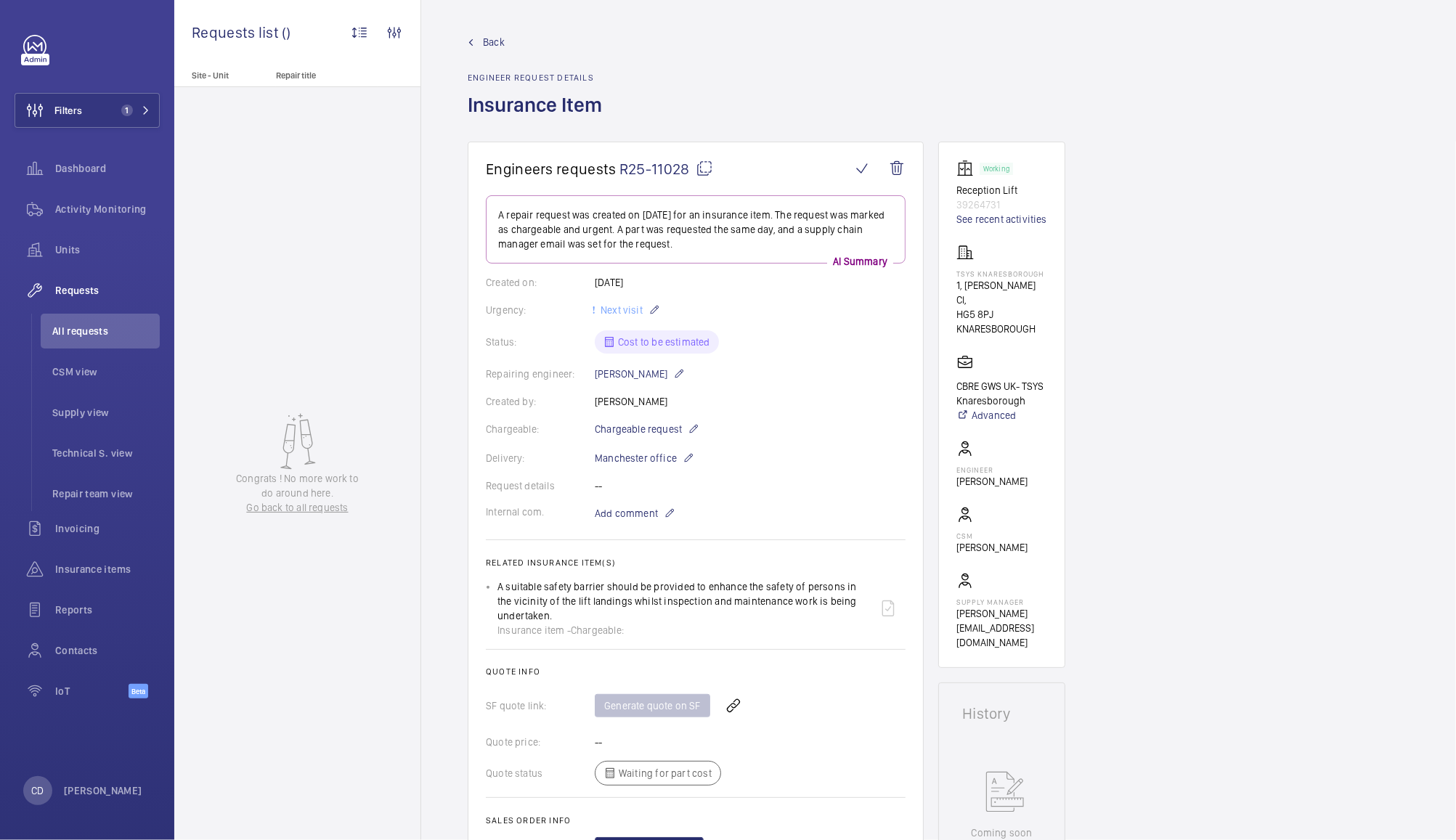
scroll to position [296, 0]
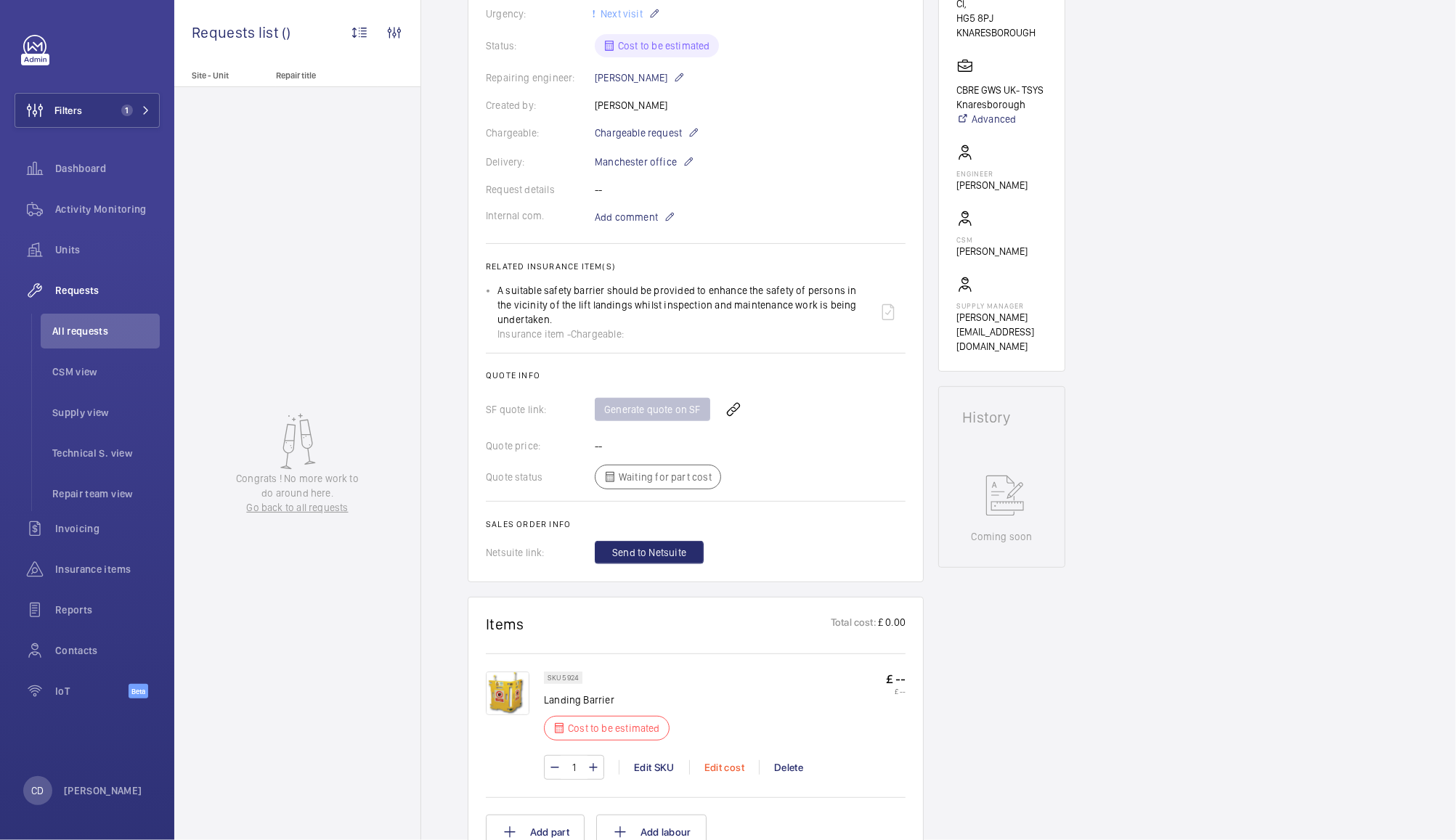
click at [722, 770] on div "Edit cost" at bounding box center [723, 767] width 70 height 14
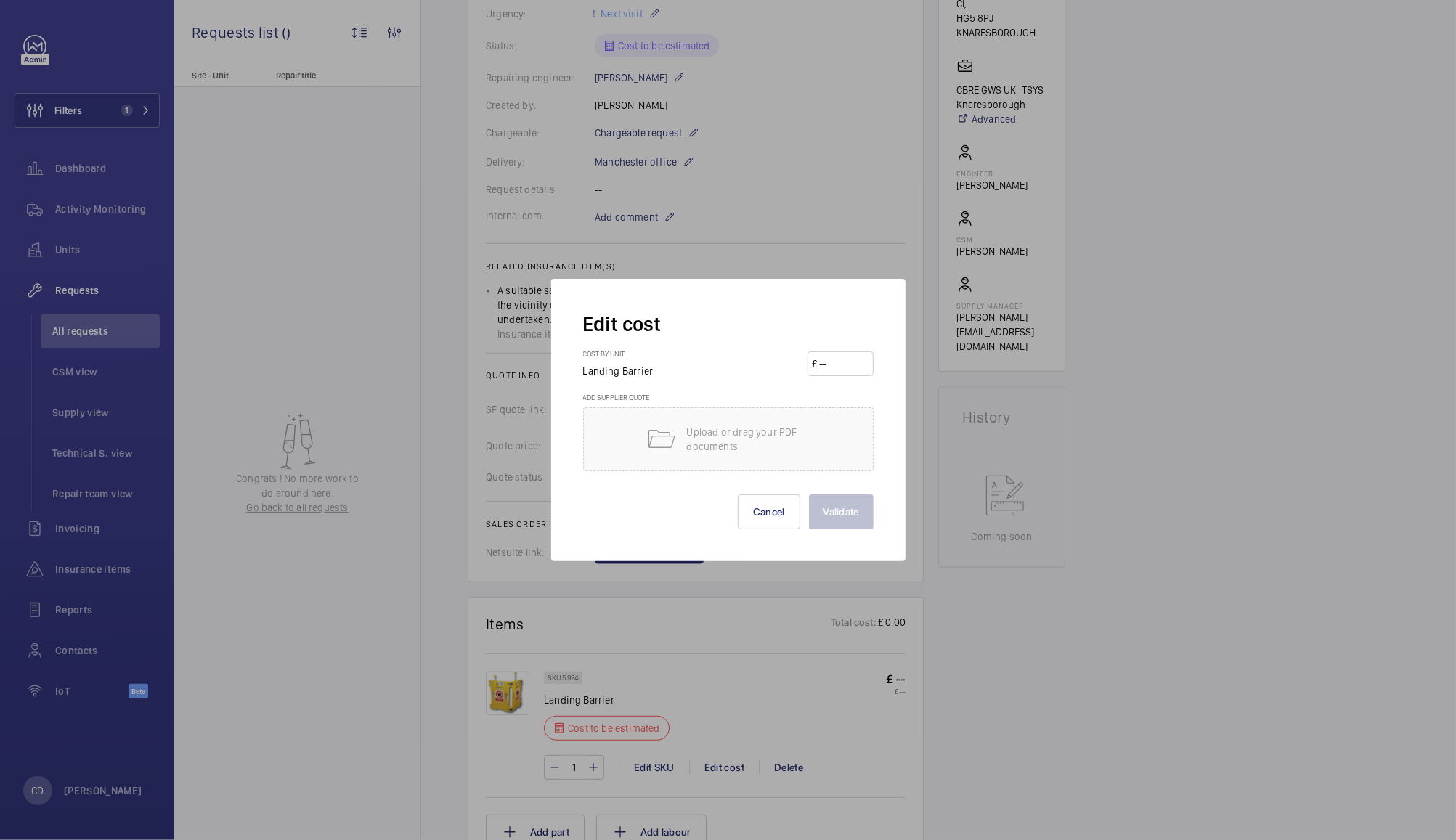
click at [839, 369] on input "number" at bounding box center [842, 363] width 51 height 23
type input "152"
click at [845, 516] on button "Validate" at bounding box center [841, 511] width 65 height 35
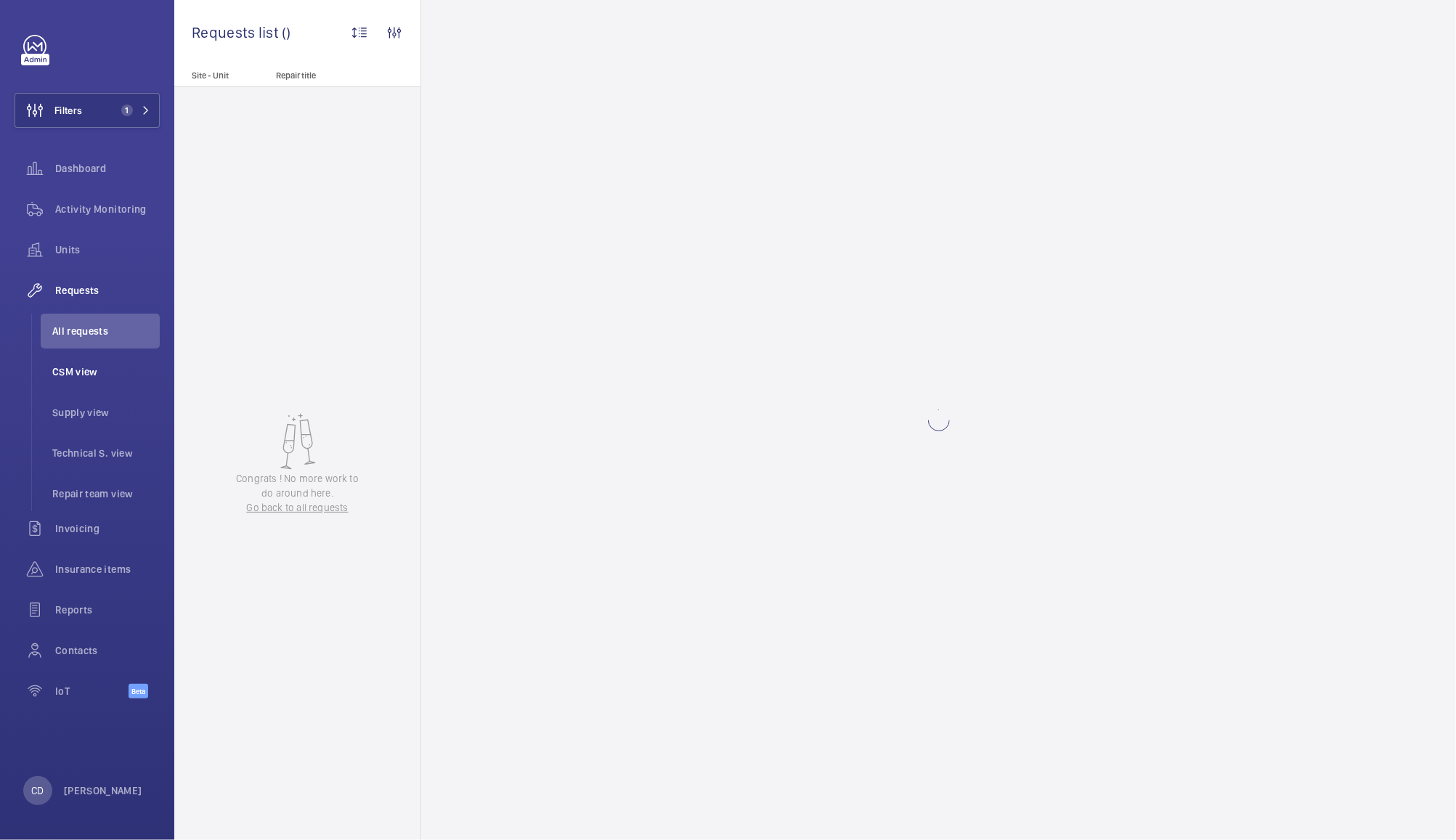
click at [61, 372] on span "CSM view" at bounding box center [105, 371] width 107 height 14
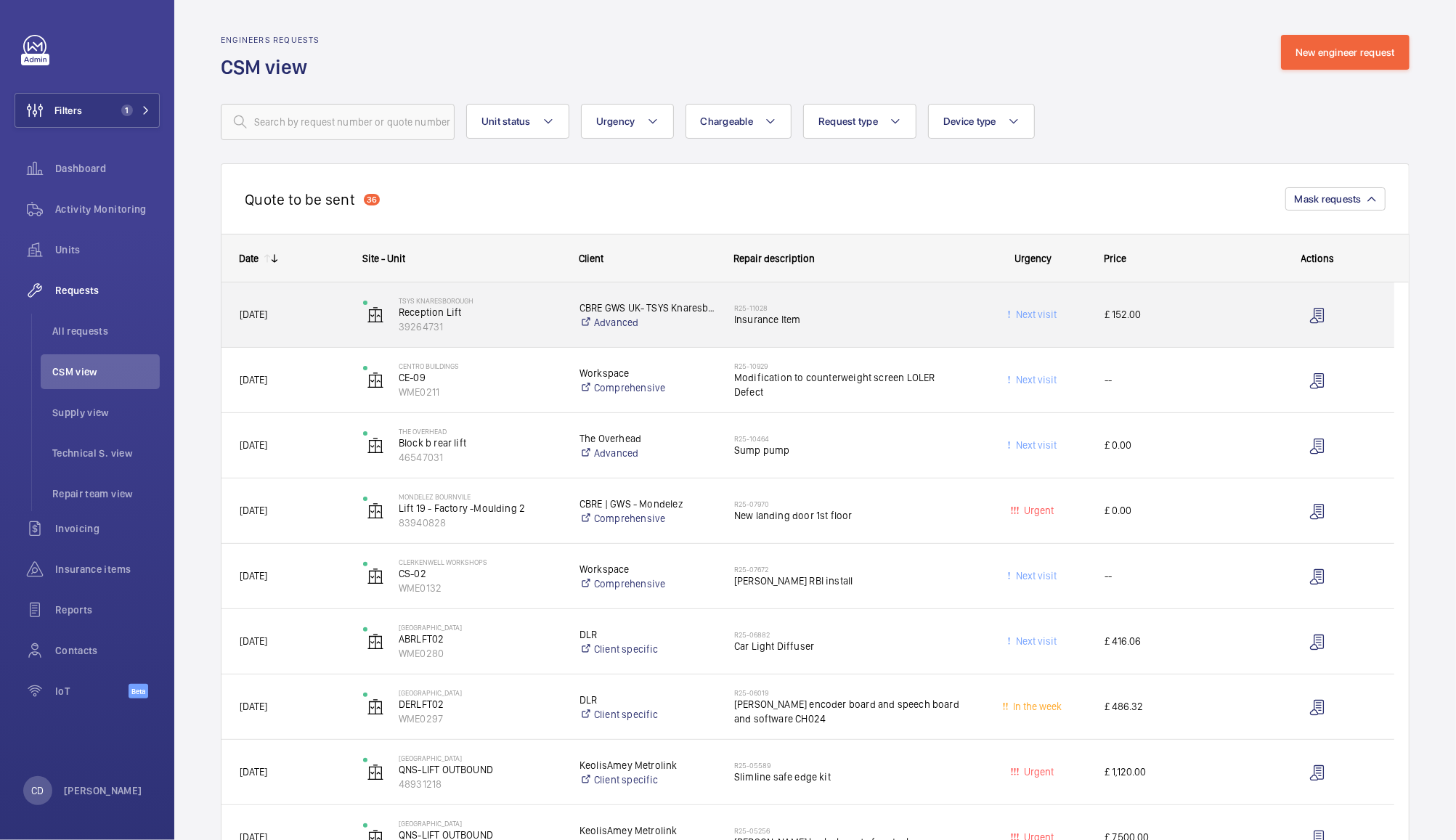
click at [1179, 315] on span "£ 152.00" at bounding box center [1172, 315] width 136 height 17
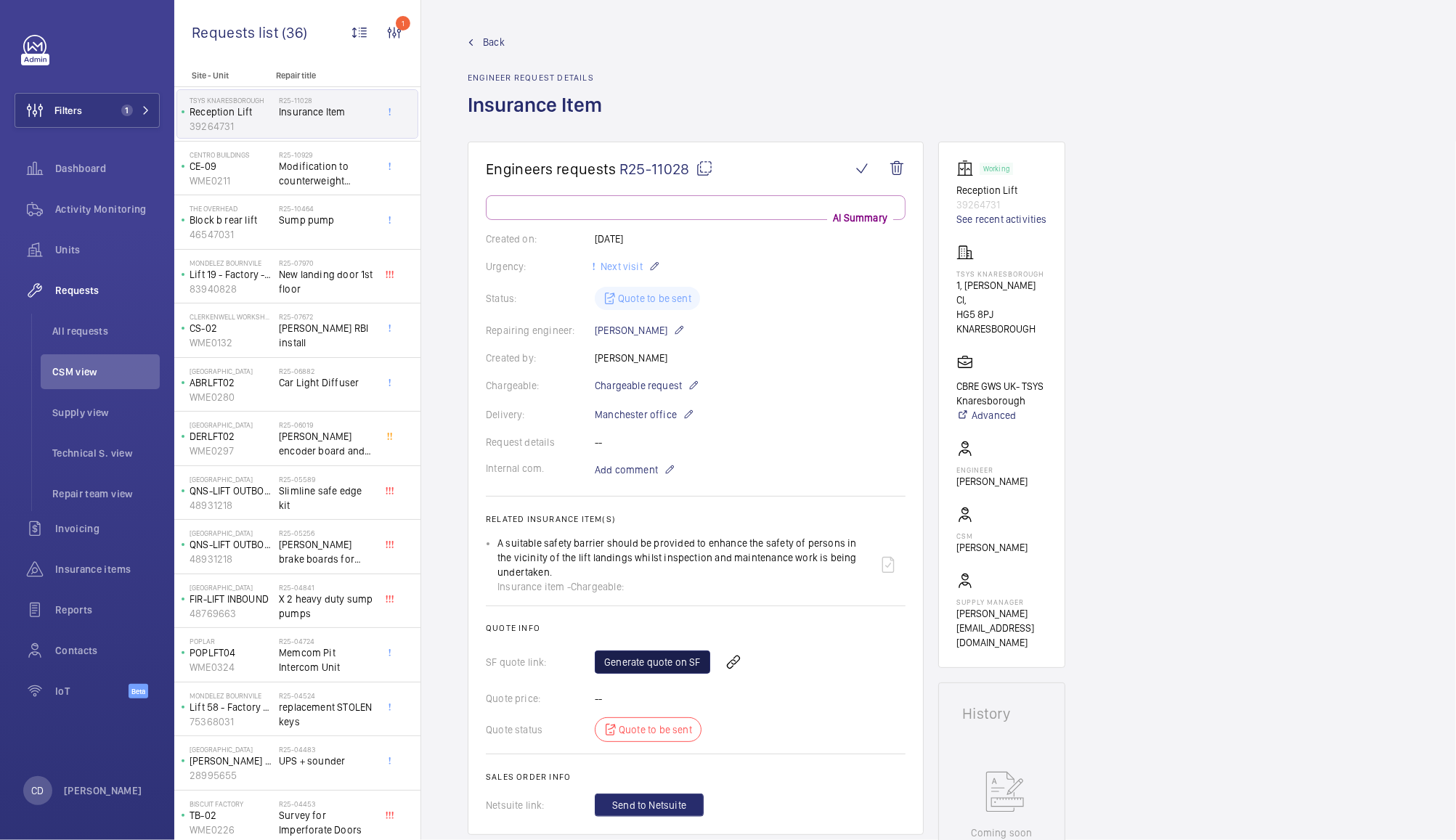
click at [637, 669] on link "Generate quote on SF" at bounding box center [652, 662] width 115 height 23
